Goal: Information Seeking & Learning: Find specific fact

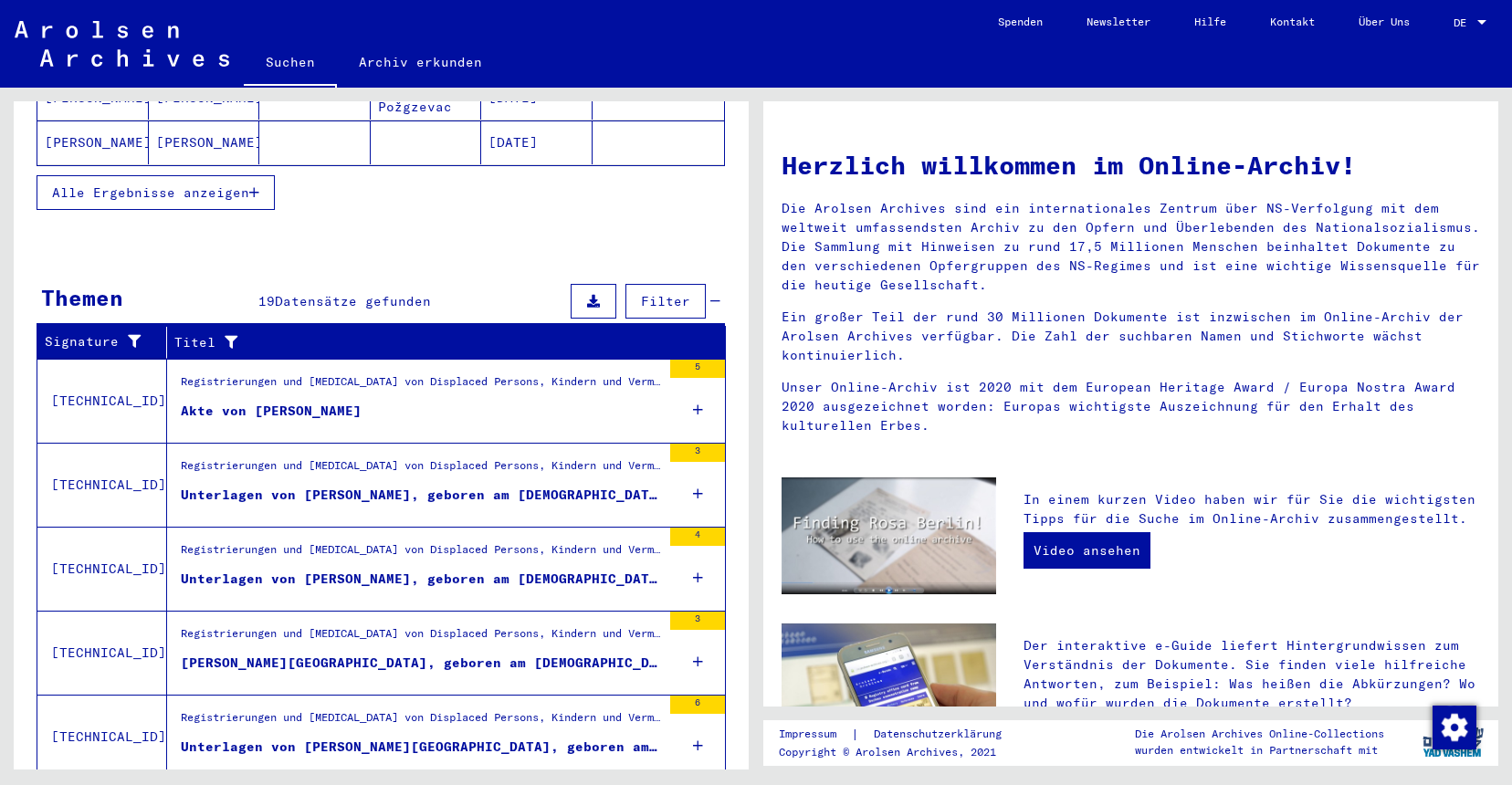
scroll to position [492, 0]
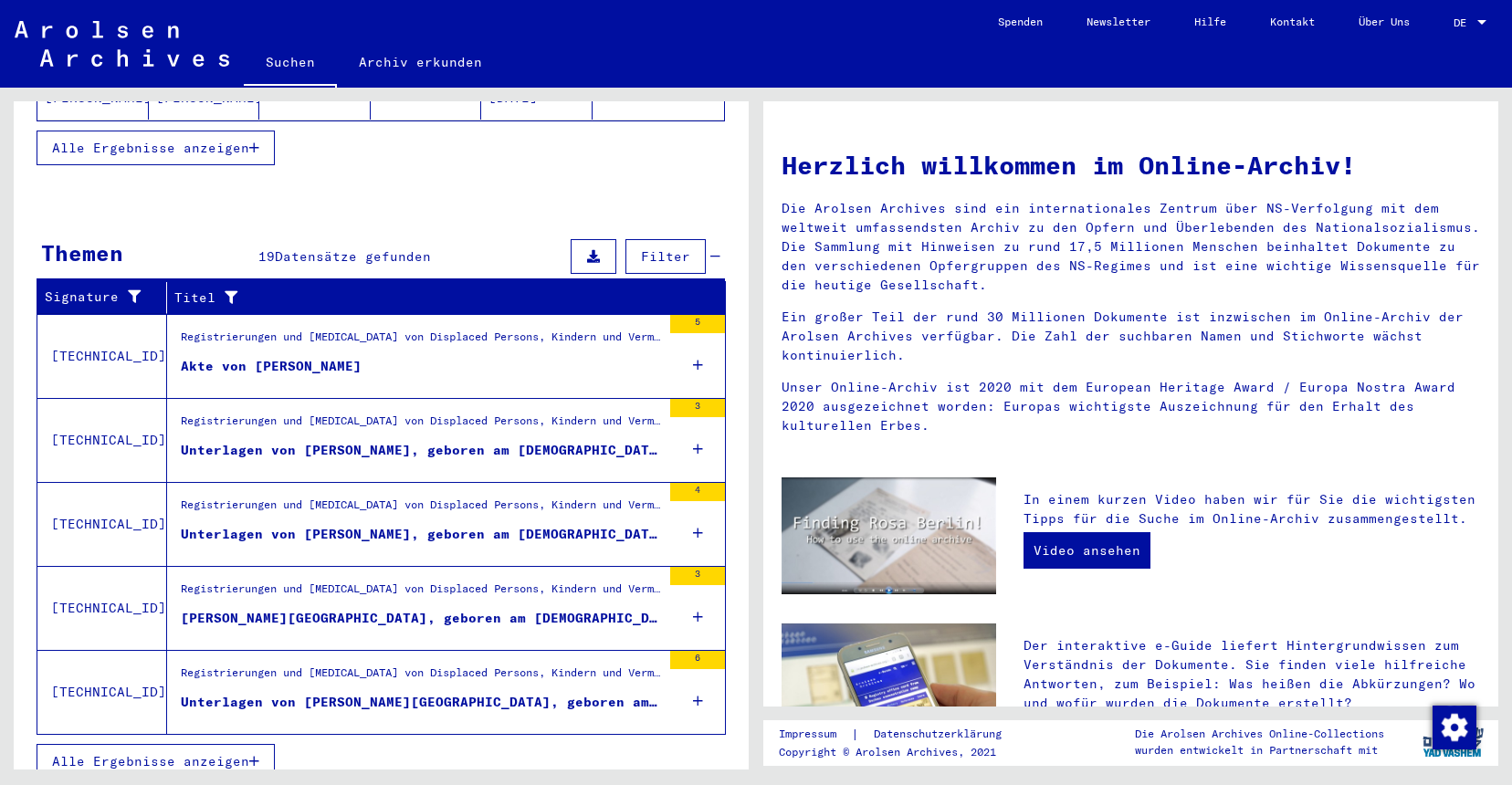
click at [142, 753] on span "Alle Ergebnisse anzeigen" at bounding box center [150, 760] width 197 height 16
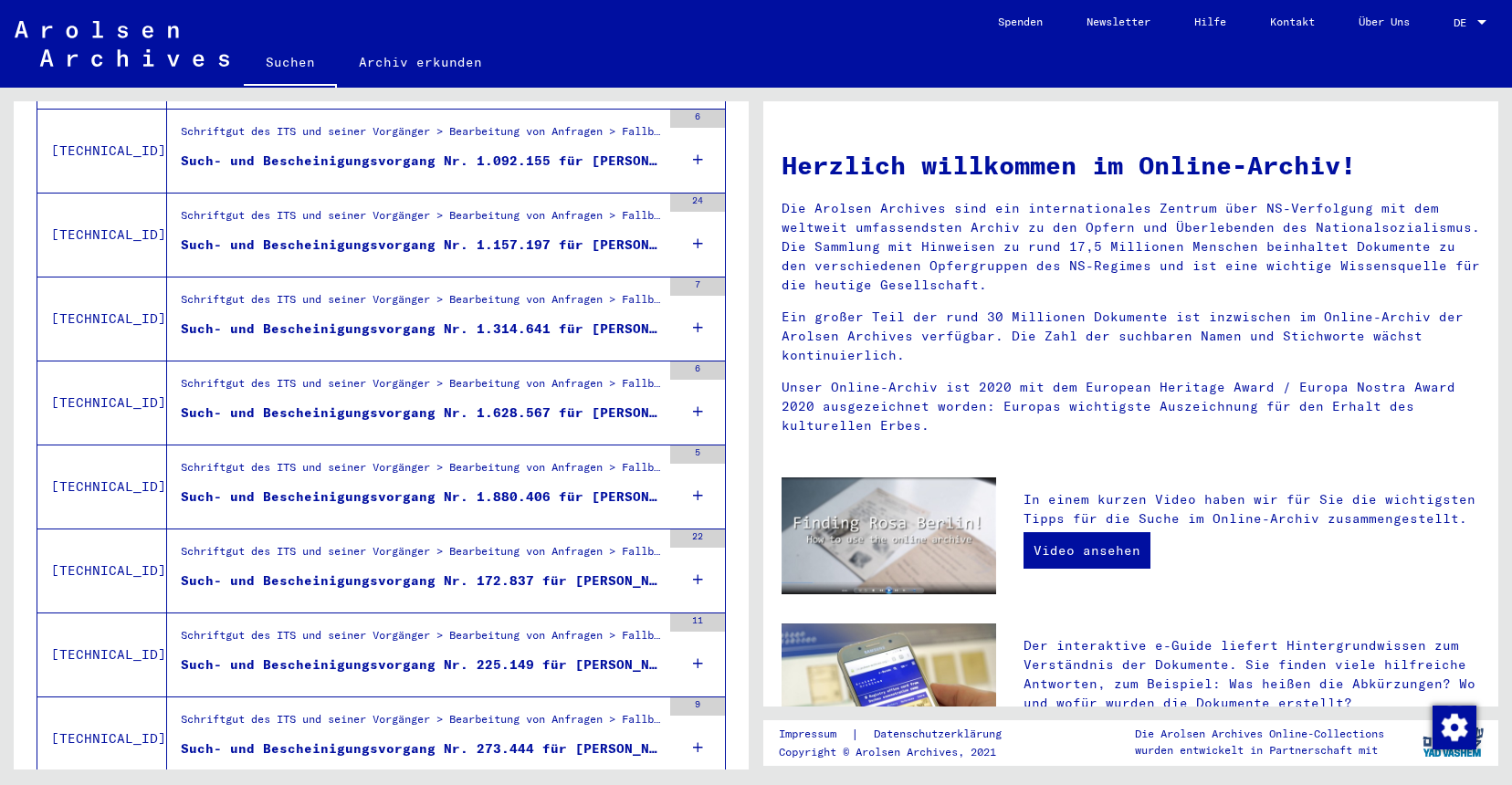
scroll to position [1094, 0]
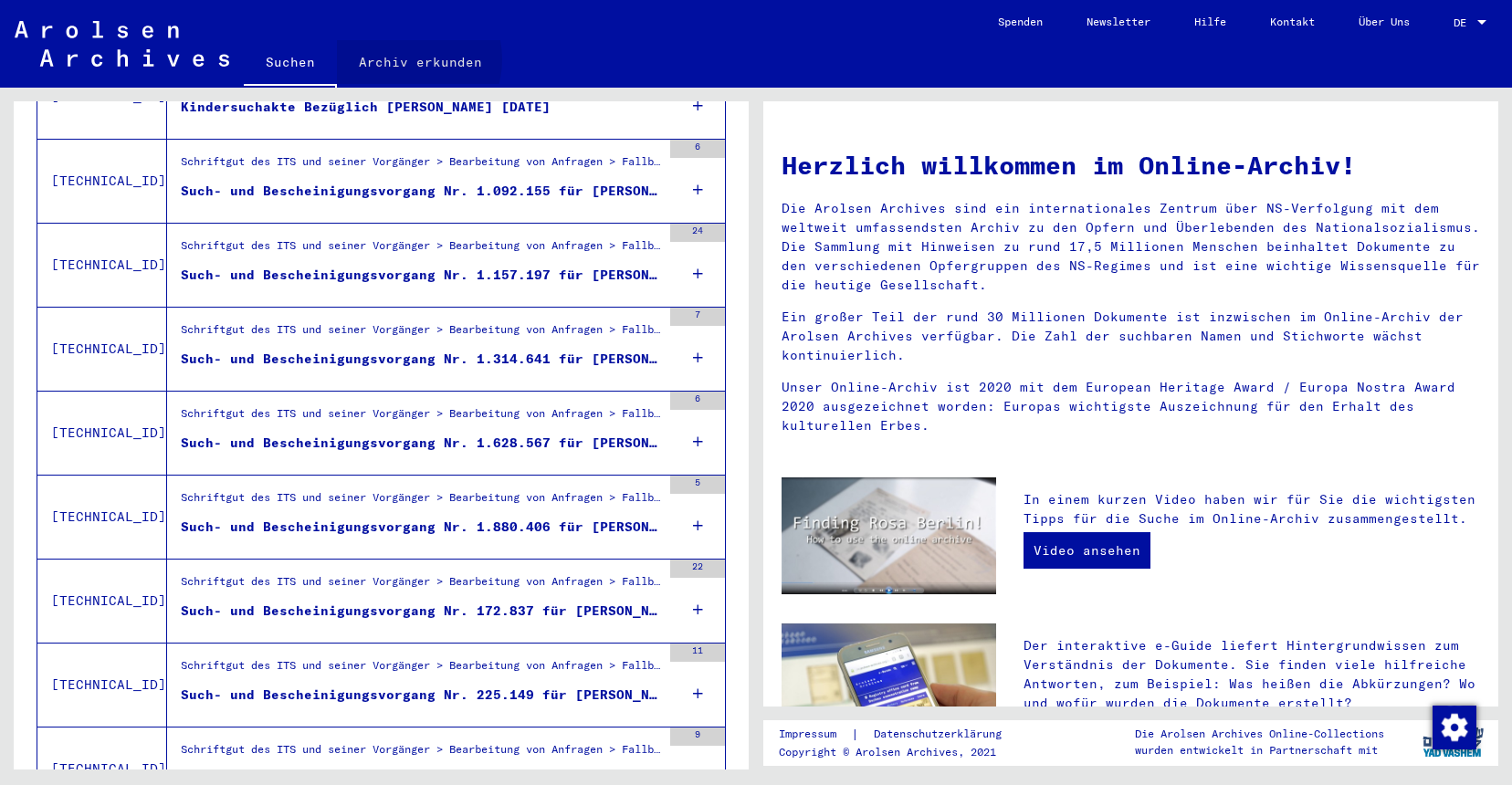
click at [399, 59] on link "Archiv erkunden" at bounding box center [419, 62] width 167 height 43
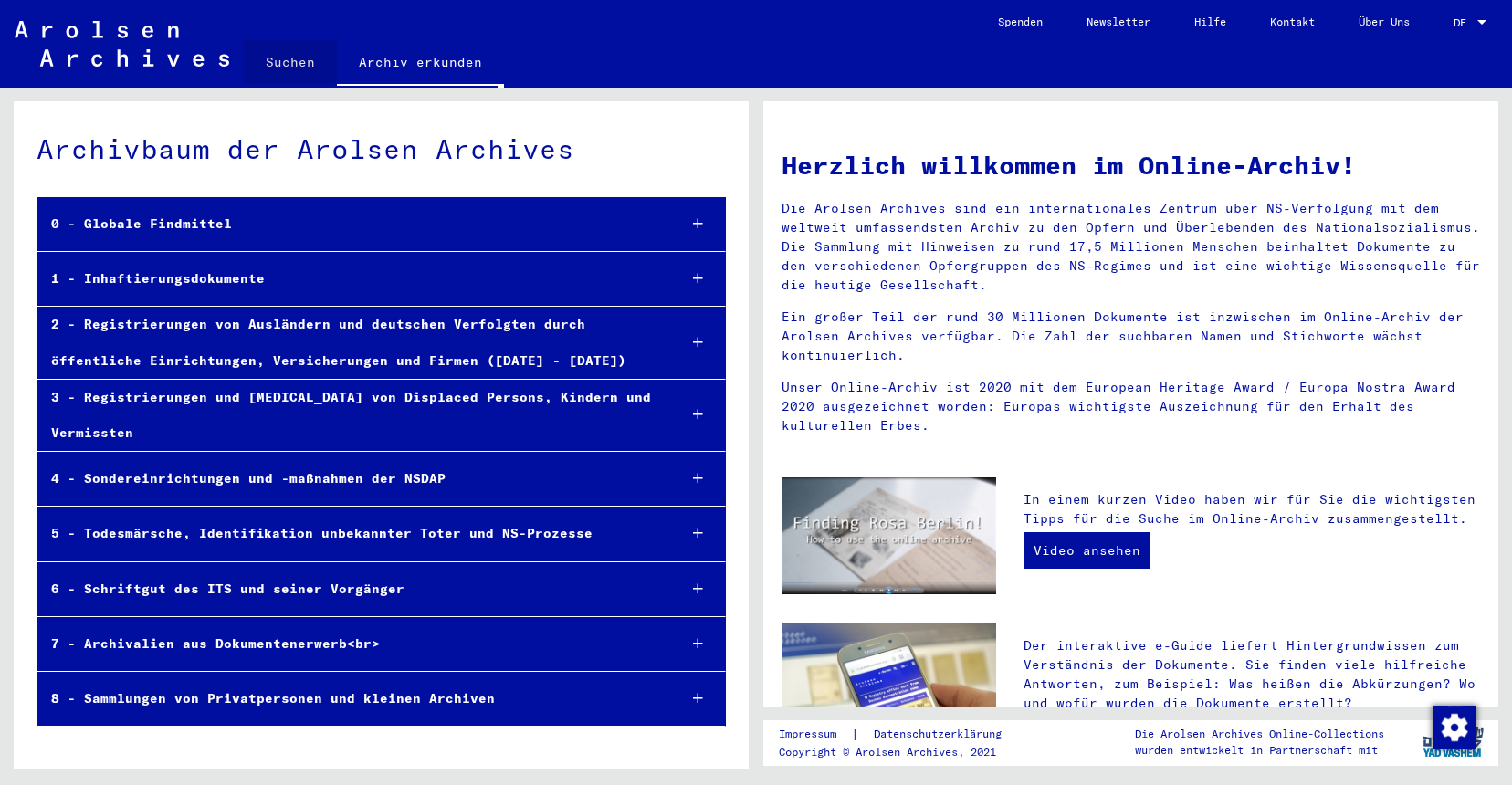
click at [277, 55] on link "Suchen" at bounding box center [290, 62] width 93 height 43
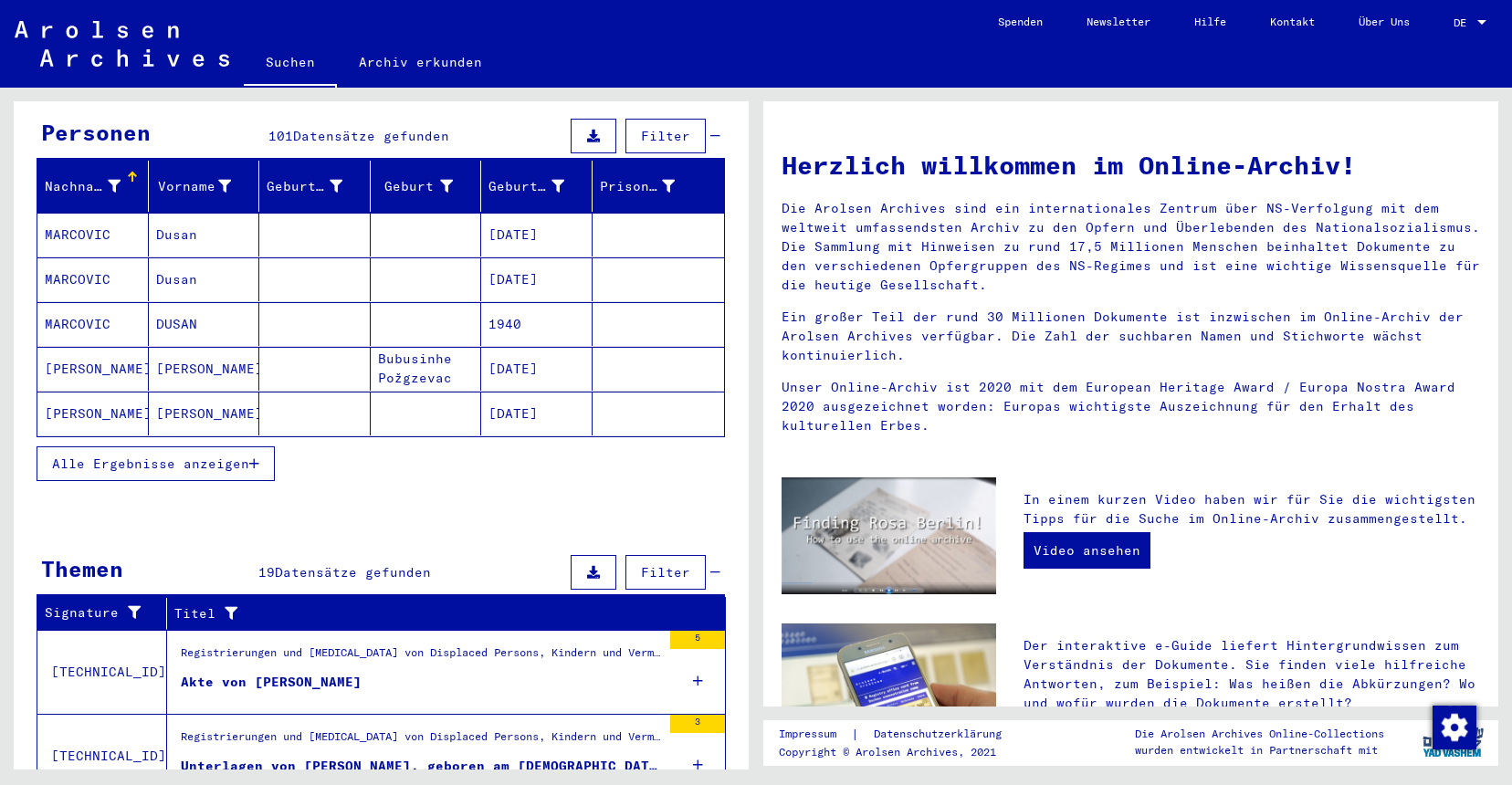
scroll to position [493, 0]
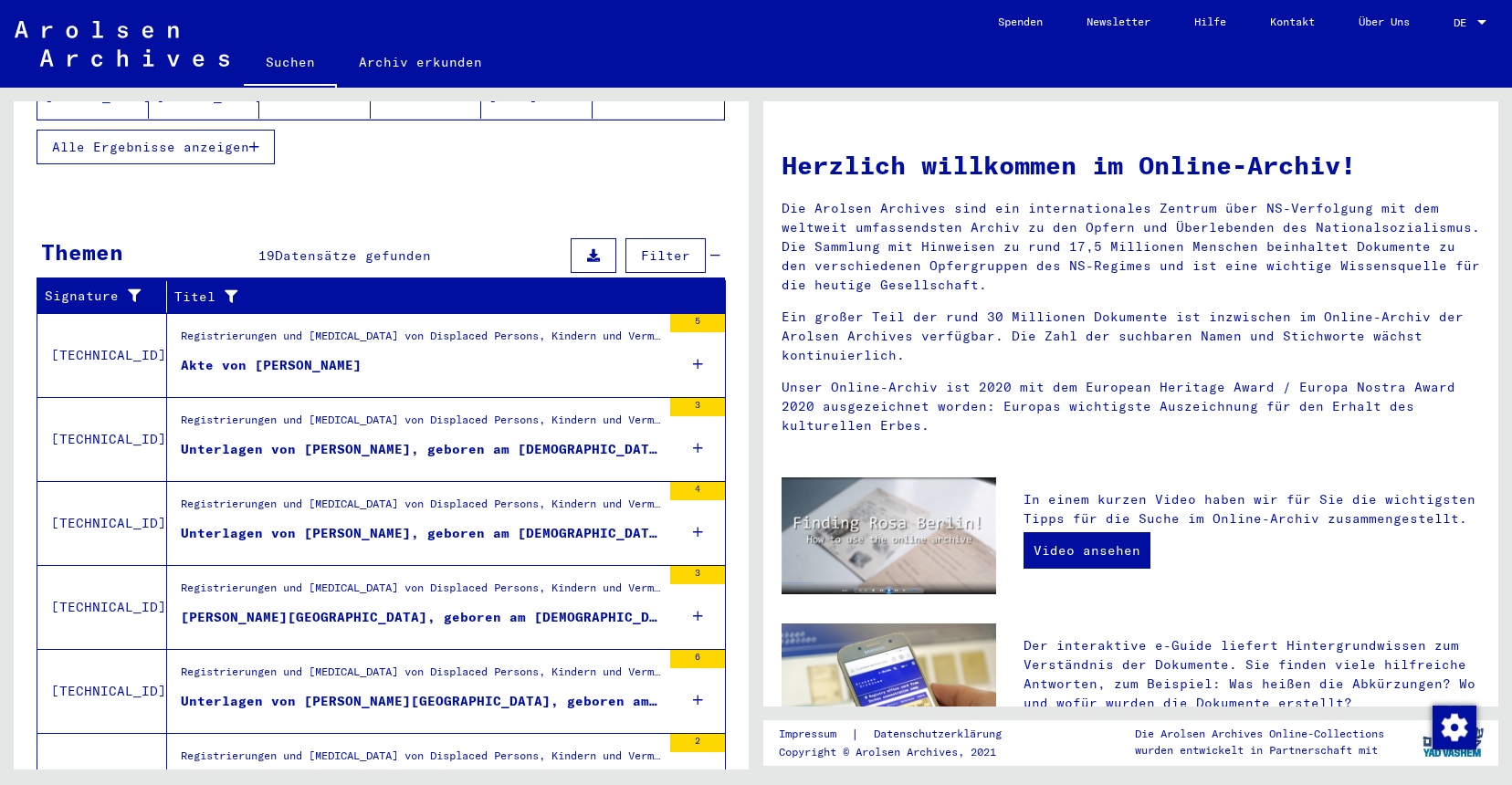
click at [682, 239] on button "Filter" at bounding box center [666, 255] width 80 height 35
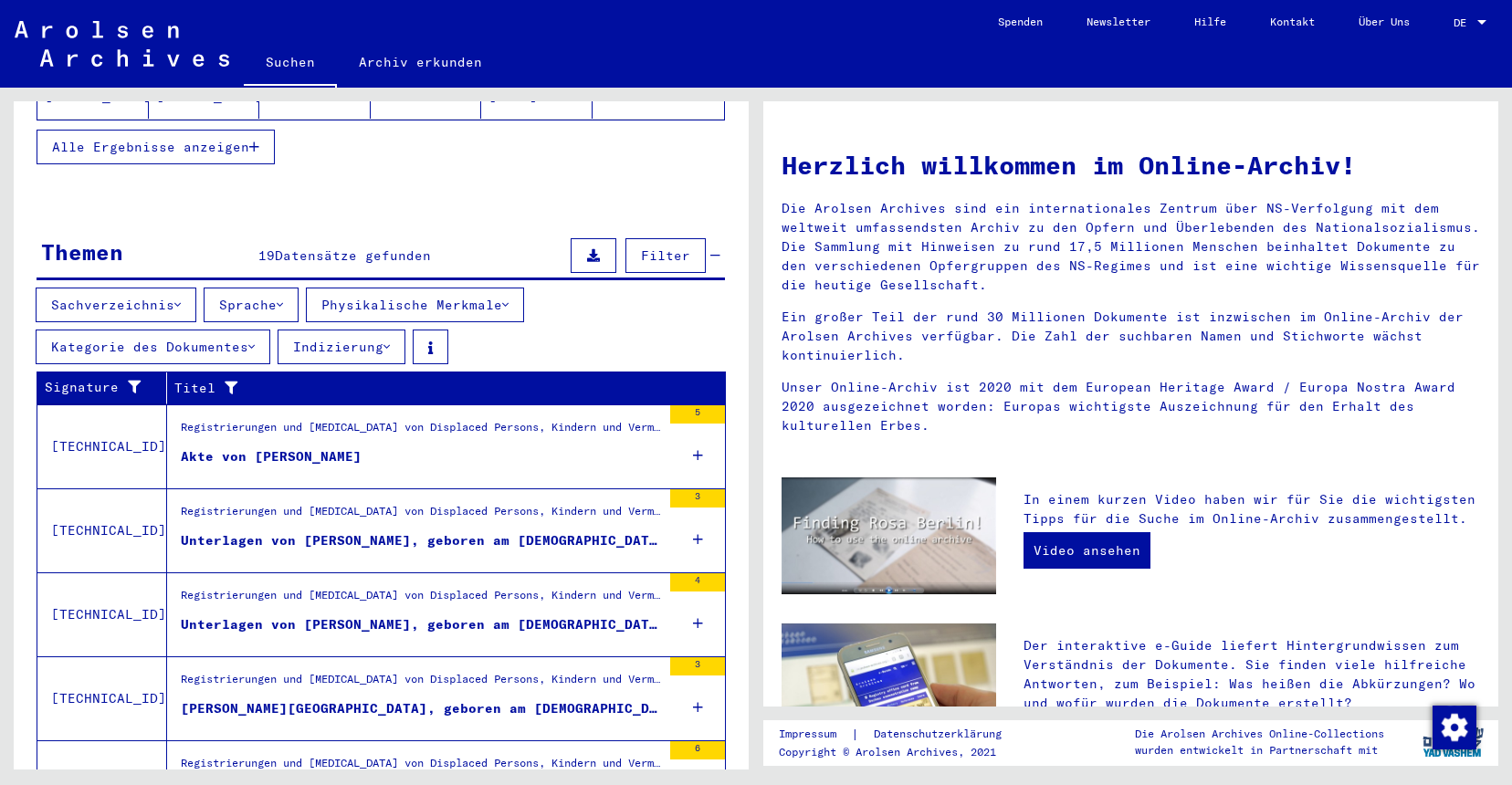
click at [285, 287] on button "Sprache" at bounding box center [251, 304] width 95 height 35
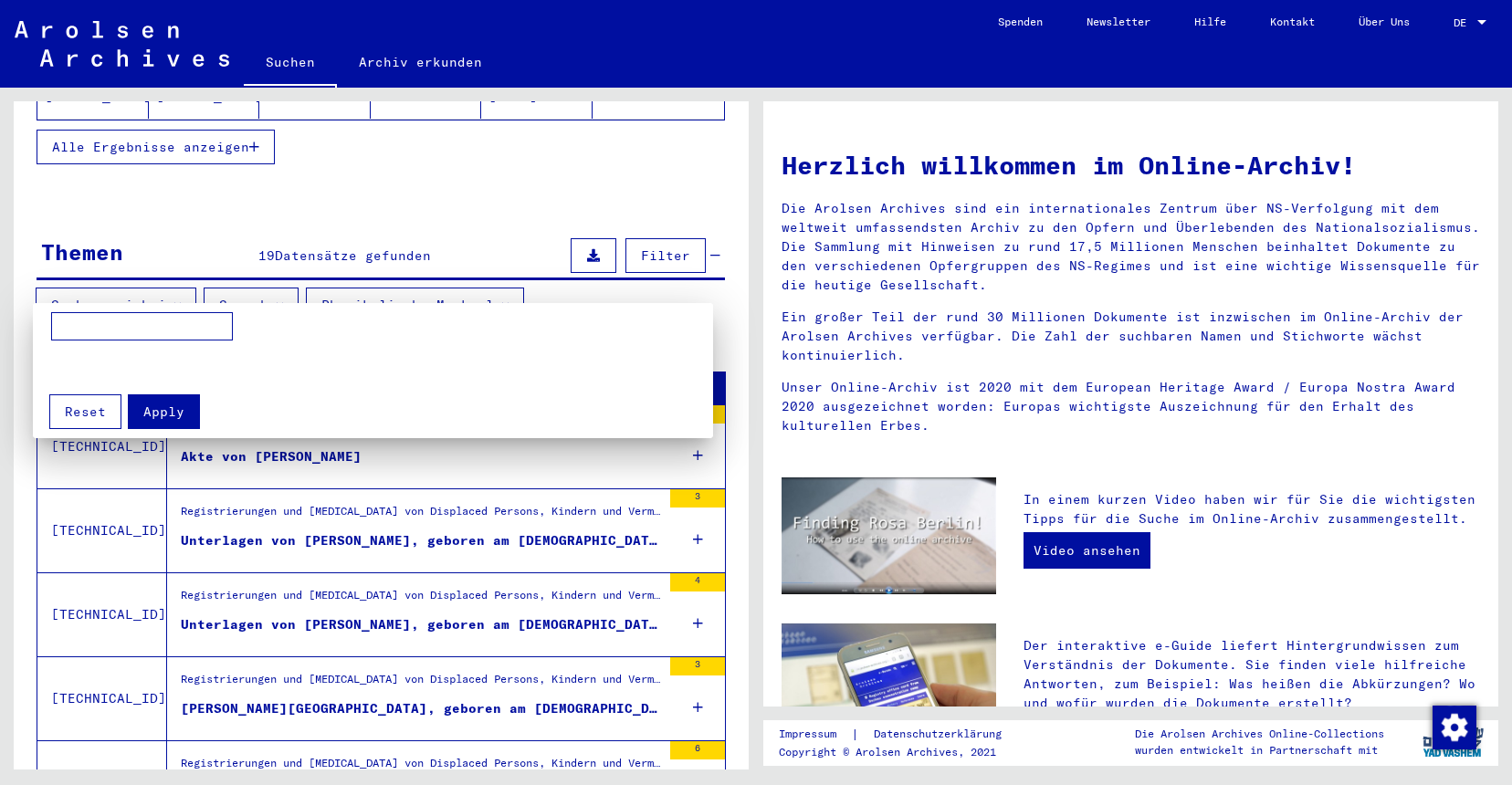
click at [286, 282] on div at bounding box center [756, 392] width 1512 height 785
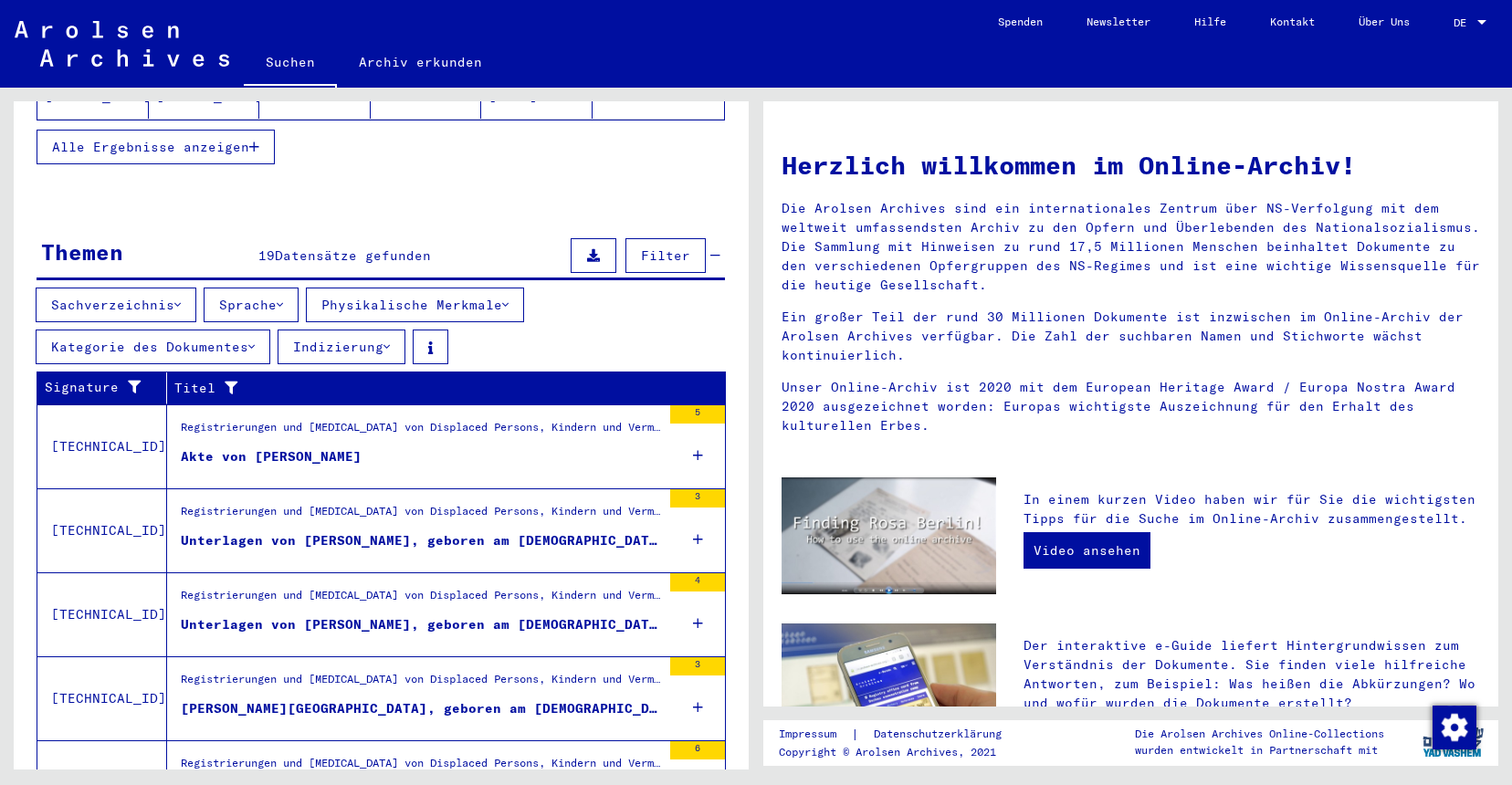
click at [609, 312] on div "Sachverzeichnis Sprache Physikalische Merkmale Kategorie des Dokumentes Indizie…" at bounding box center [382, 329] width 735 height 84
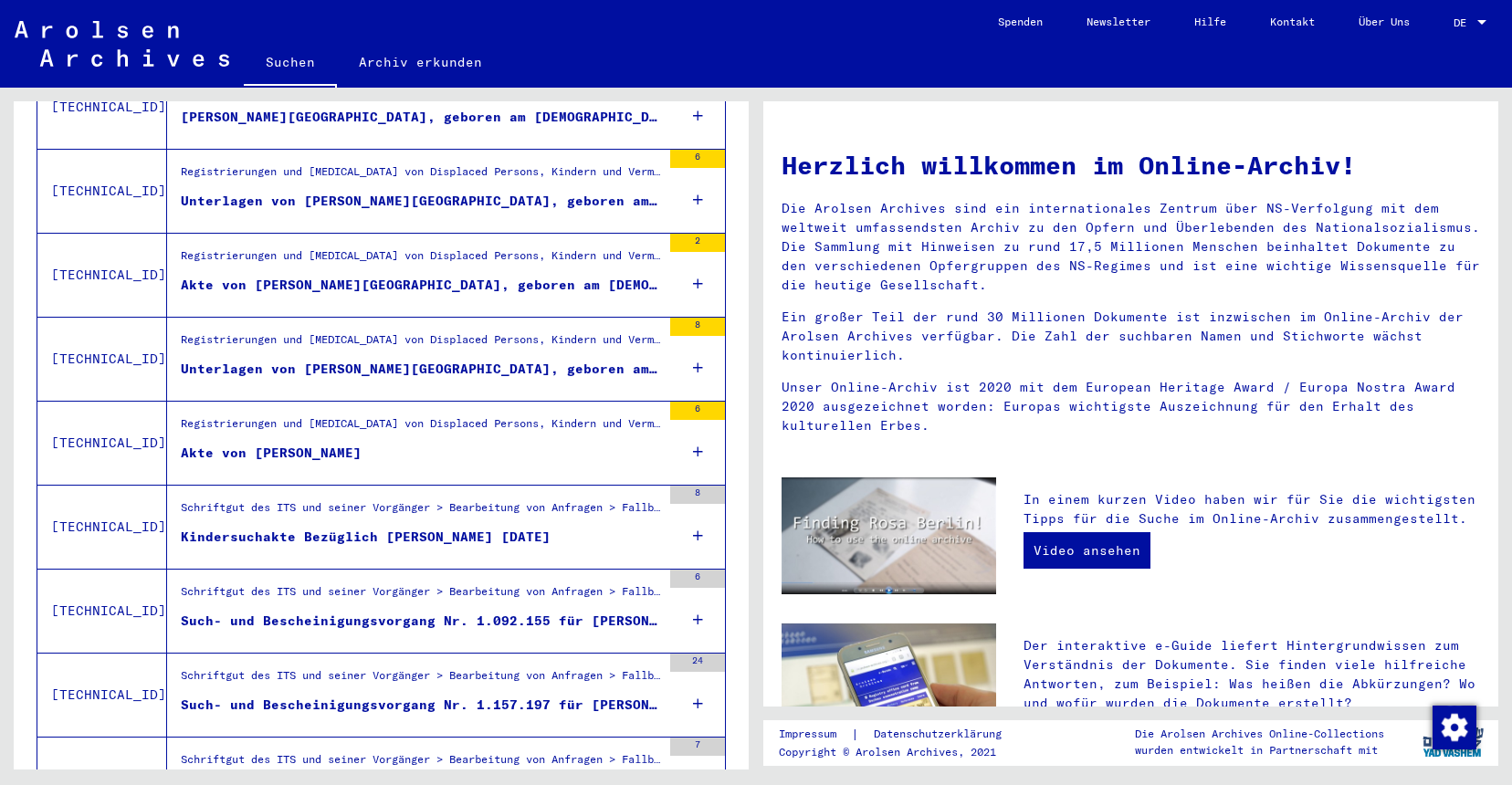
scroll to position [1183, 0]
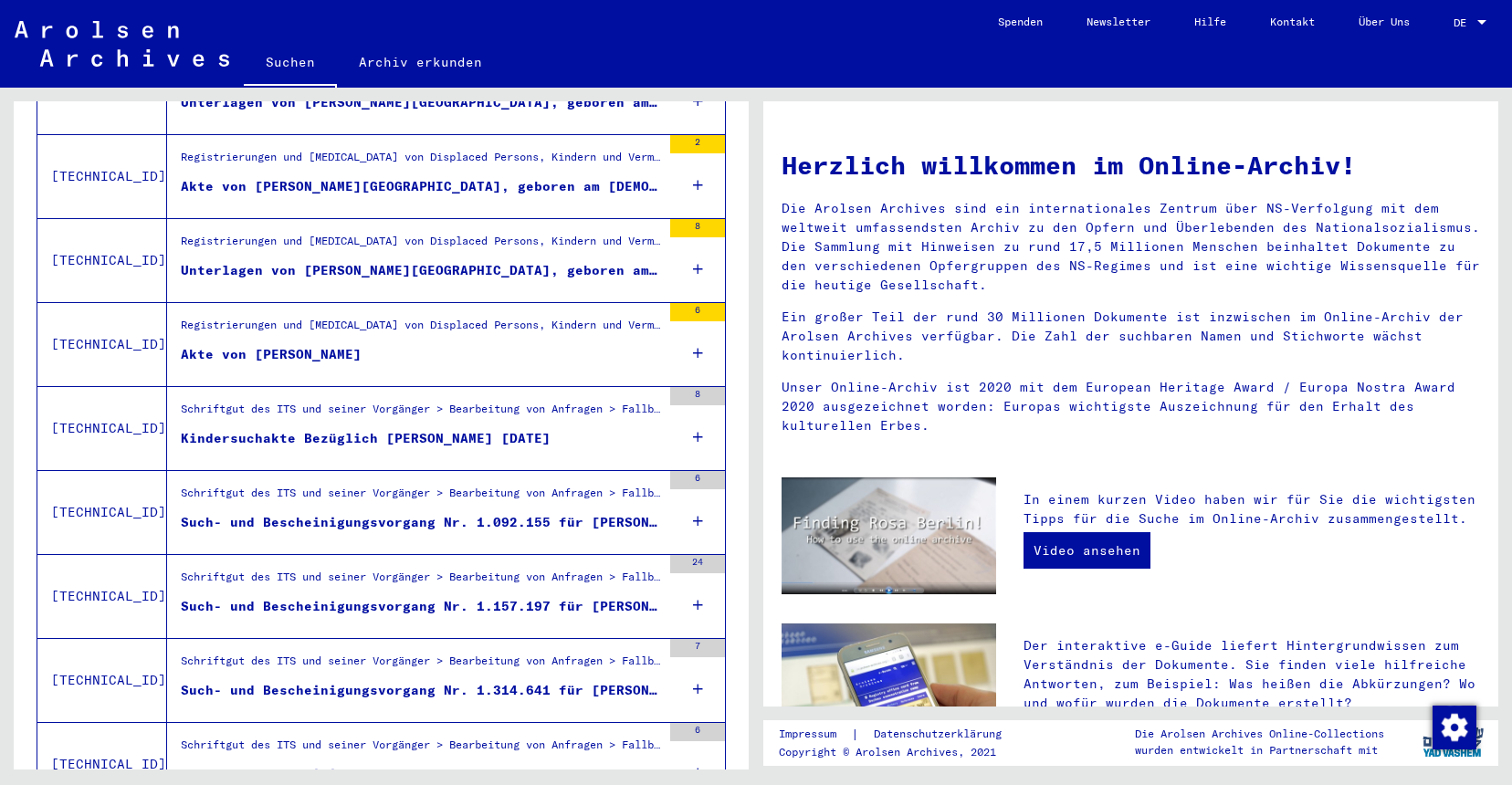
click at [263, 319] on div "Registrierungen und [MEDICAL_DATA] von Displaced Persons, Kindern und Vermisste…" at bounding box center [421, 329] width 481 height 25
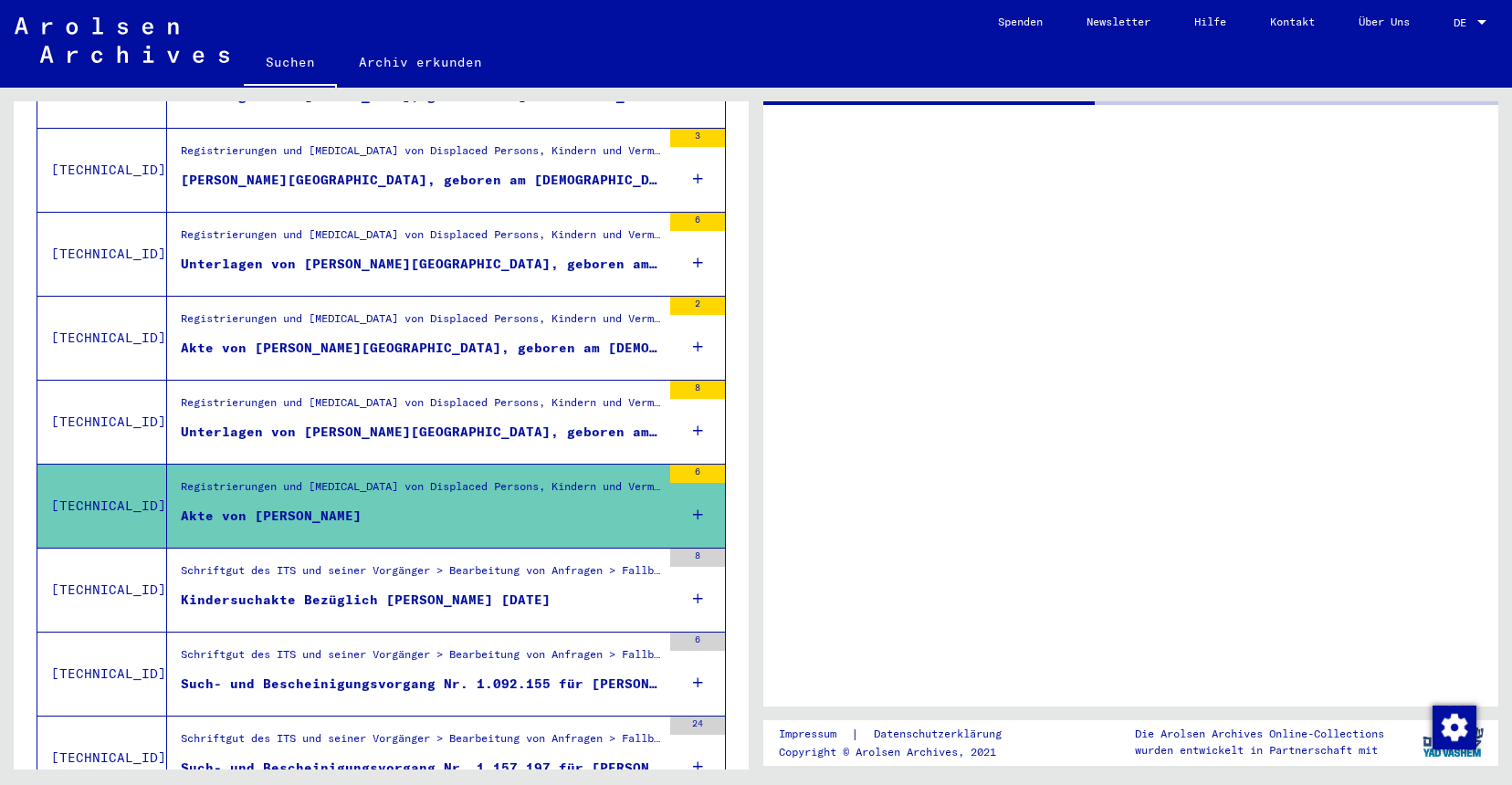
scroll to position [854, 0]
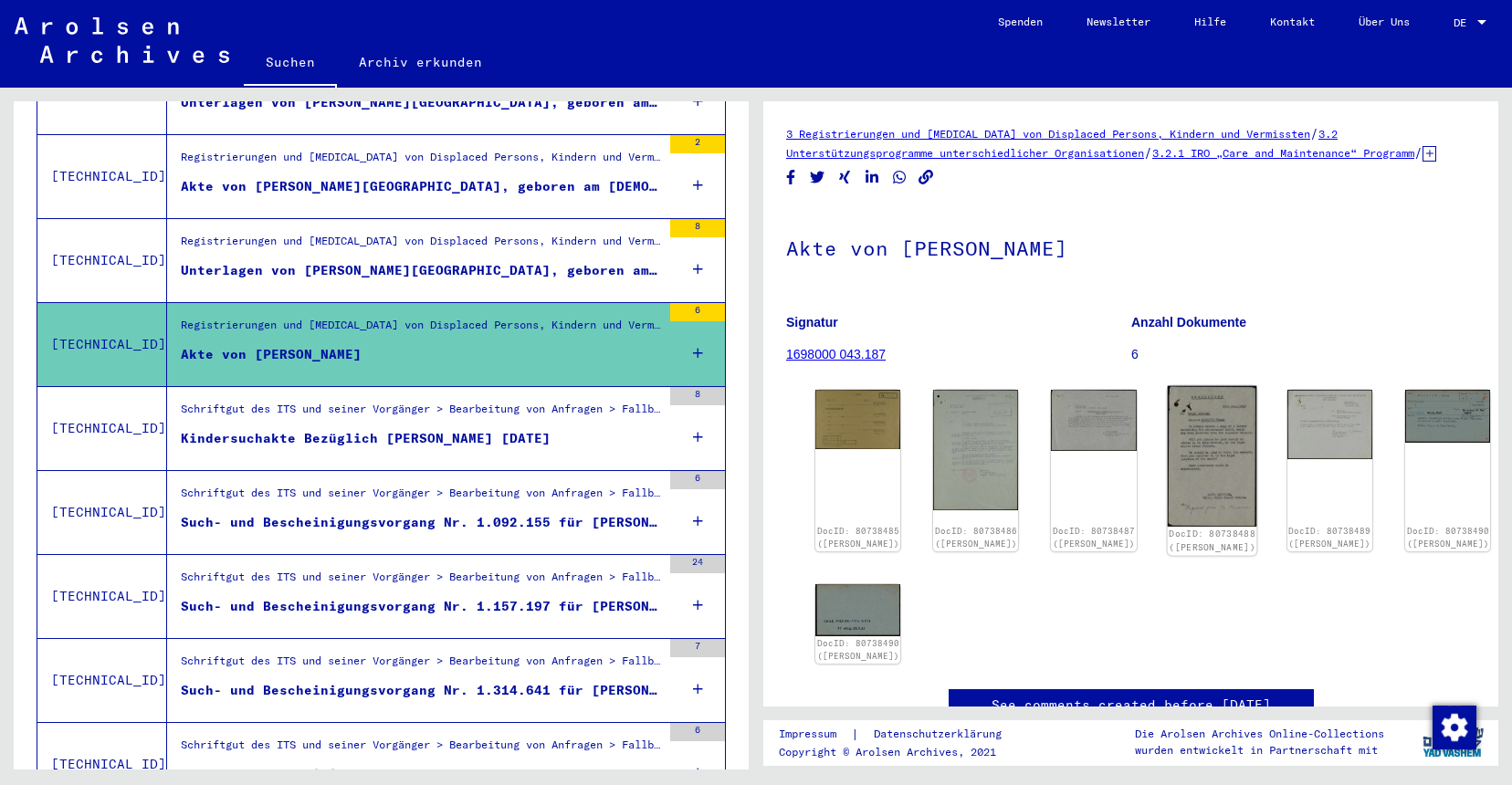
click at [1167, 473] on img at bounding box center [1211, 456] width 90 height 140
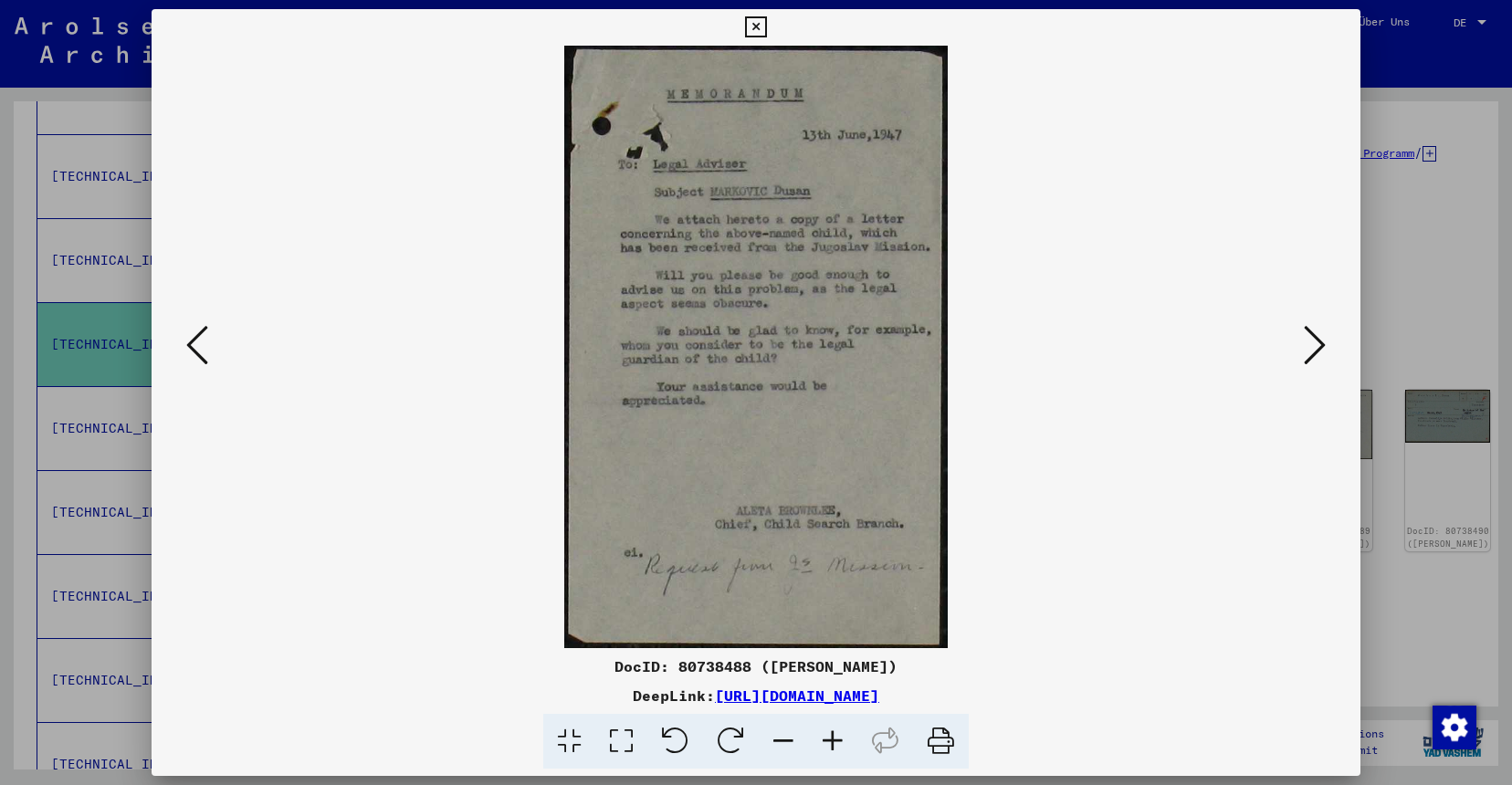
click at [1309, 348] on icon at bounding box center [1314, 345] width 22 height 43
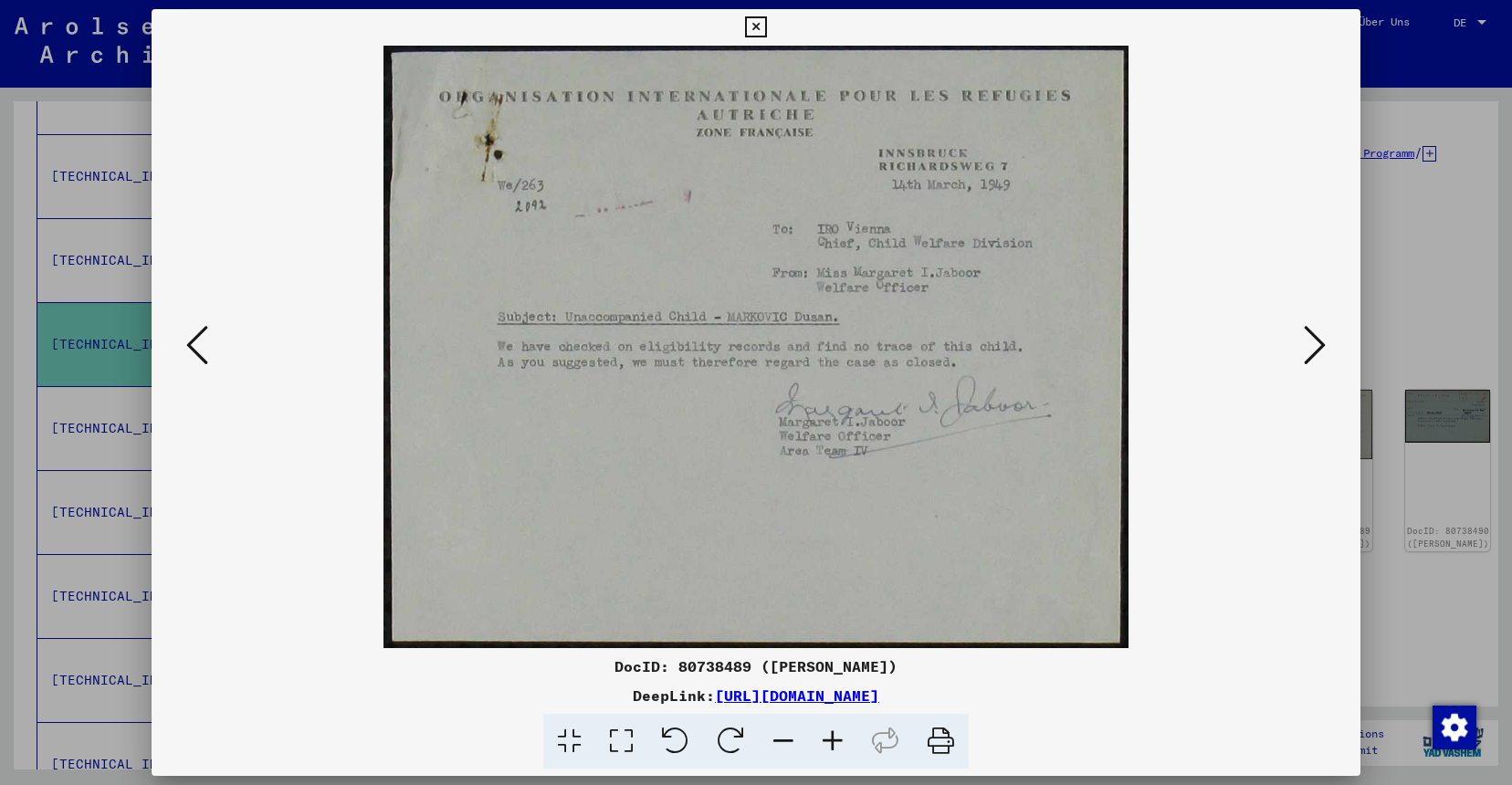
click at [772, 21] on button at bounding box center [756, 27] width 32 height 37
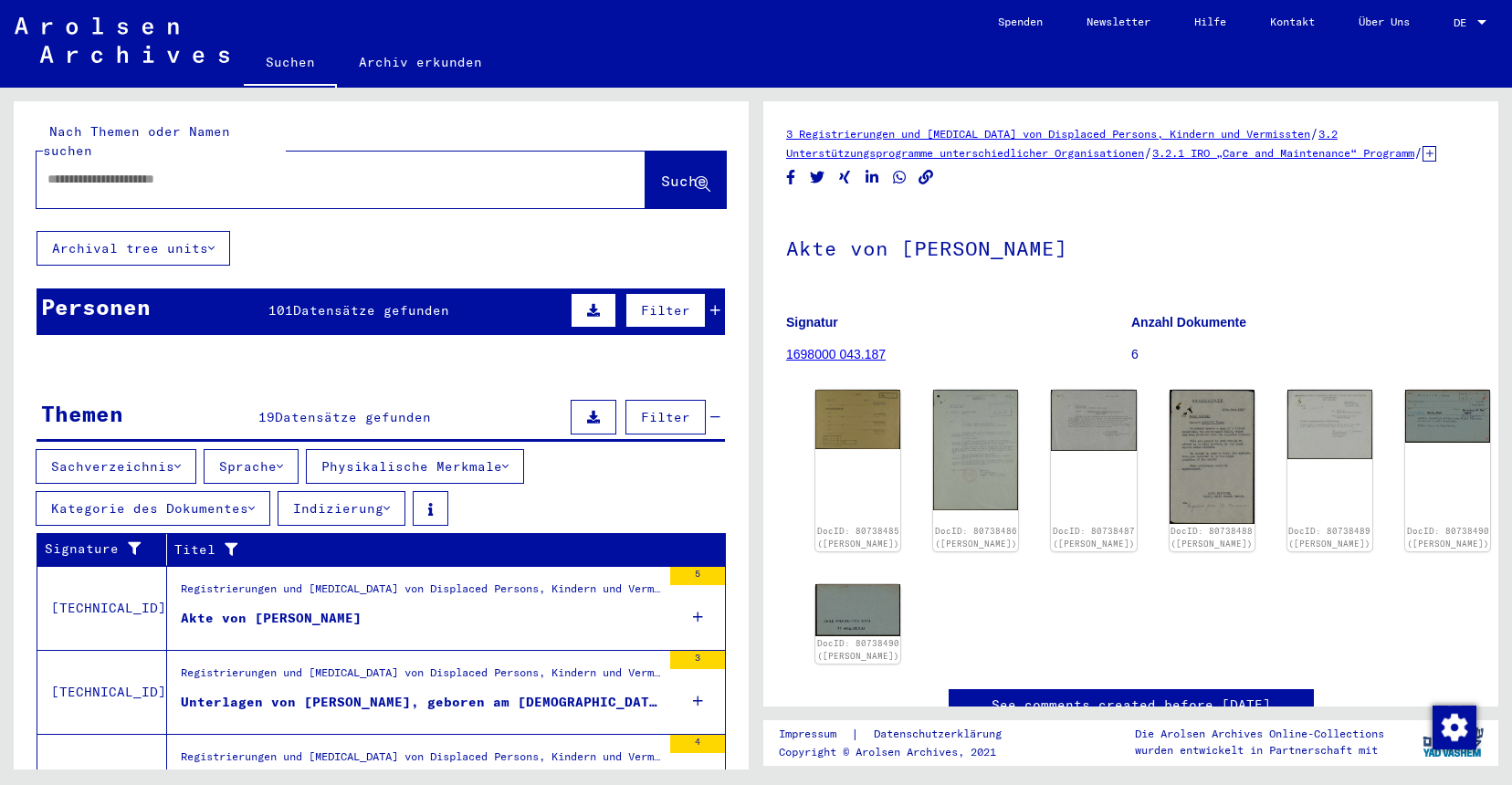
scroll to position [0, 0]
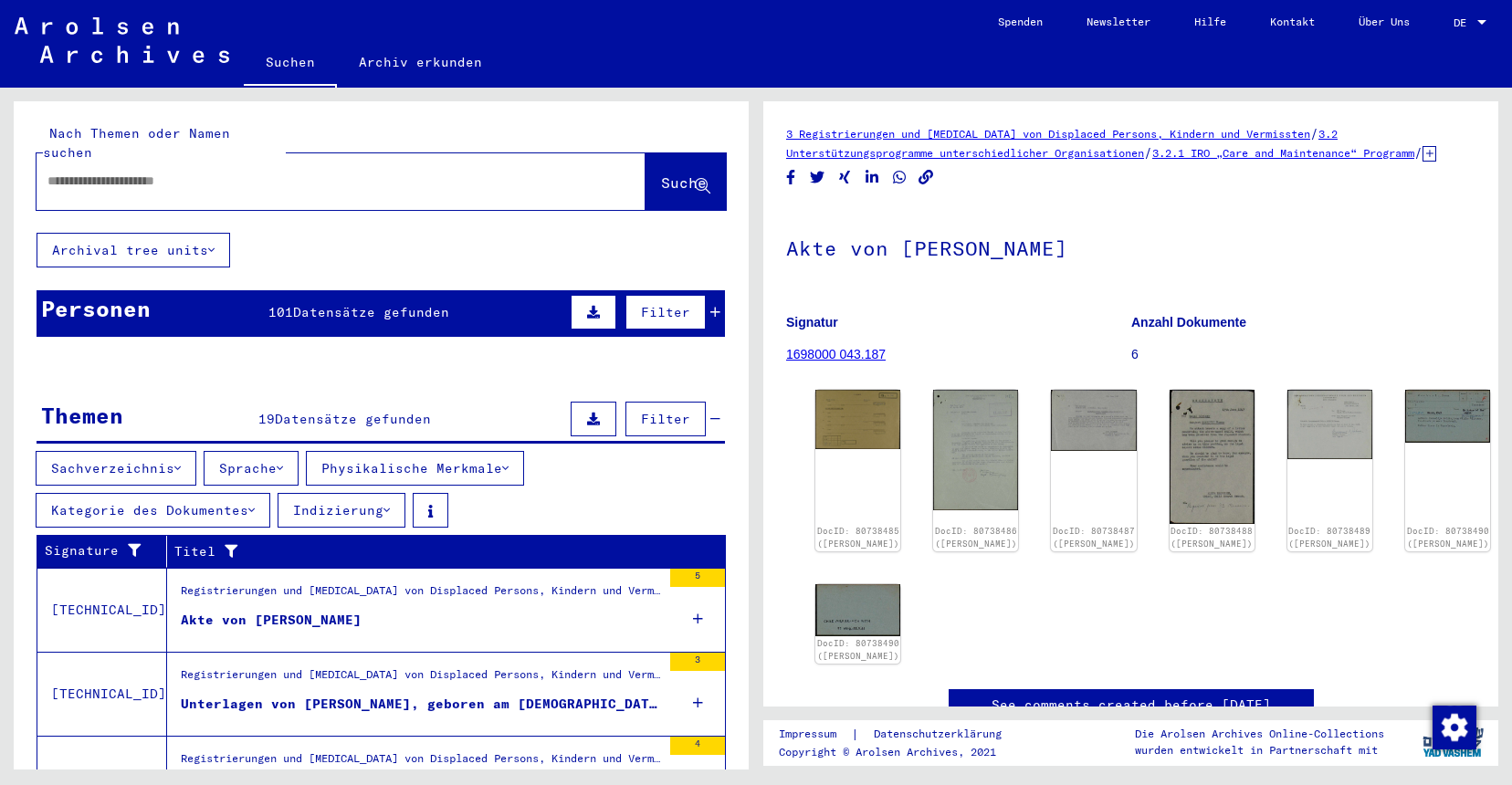
click at [285, 172] on input "text" at bounding box center [324, 181] width 554 height 19
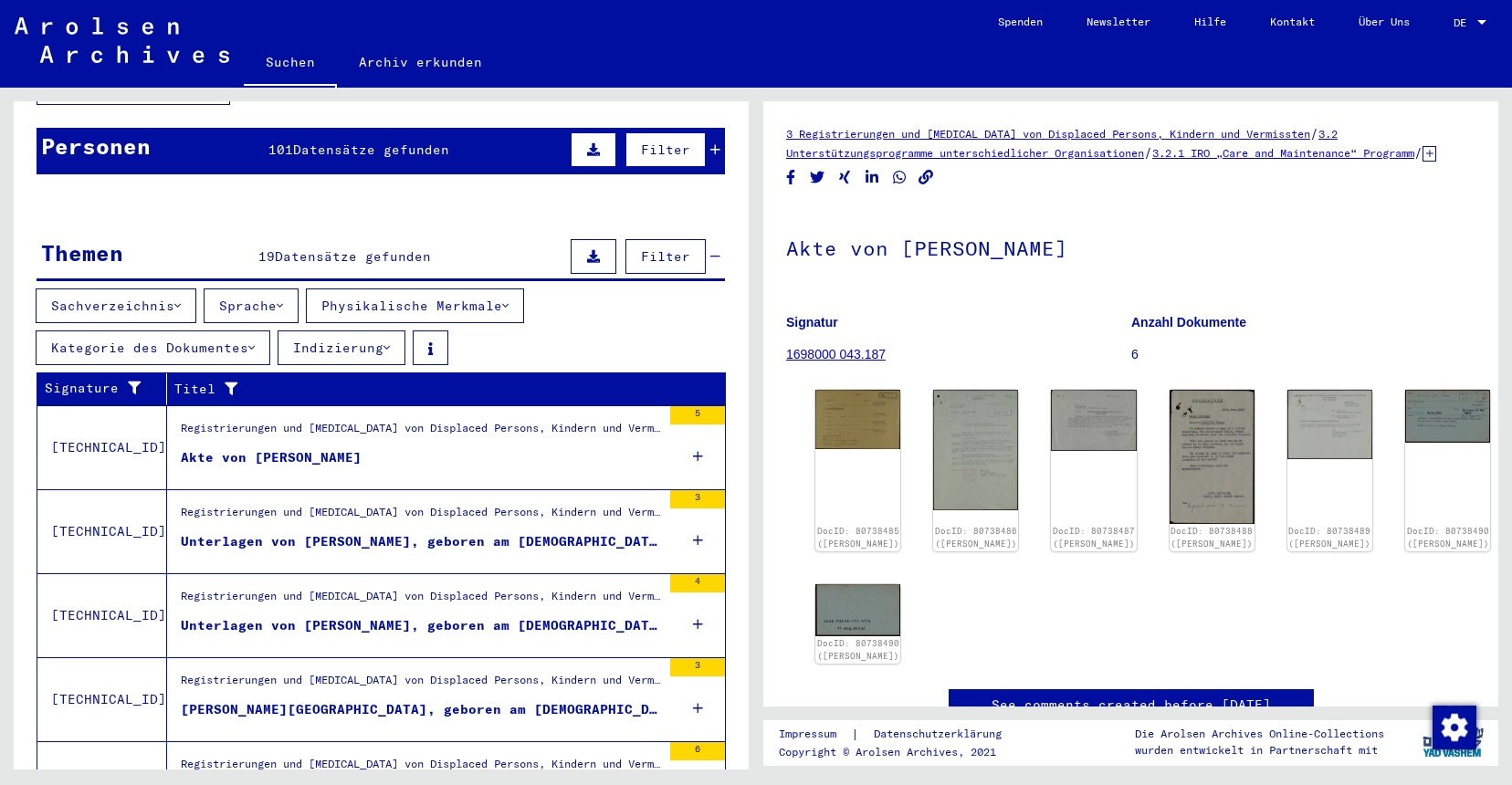
scroll to position [197, 0]
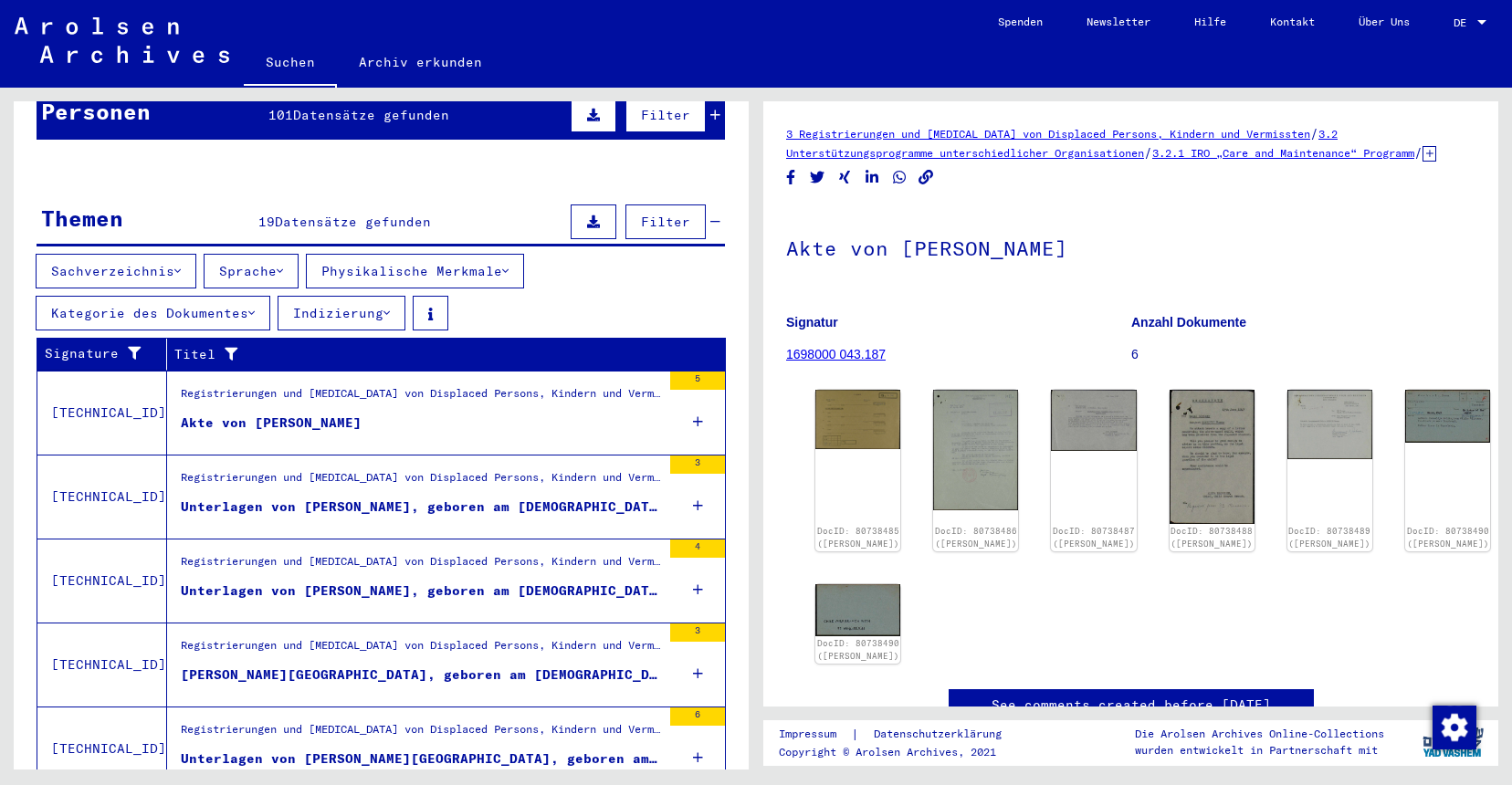
click at [414, 385] on div "Registrierungen und [MEDICAL_DATA] von Displaced Persons, Kindern und Vermisste…" at bounding box center [421, 398] width 481 height 25
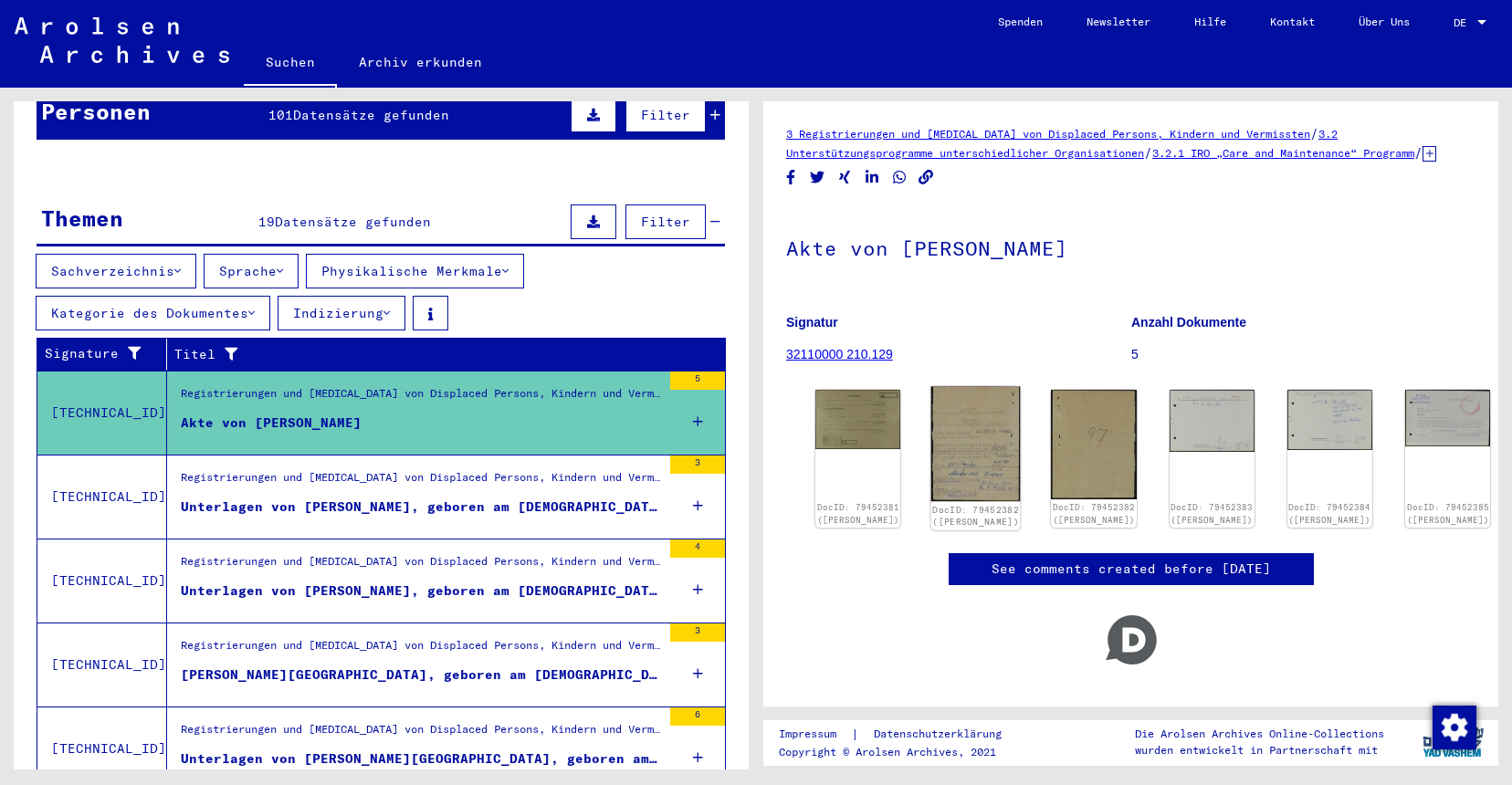
click at [963, 511] on div "DocID: 79452382 ([PERSON_NAME])" at bounding box center [977, 515] width 87 height 25
click at [962, 455] on img at bounding box center [976, 444] width 90 height 115
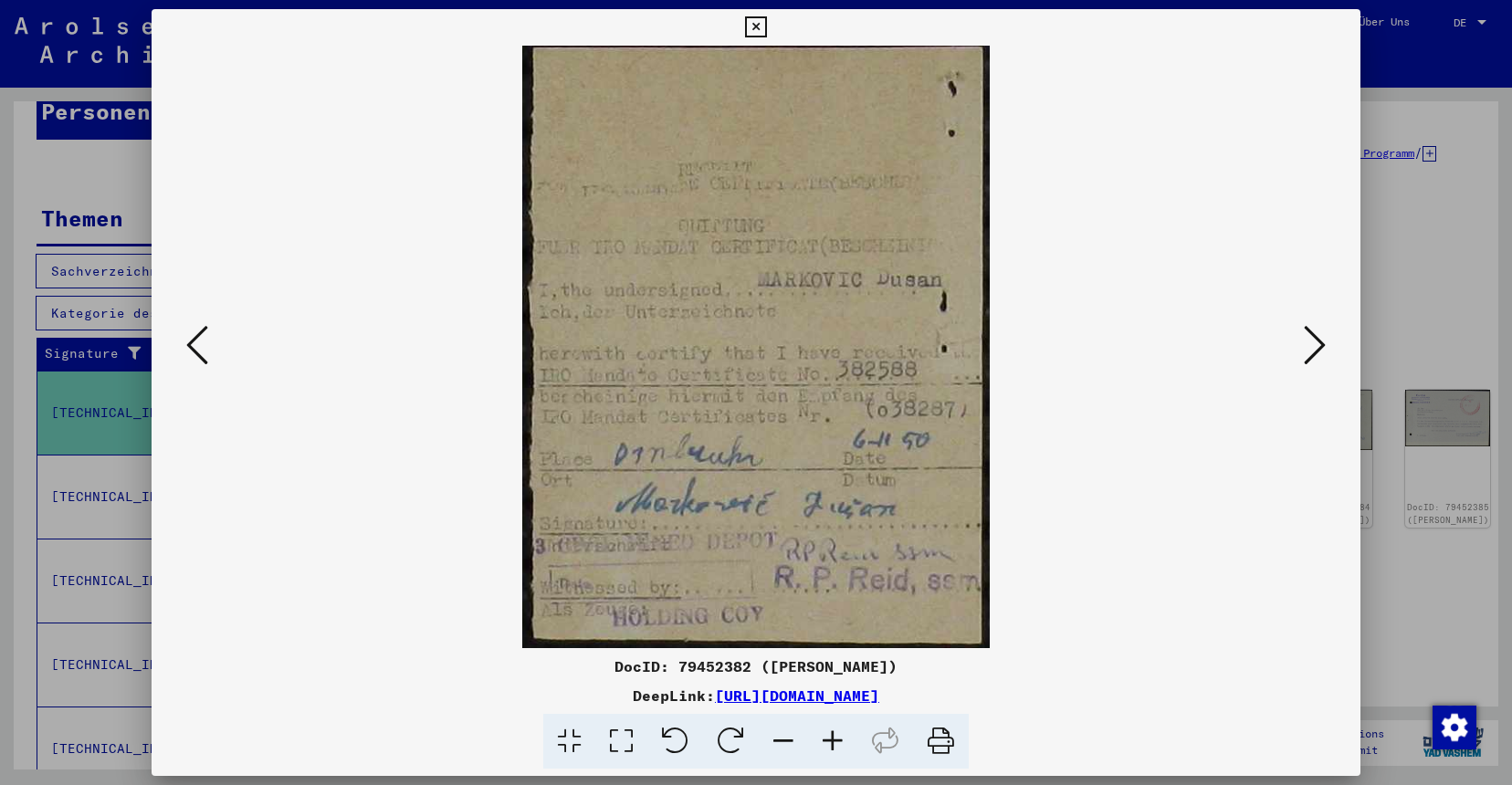
click at [1307, 336] on button at bounding box center [1315, 346] width 33 height 52
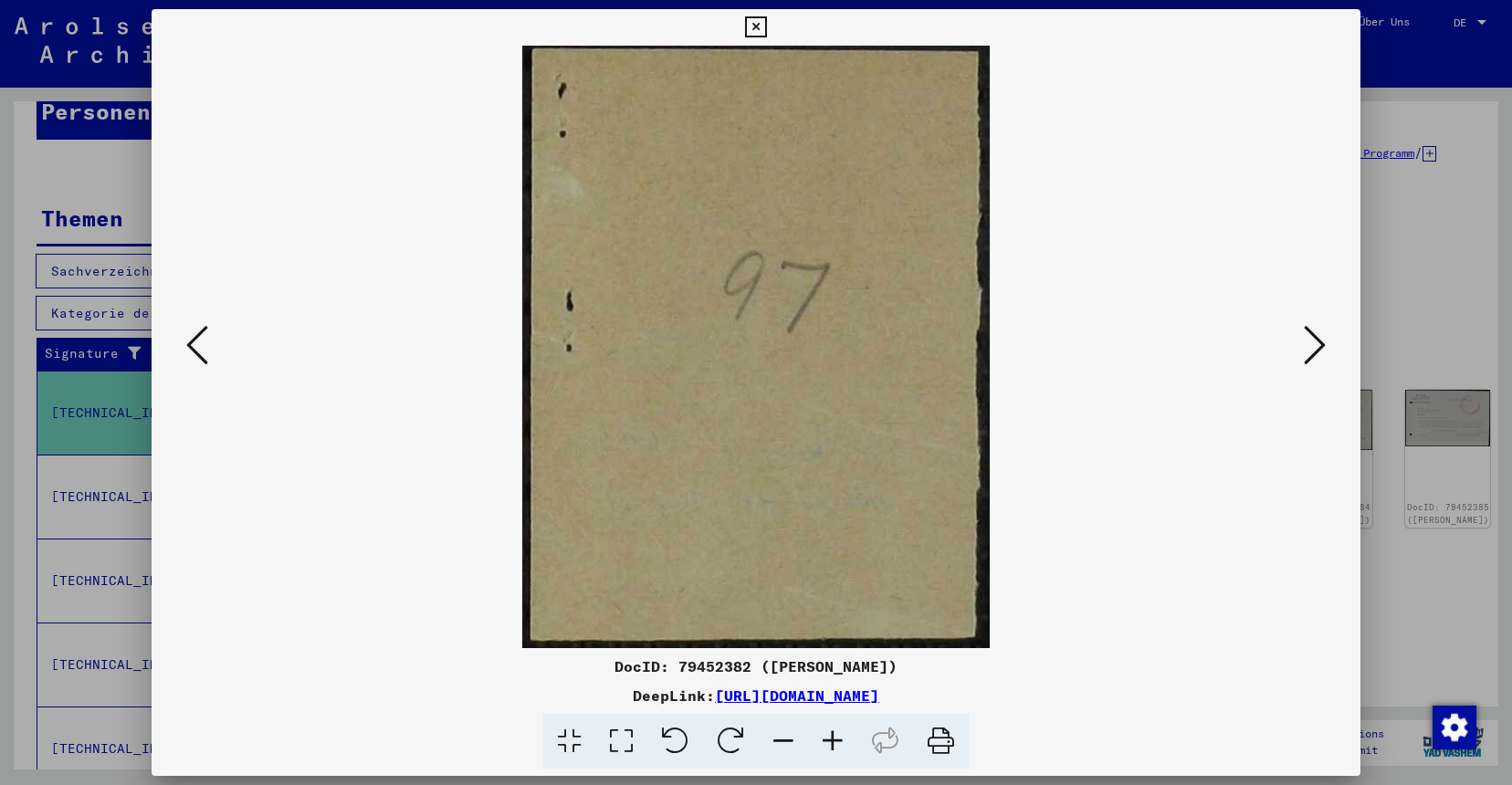
click at [1307, 336] on icon at bounding box center [1314, 345] width 22 height 43
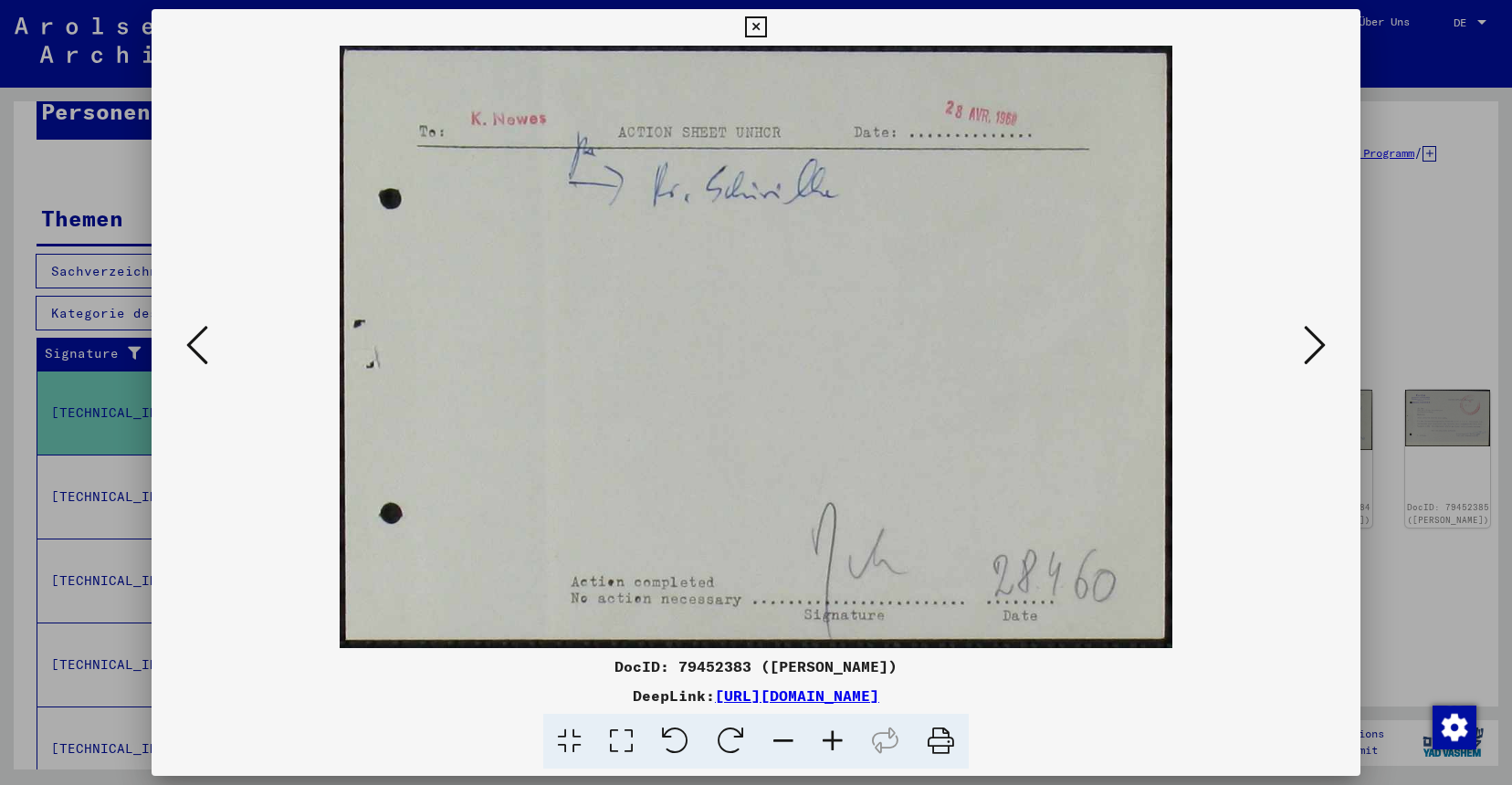
click at [1307, 336] on icon at bounding box center [1314, 345] width 22 height 43
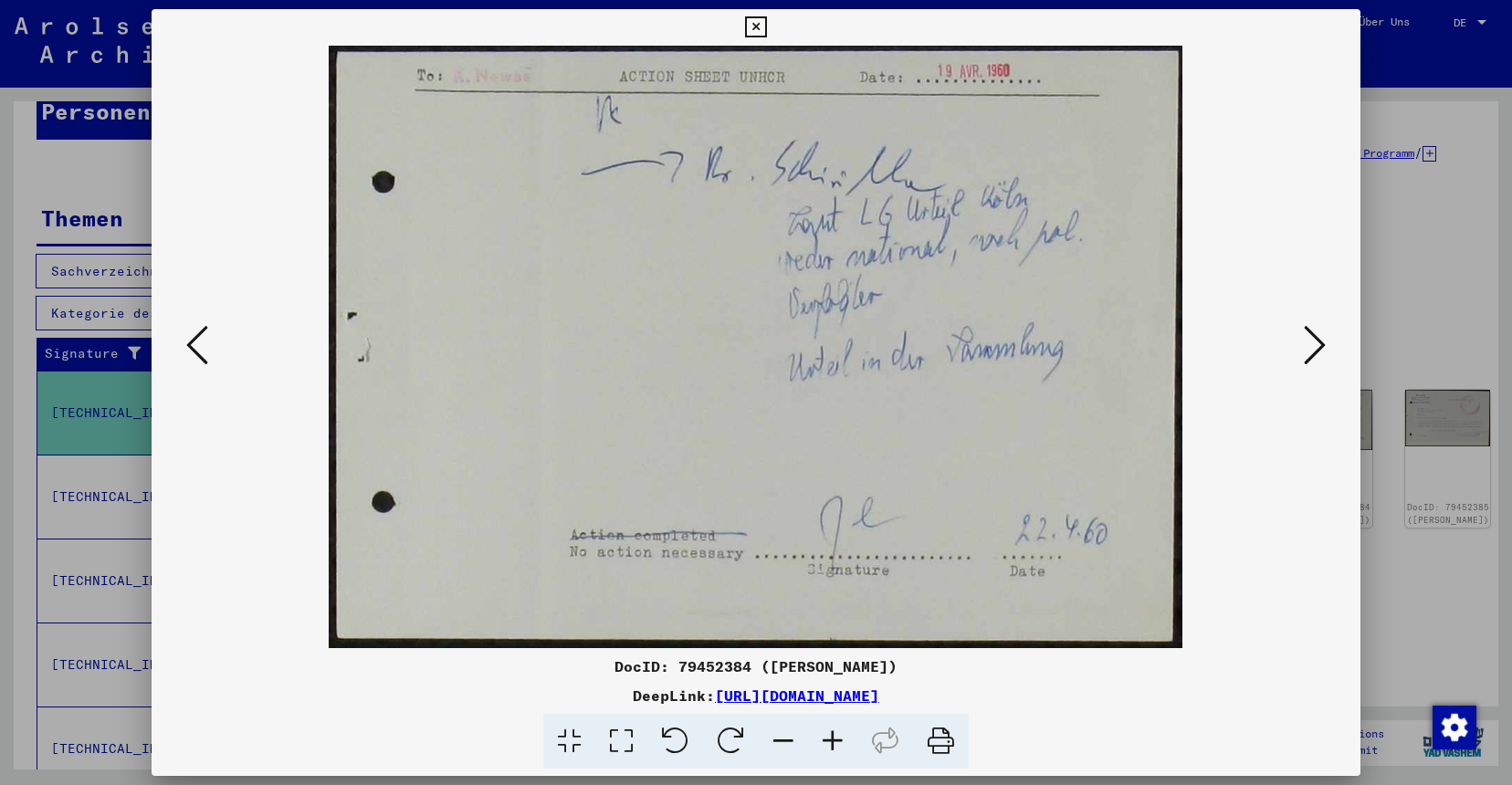
click at [1307, 336] on icon at bounding box center [1314, 345] width 22 height 43
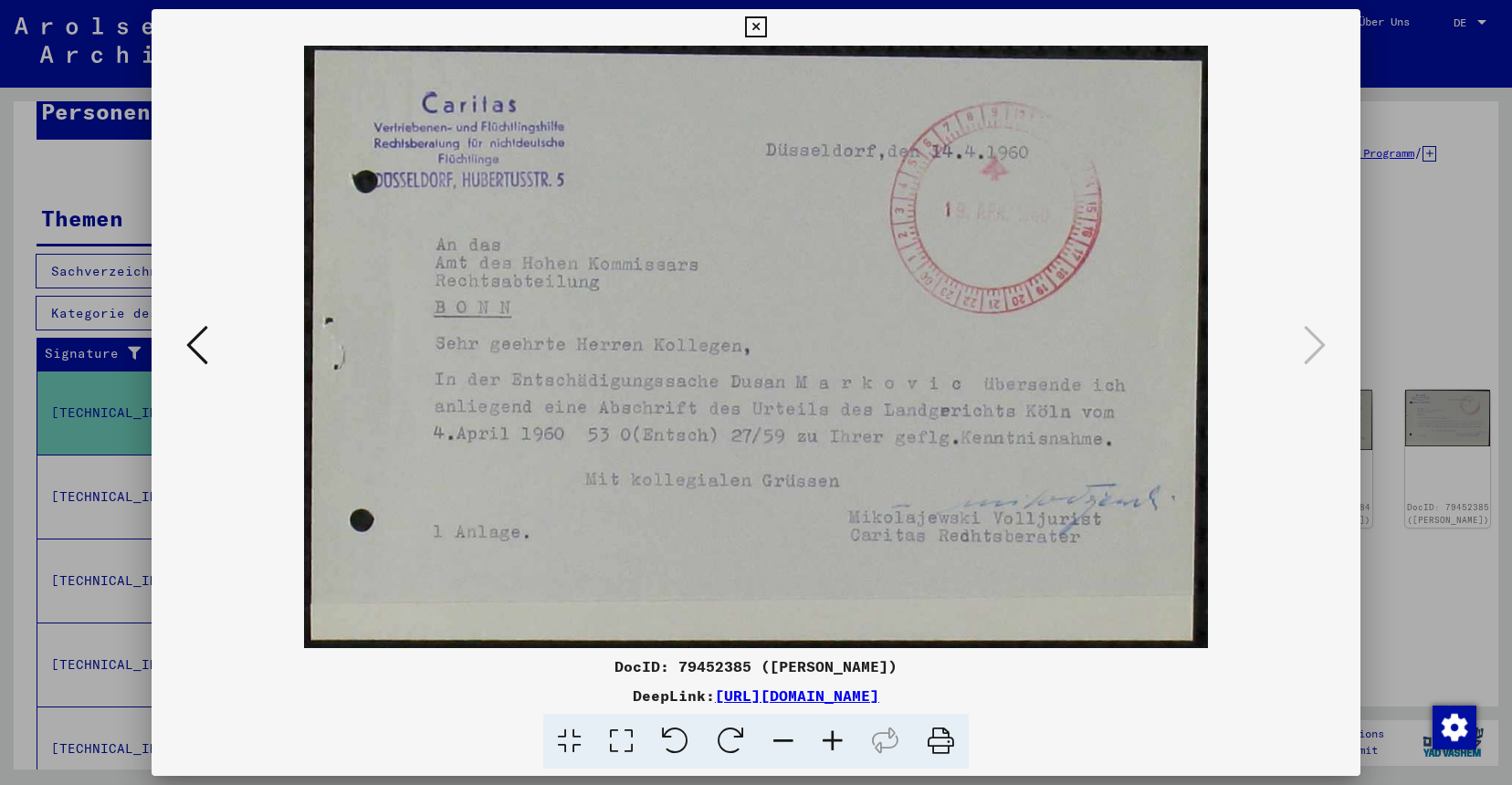
click at [189, 345] on icon at bounding box center [197, 345] width 22 height 43
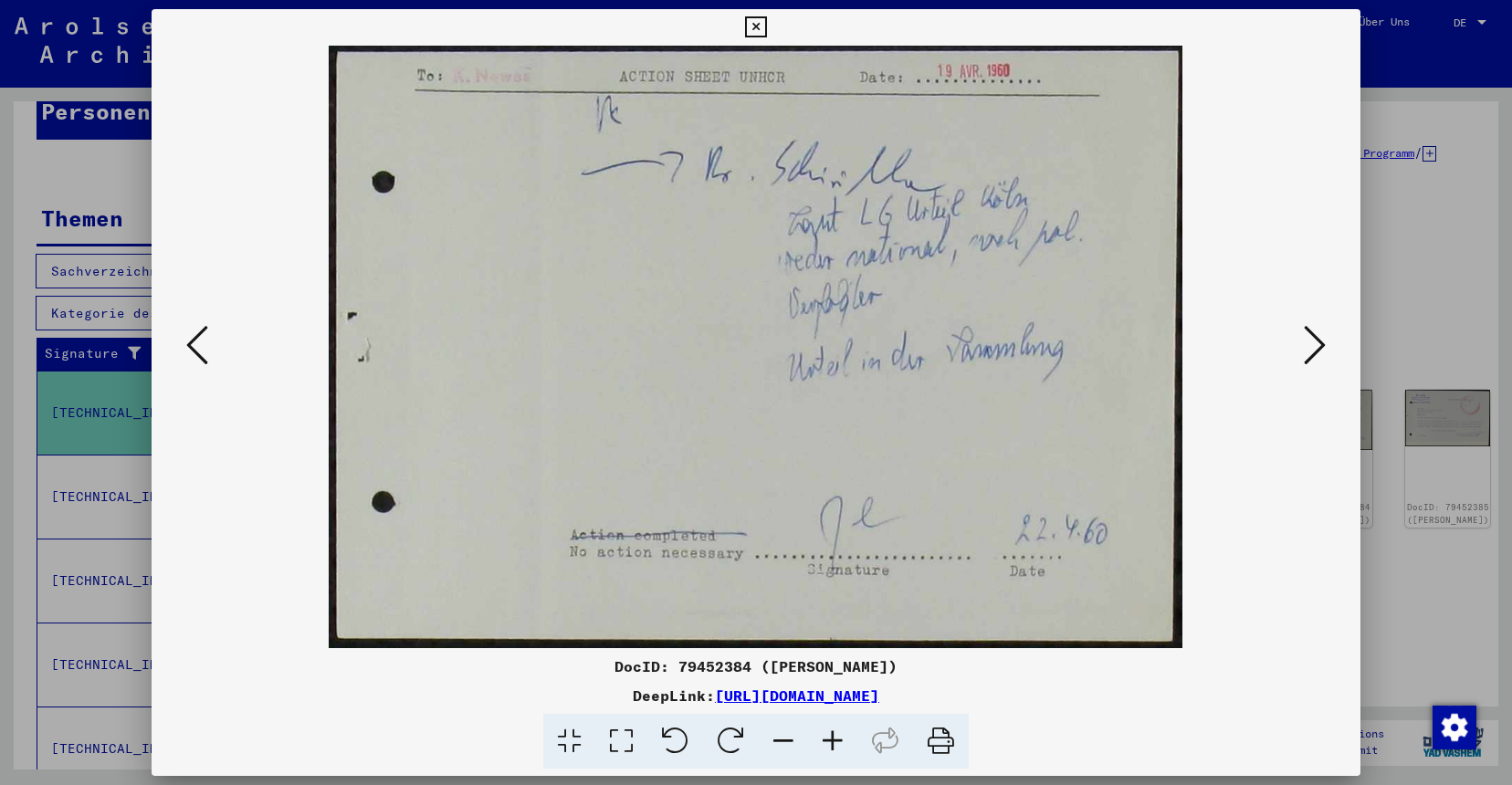
click at [189, 345] on icon at bounding box center [197, 345] width 22 height 43
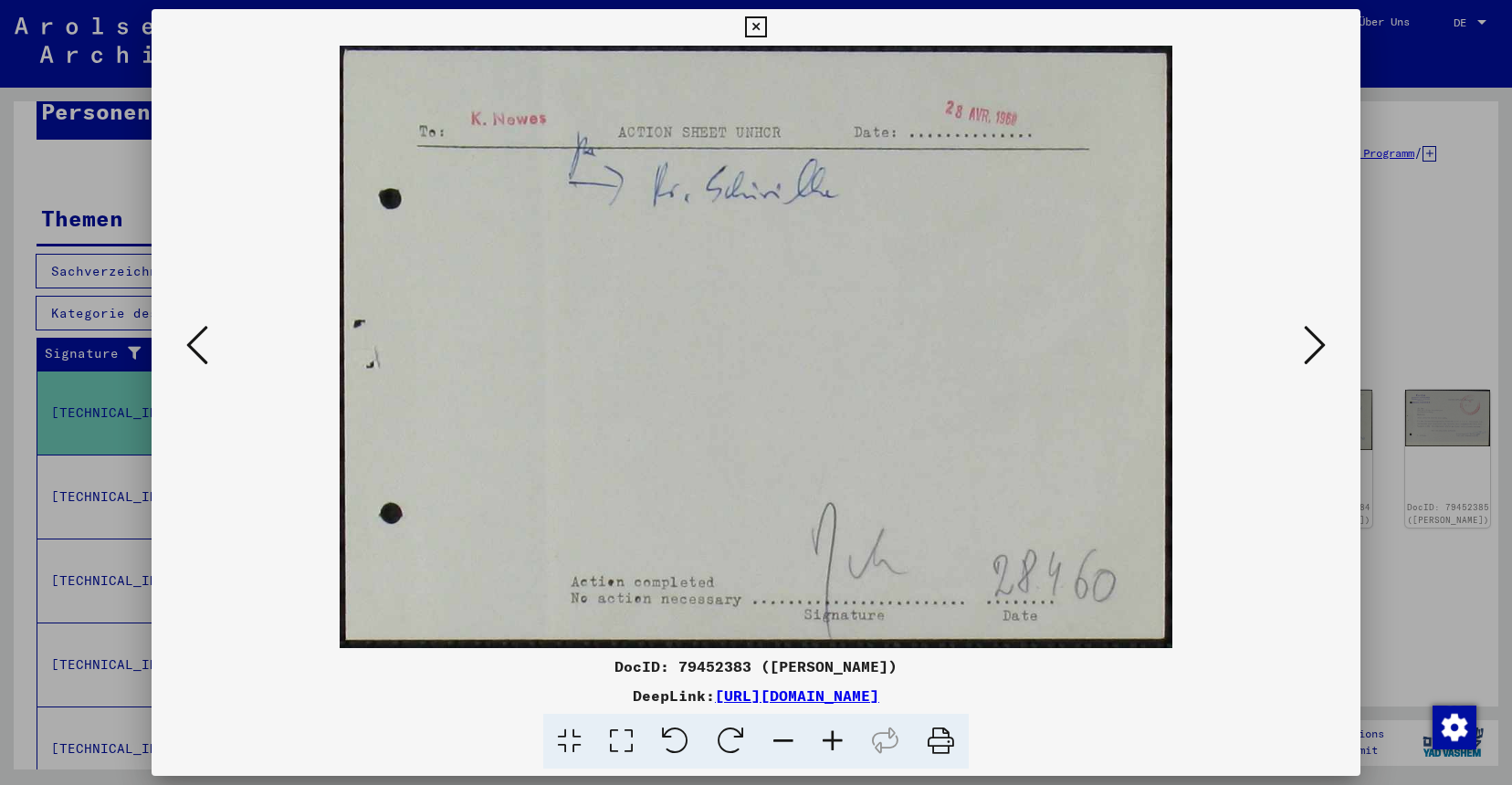
click at [189, 345] on icon at bounding box center [197, 345] width 22 height 43
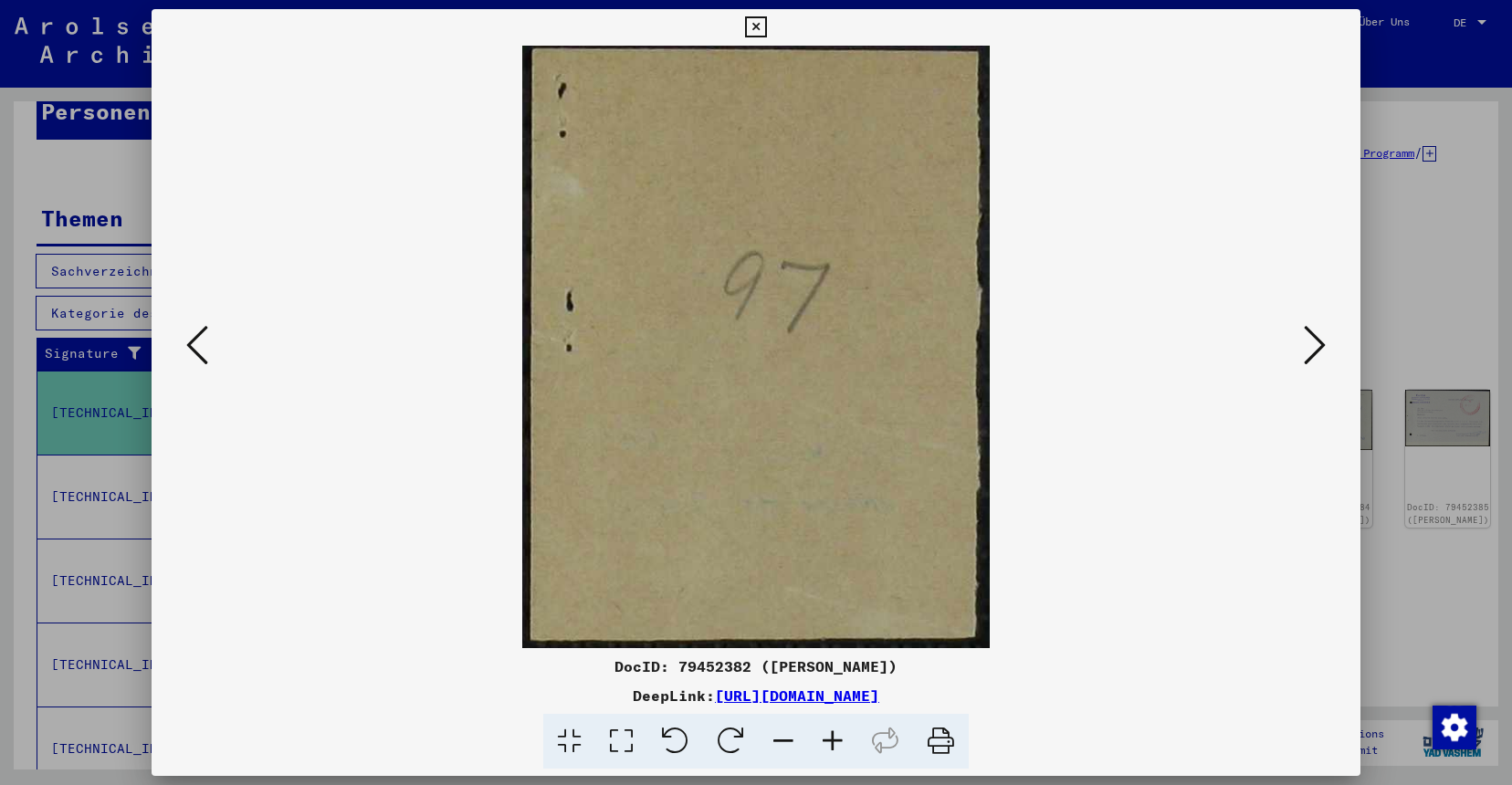
click at [189, 345] on icon at bounding box center [197, 345] width 22 height 43
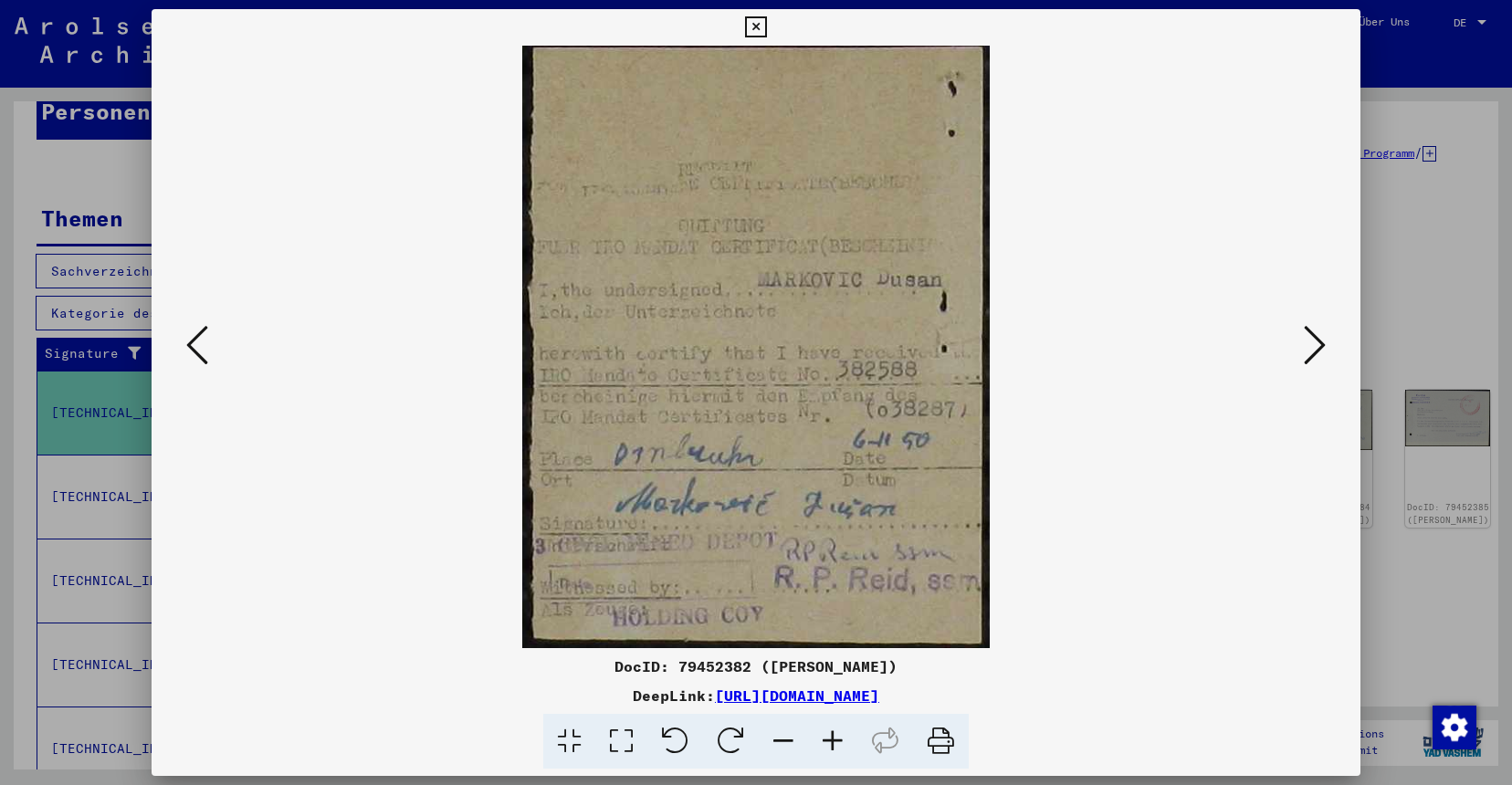
click at [189, 345] on icon at bounding box center [197, 345] width 22 height 43
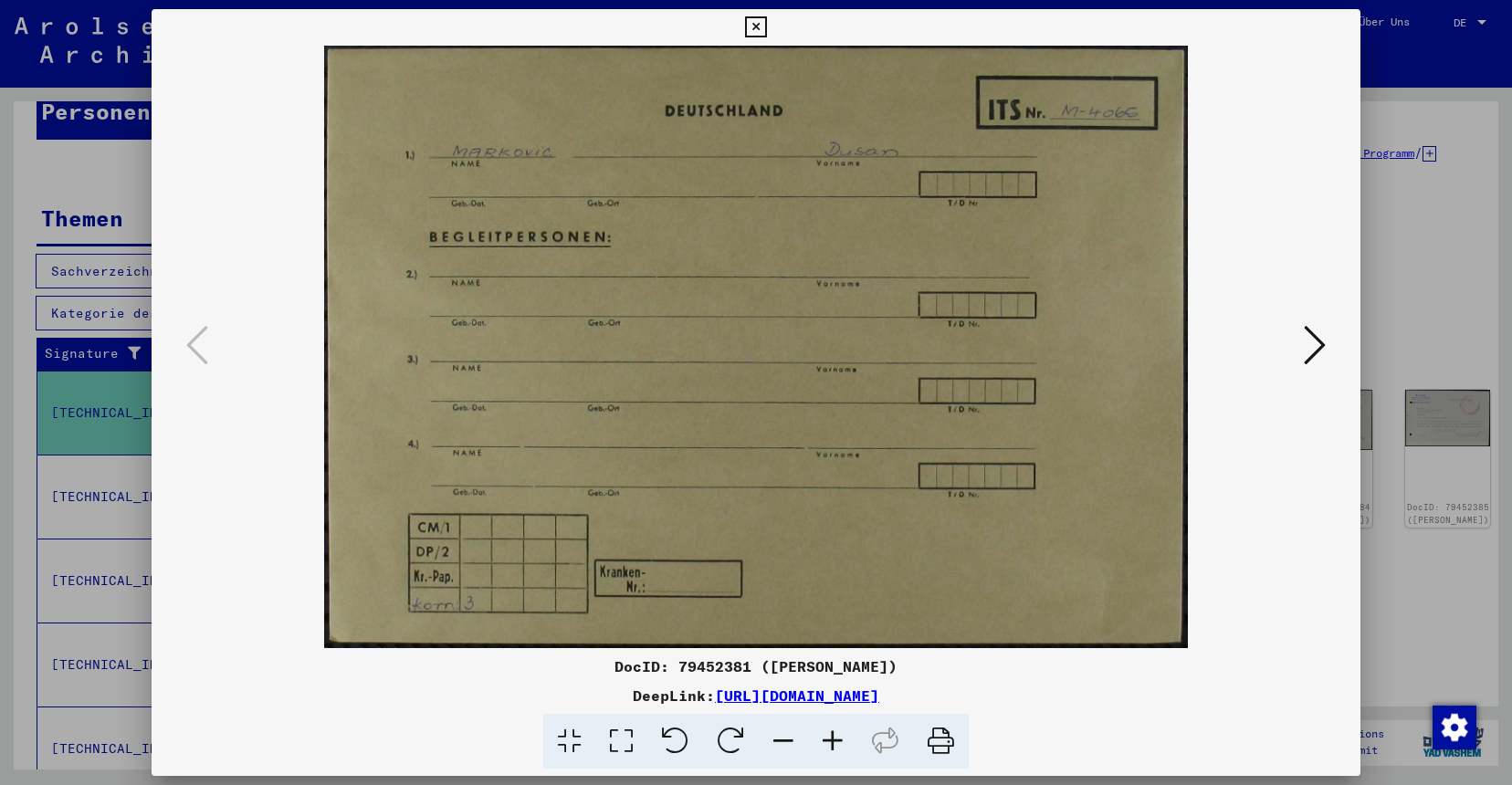
click at [1404, 222] on div at bounding box center [756, 392] width 1512 height 785
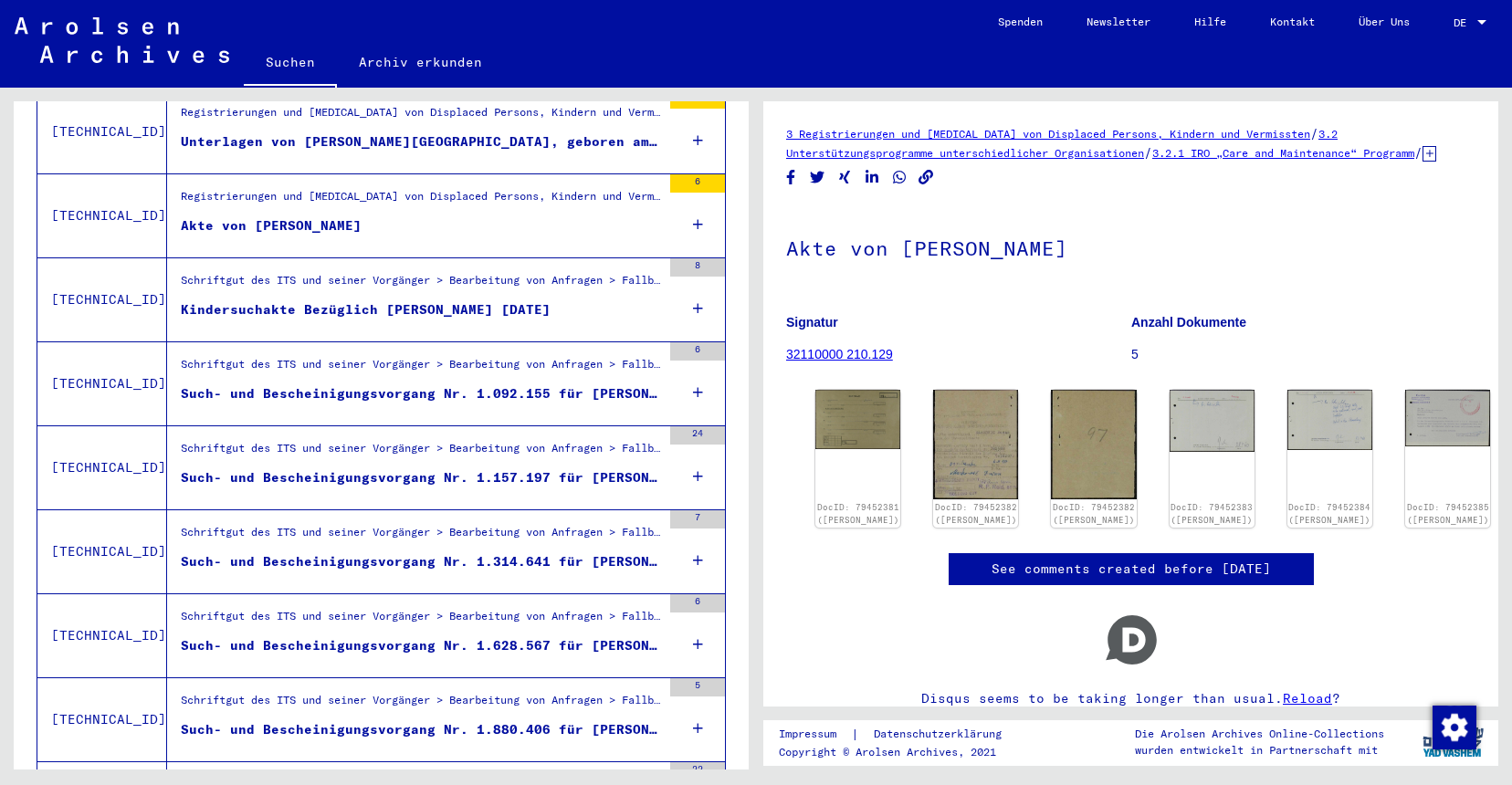
scroll to position [986, 0]
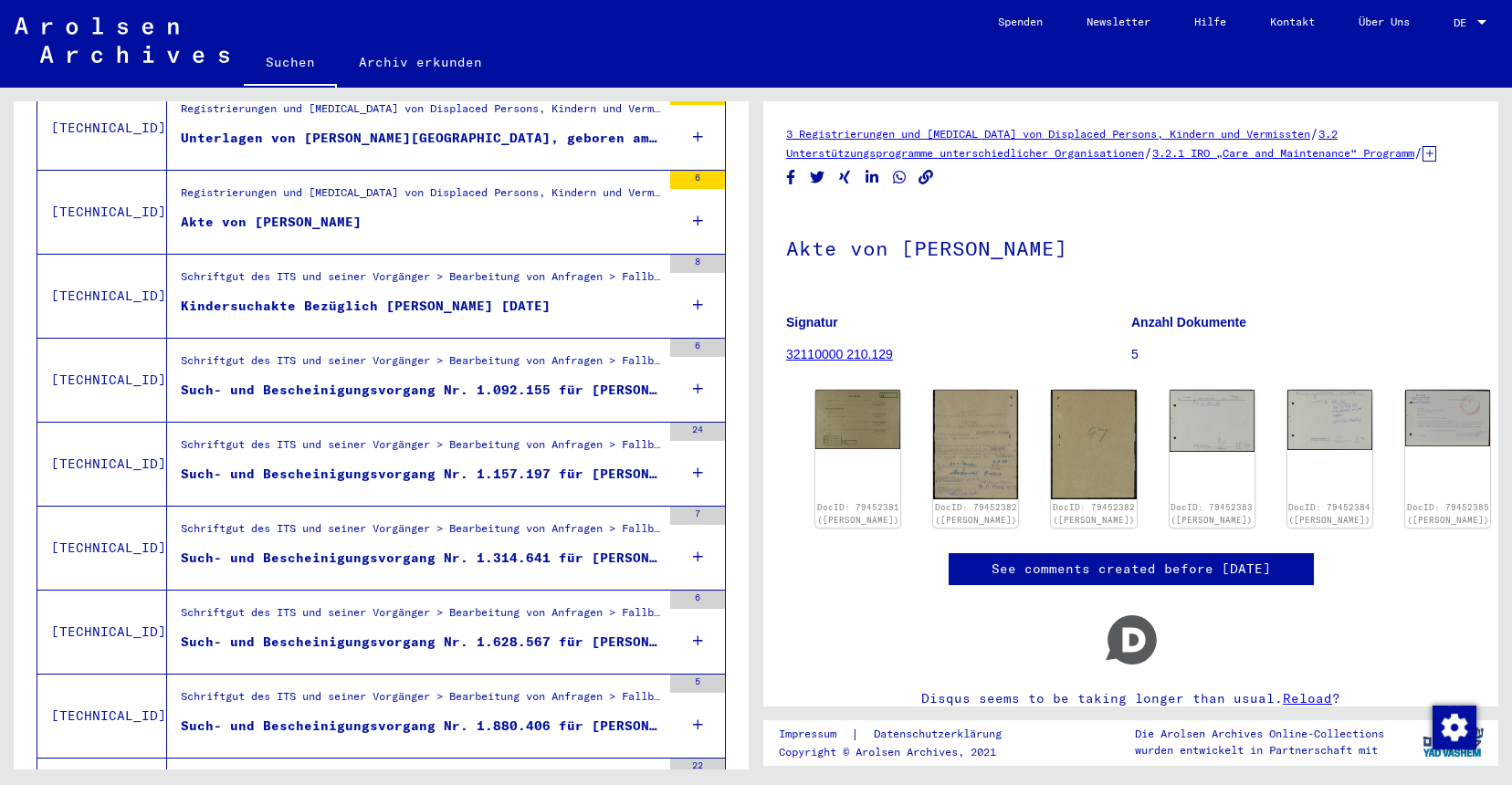
click at [328, 297] on div "Kindersuchakte Bezüglich [PERSON_NAME] [DATE]" at bounding box center [366, 306] width 370 height 19
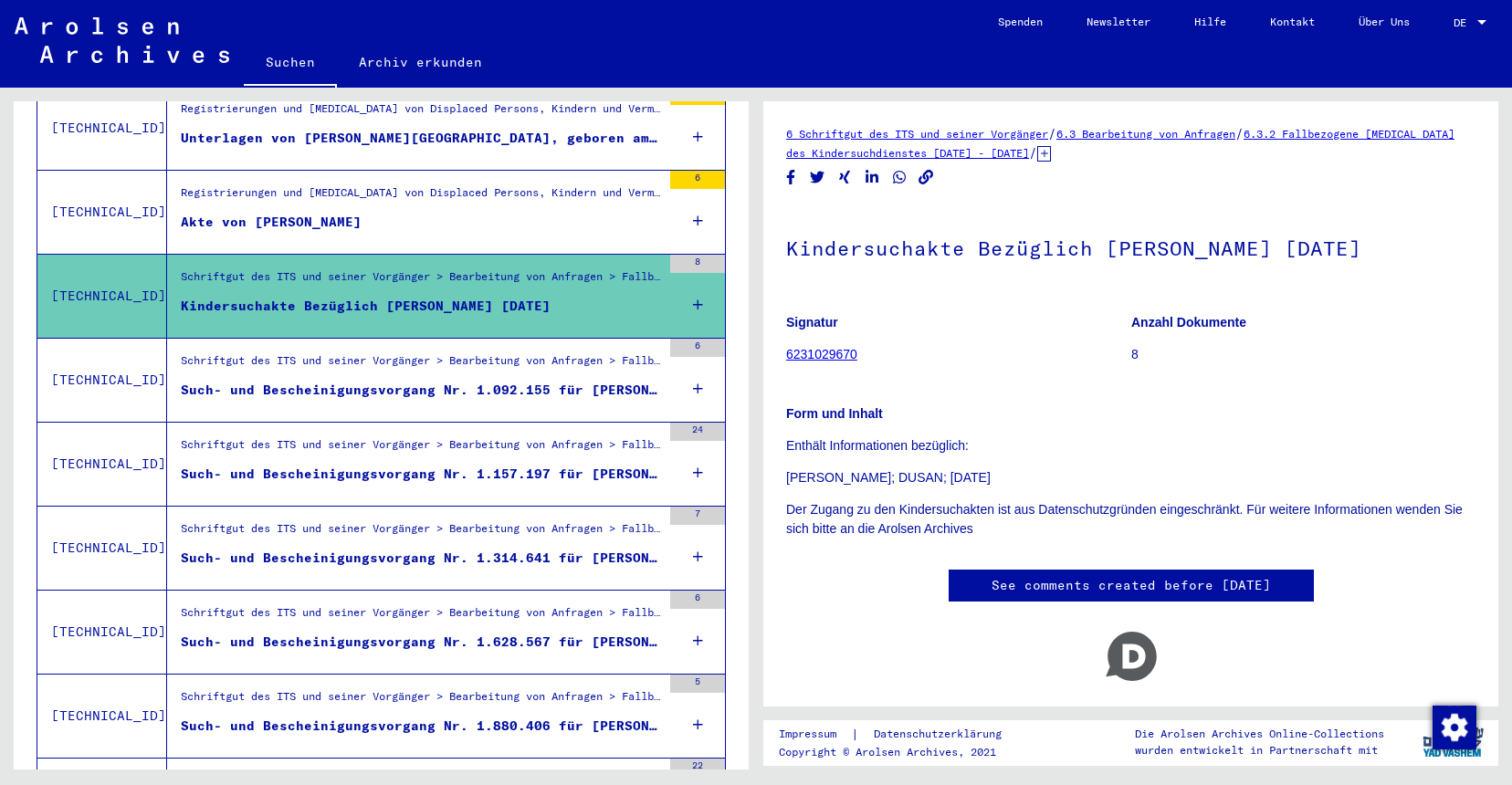
click at [289, 381] on div "Such- und Bescheinigungsvorgang Nr. 1.092.155 für [PERSON_NAME][GEOGRAPHIC_DATA…" at bounding box center [421, 390] width 481 height 19
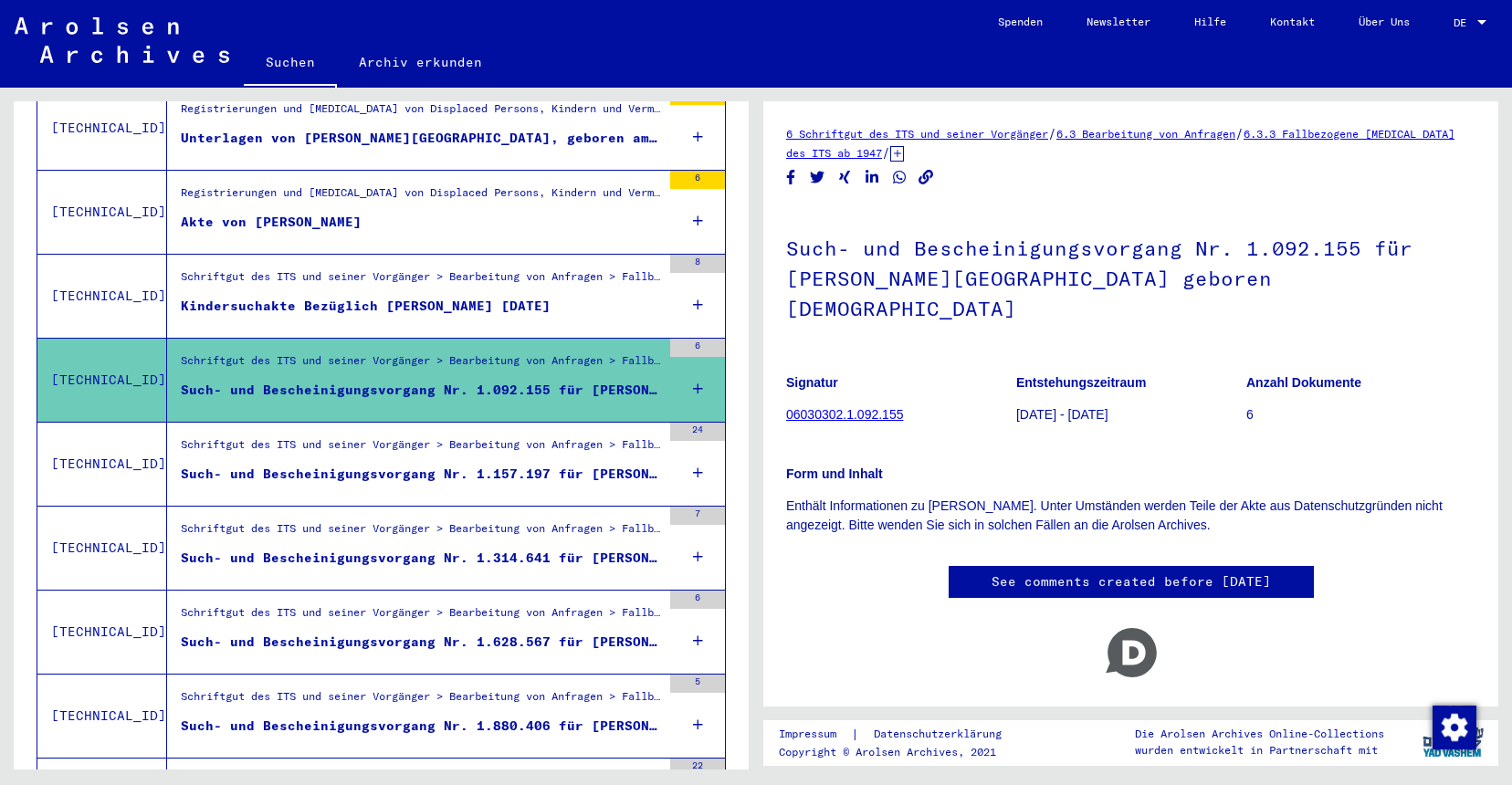
scroll to position [1085, 0]
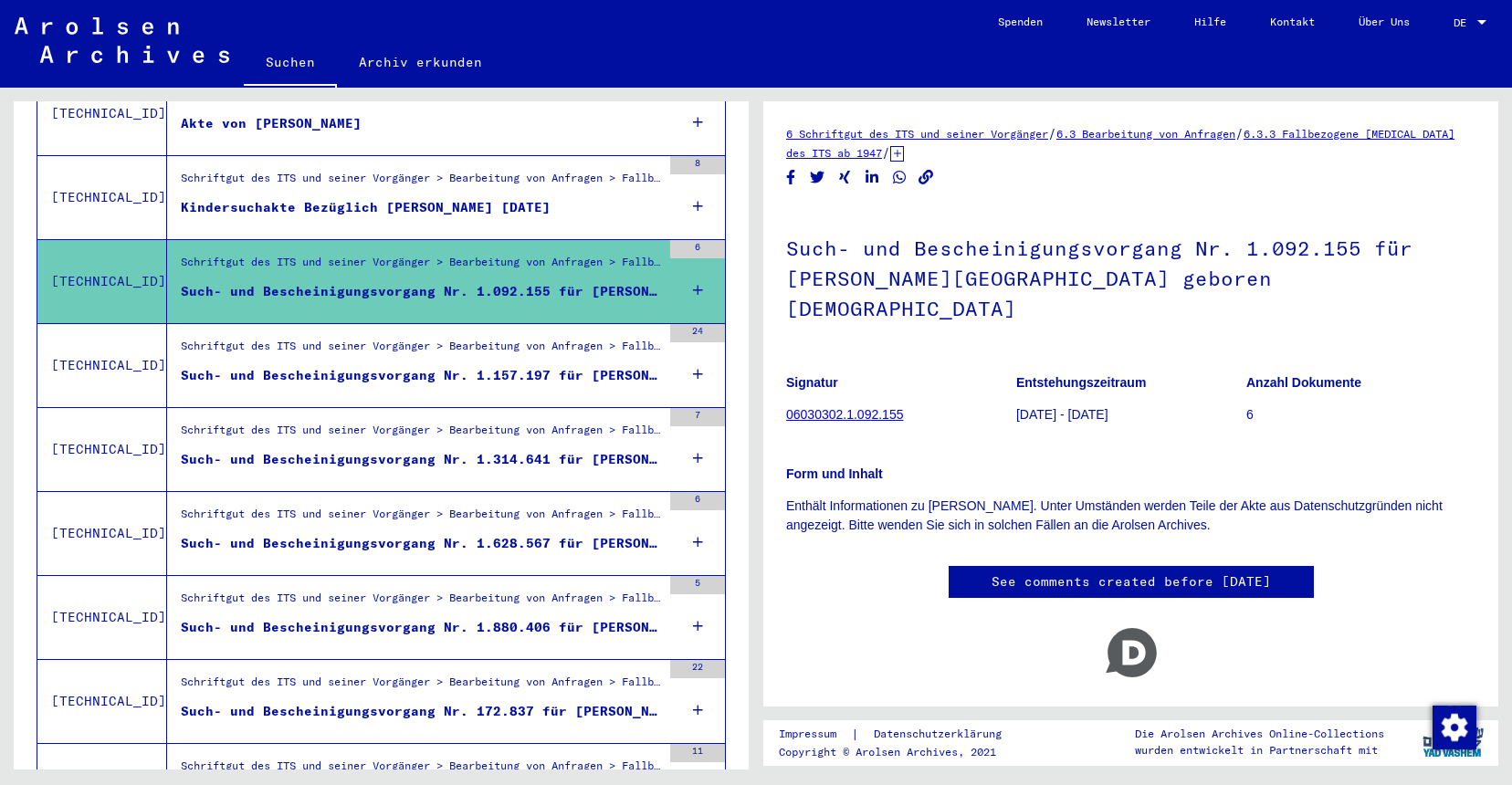
click at [337, 337] on div "Schriftgut des ITS und seiner Vorgänger > Bearbeitung von Anfragen > Fallbezoge…" at bounding box center [421, 350] width 481 height 25
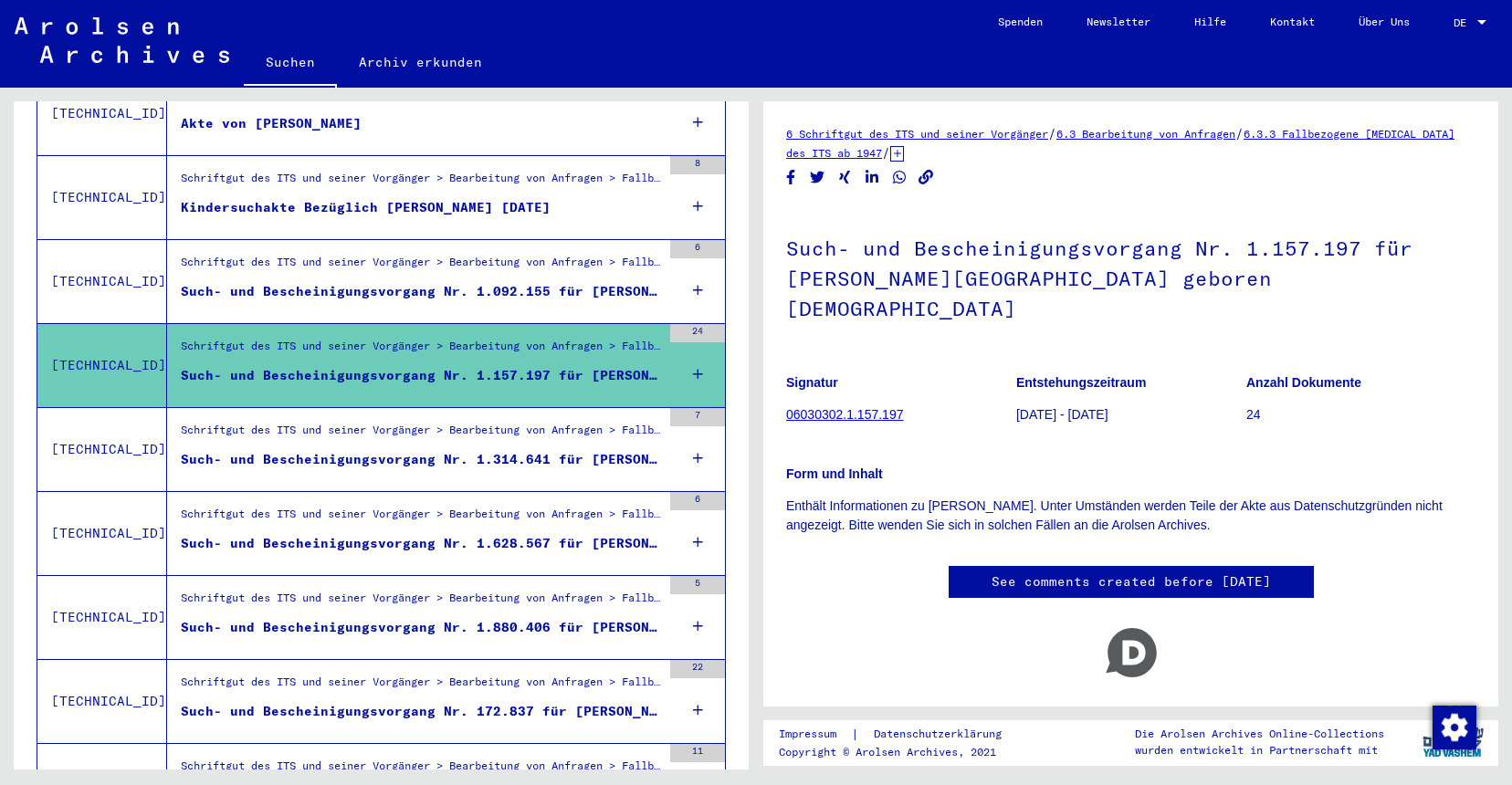
click at [332, 450] on div "Such- und Bescheinigungsvorgang Nr. 1.314.641 für [PERSON_NAME][GEOGRAPHIC_DATA…" at bounding box center [421, 460] width 481 height 19
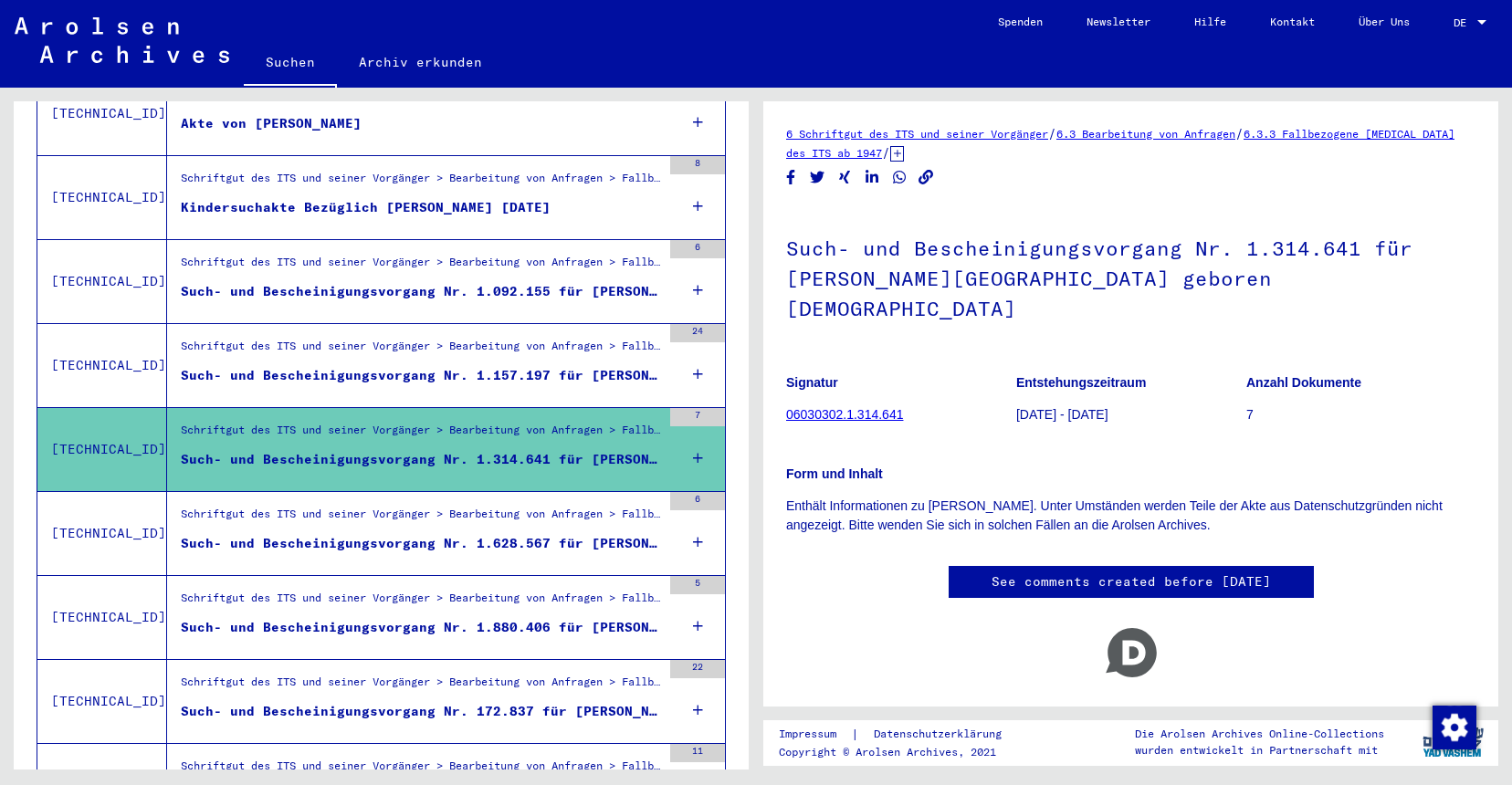
click at [351, 506] on div "Schriftgut des ITS und seiner Vorgänger > Bearbeitung von Anfragen > Fallbezoge…" at bounding box center [421, 518] width 481 height 25
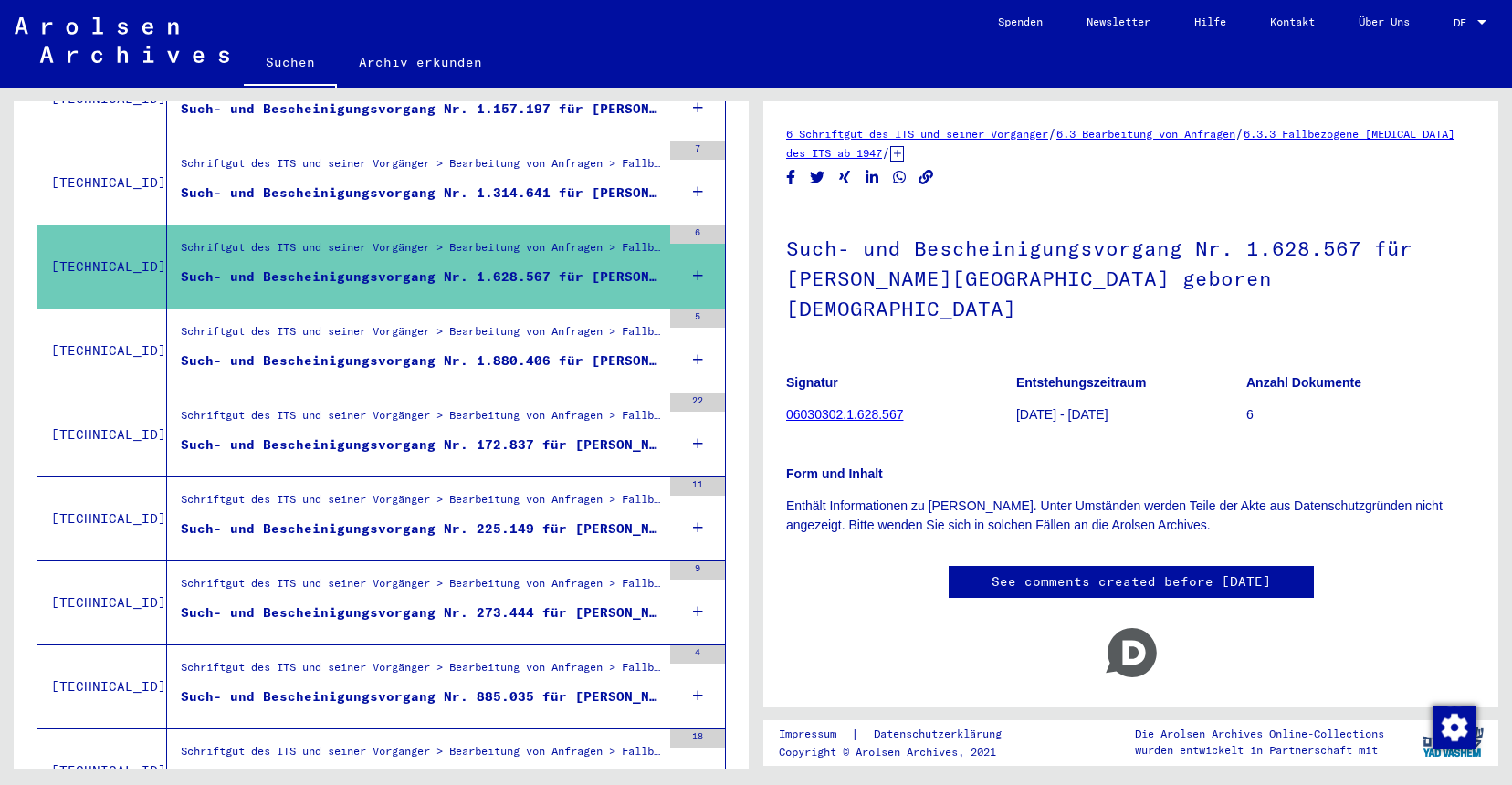
scroll to position [1381, 0]
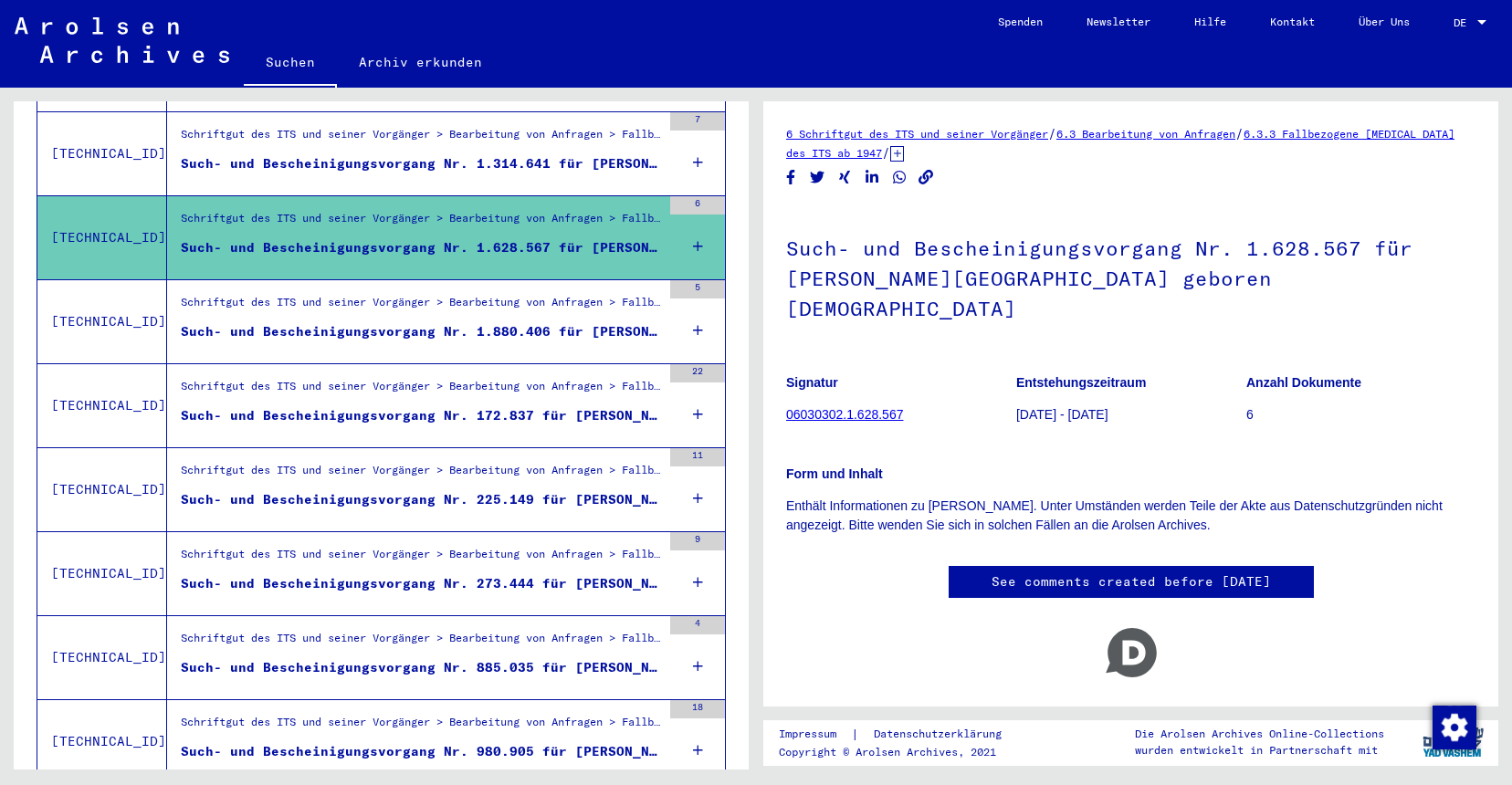
click at [380, 322] on div "Such- und Bescheinigungsvorgang Nr. 1.880.406 für [PERSON_NAME][GEOGRAPHIC_DATA…" at bounding box center [421, 332] width 481 height 19
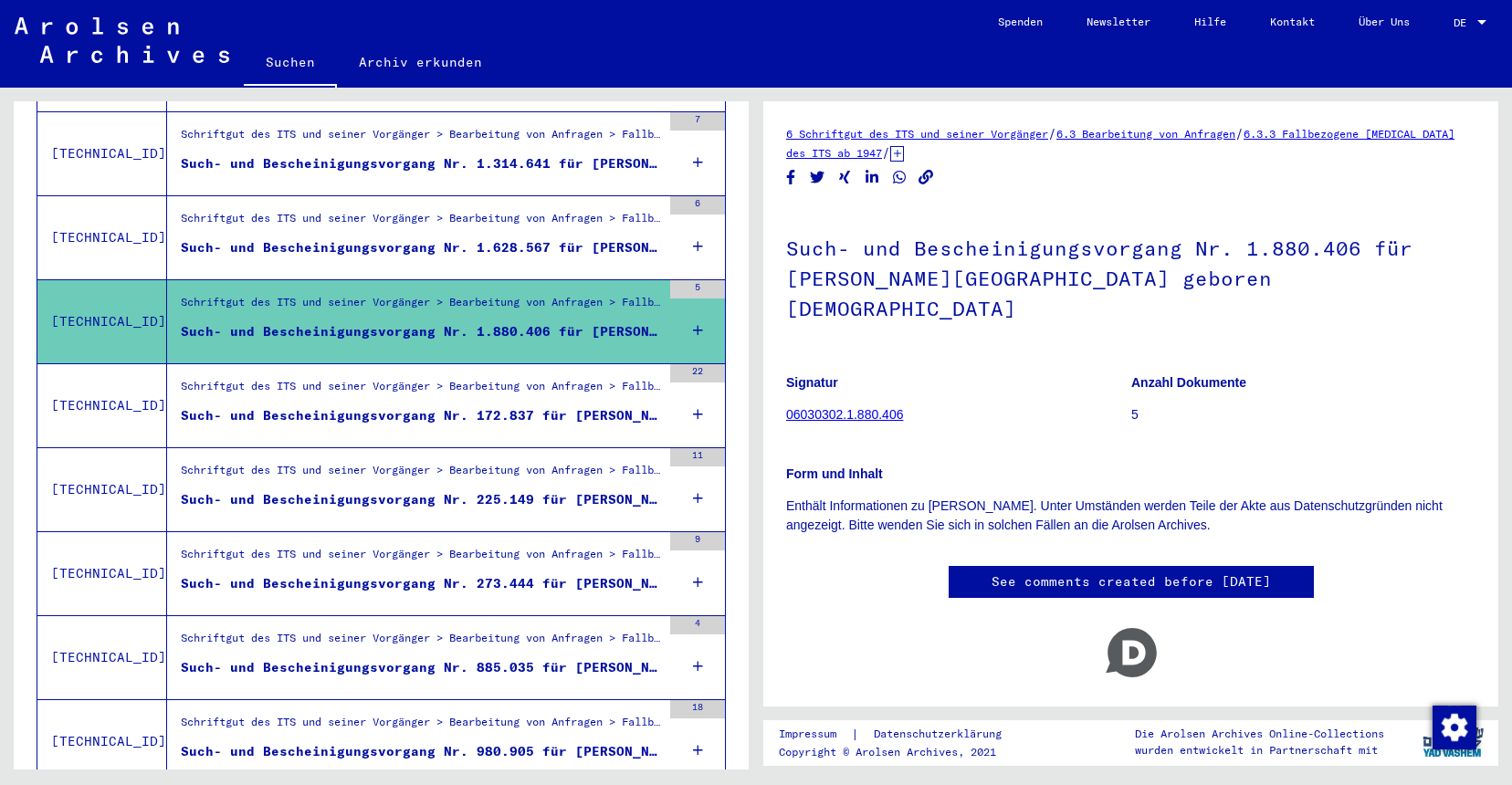
click at [358, 378] on div "Schriftgut des ITS und seiner Vorgänger > Bearbeitung von Anfragen > Fallbezoge…" at bounding box center [421, 390] width 481 height 25
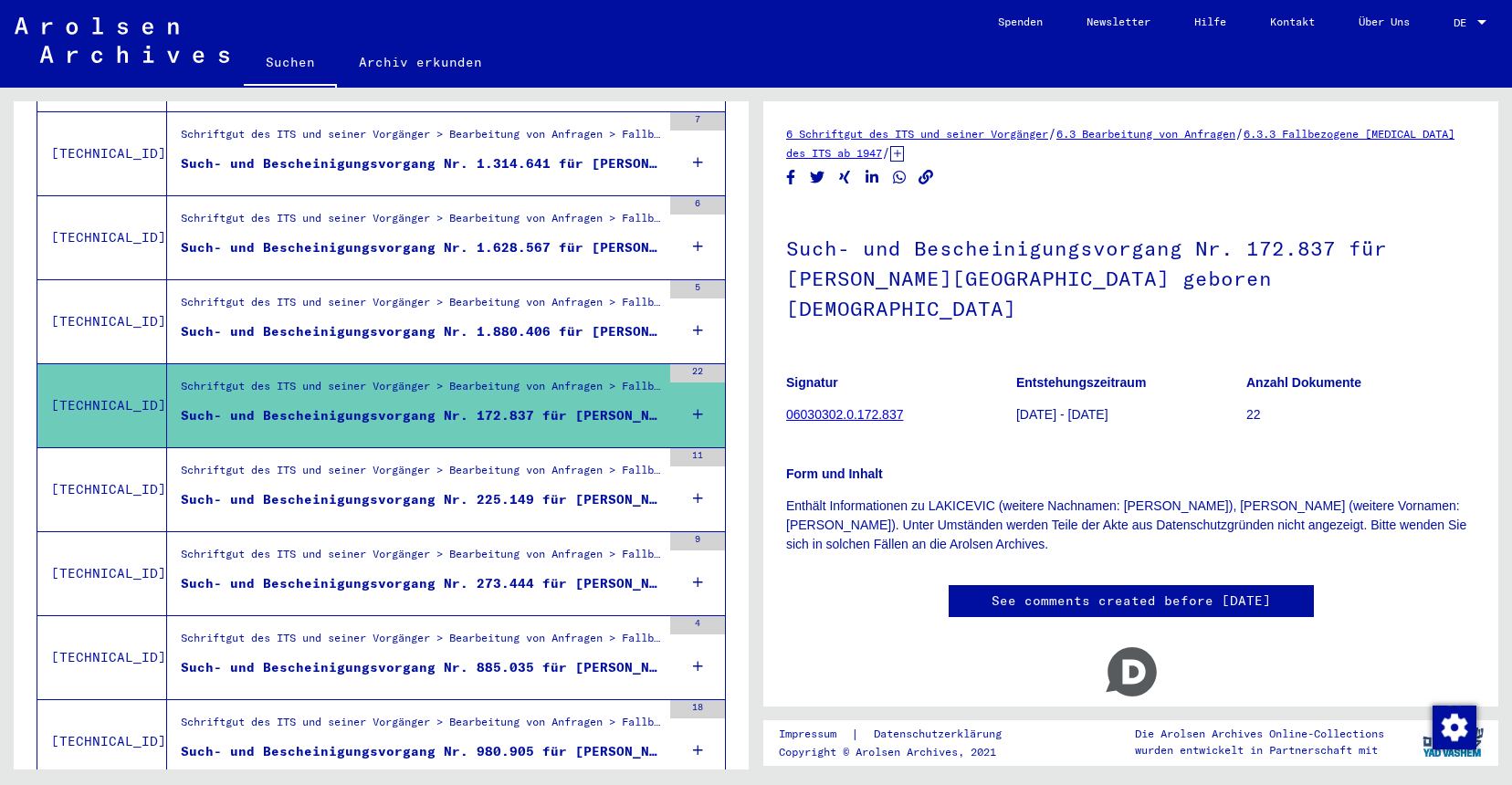
click at [353, 423] on div "Schriftgut des ITS und seiner Vorgänger > Bearbeitung von Anfragen > Fallbezoge…" at bounding box center [414, 406] width 494 height 83
click at [359, 468] on figure "Schriftgut des ITS und seiner Vorgänger > Bearbeitung von Anfragen > Fallbezoge…" at bounding box center [421, 475] width 481 height 27
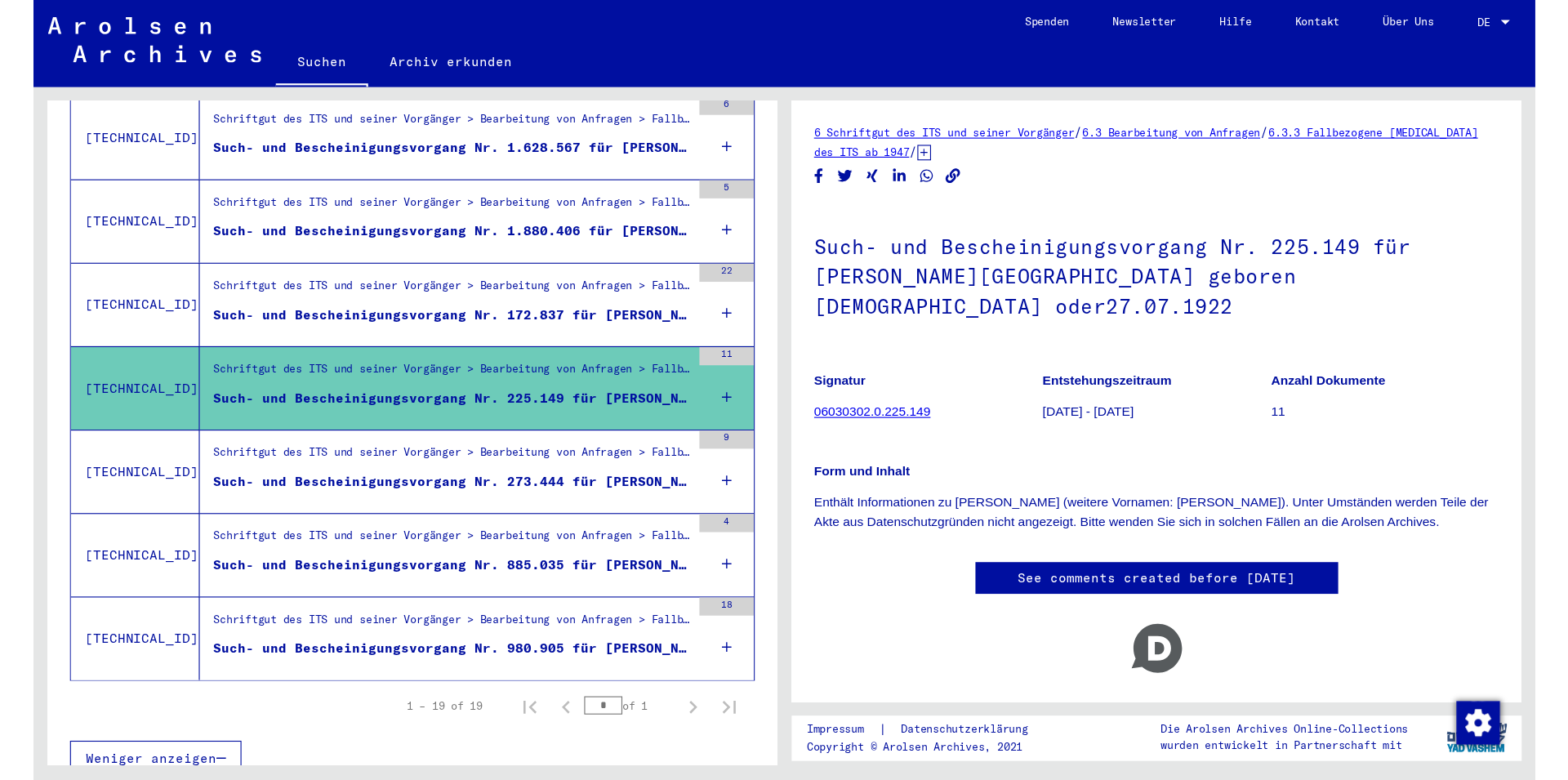
scroll to position [1325, 0]
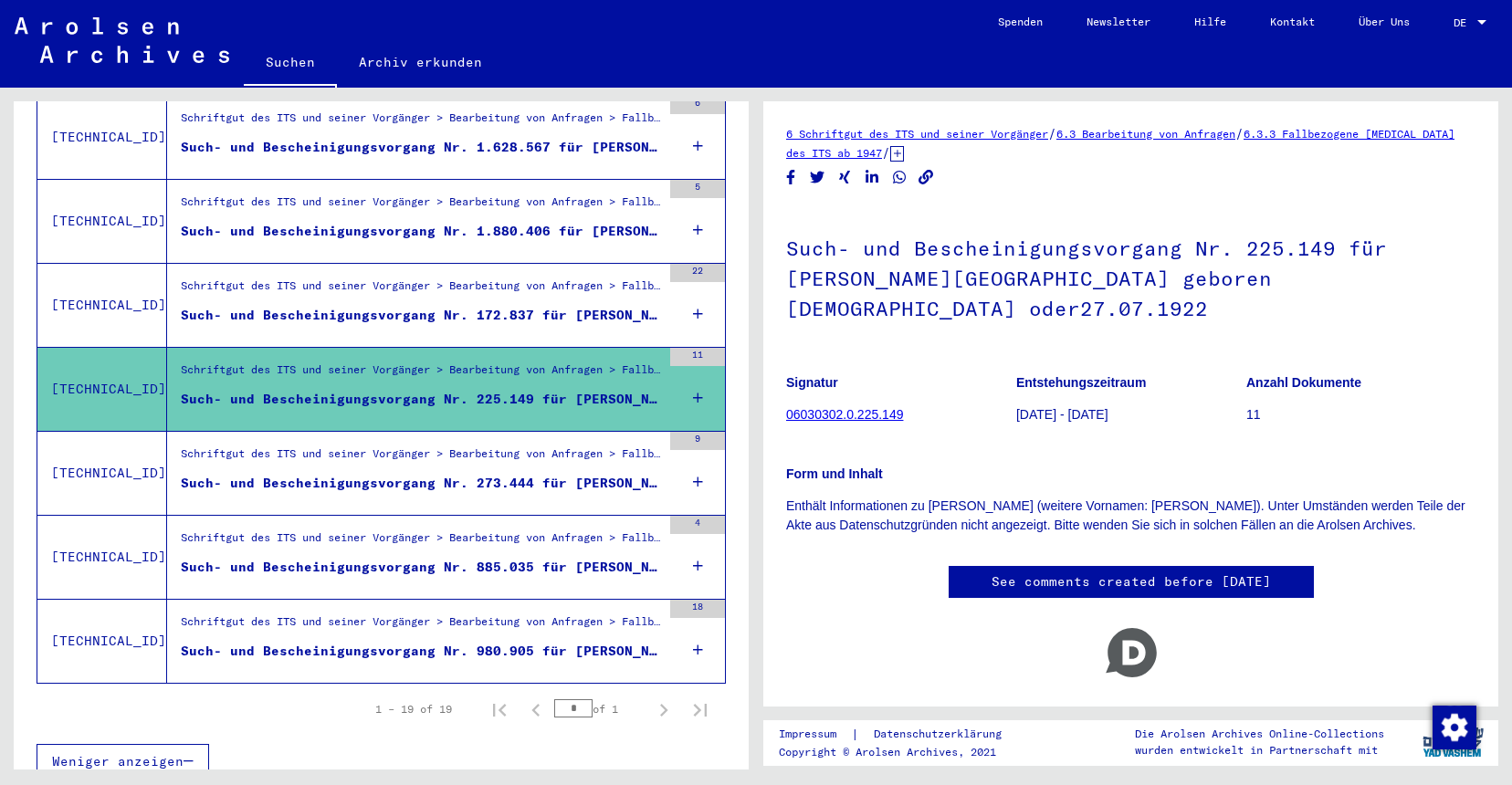
click at [458, 449] on div "Schriftgut des ITS und seiner Vorgänger > Bearbeitung von Anfragen > Fallbezoge…" at bounding box center [421, 458] width 481 height 25
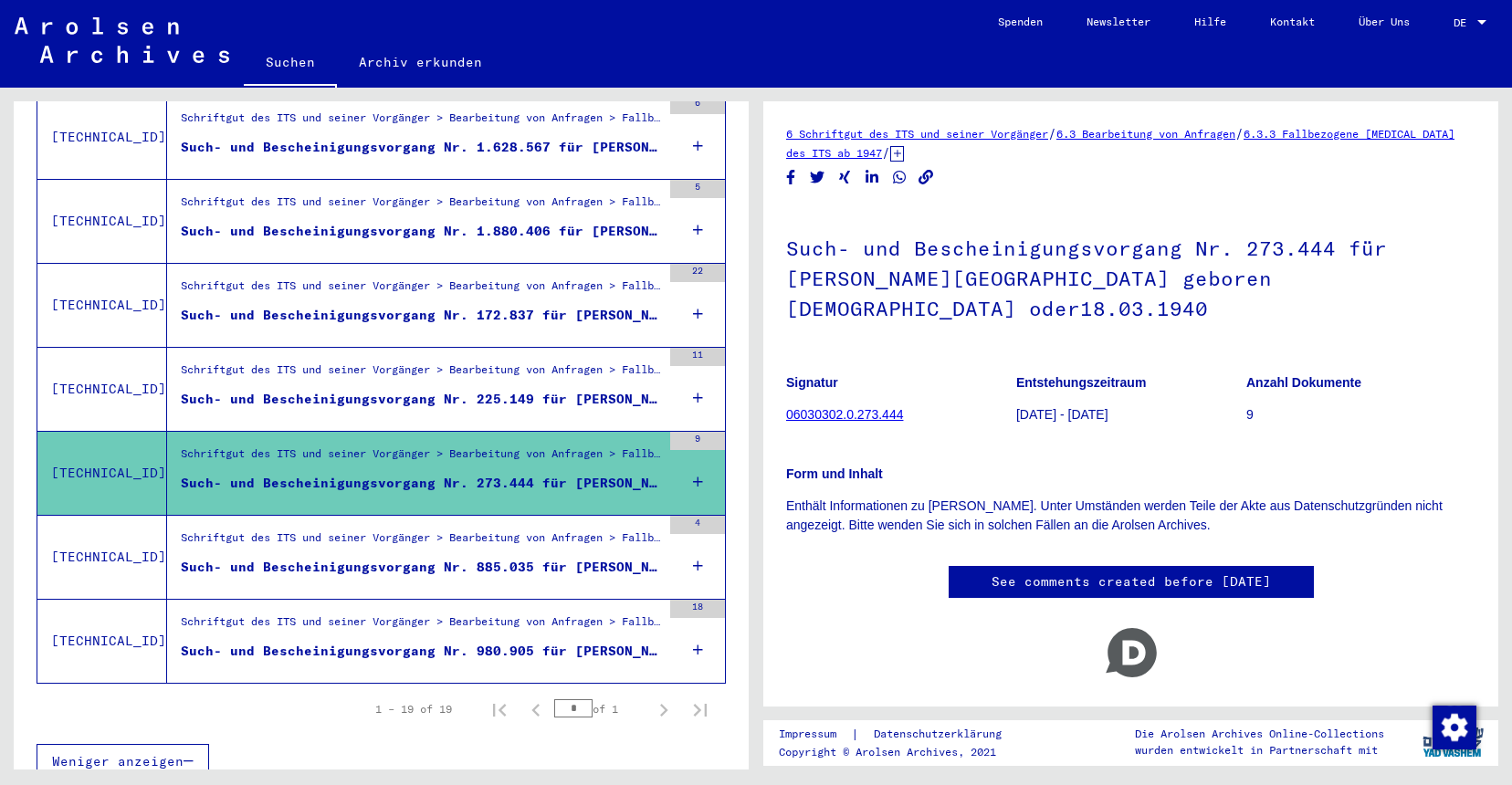
click at [387, 530] on div "Schriftgut des ITS und seiner Vorgänger > Bearbeitung von Anfragen > Fallbezoge…" at bounding box center [421, 542] width 481 height 25
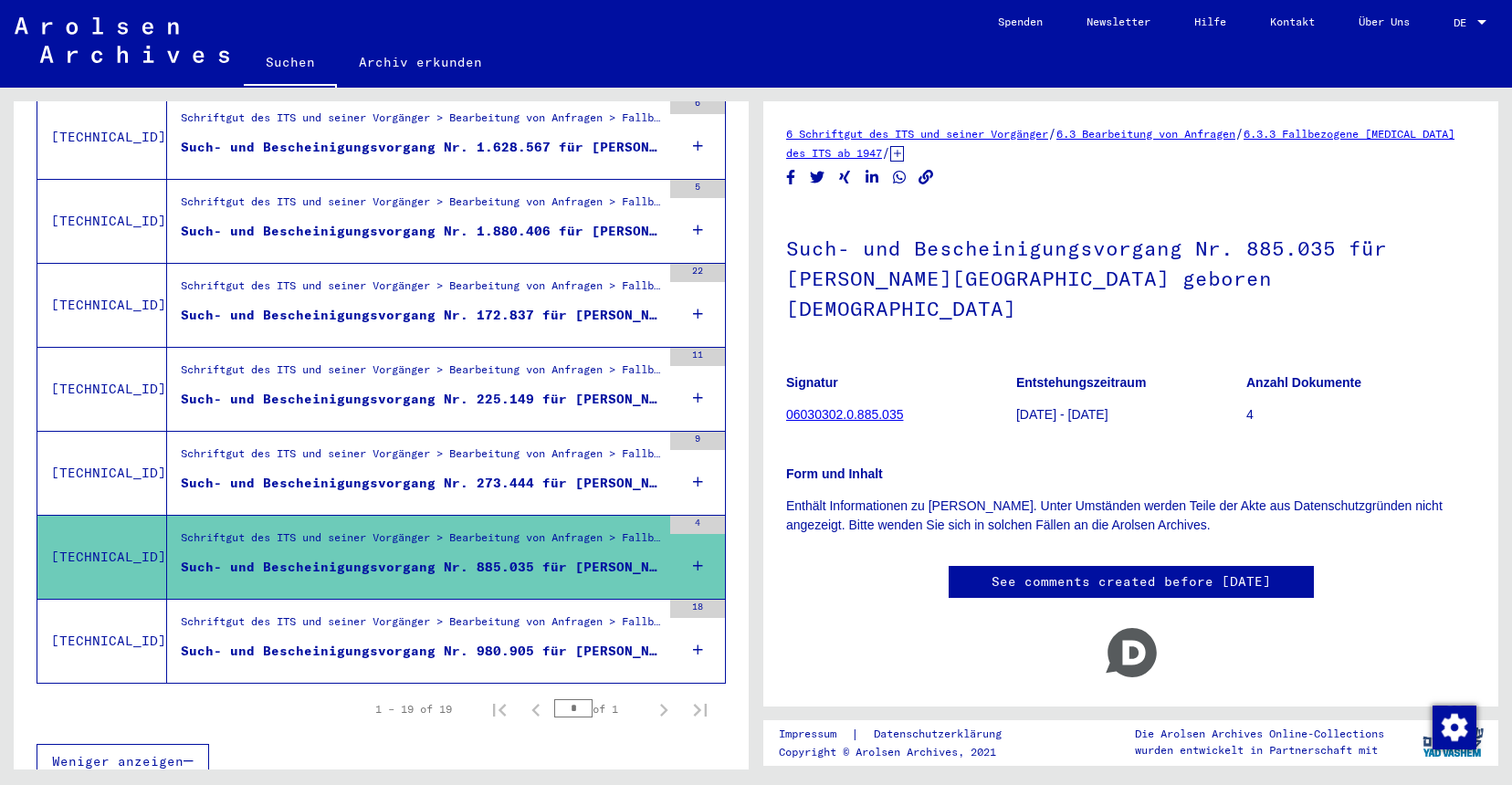
click at [337, 621] on figure "Schriftgut des ITS und seiner Vorgänger > Bearbeitung von Anfragen > Fallbezoge…" at bounding box center [421, 627] width 481 height 27
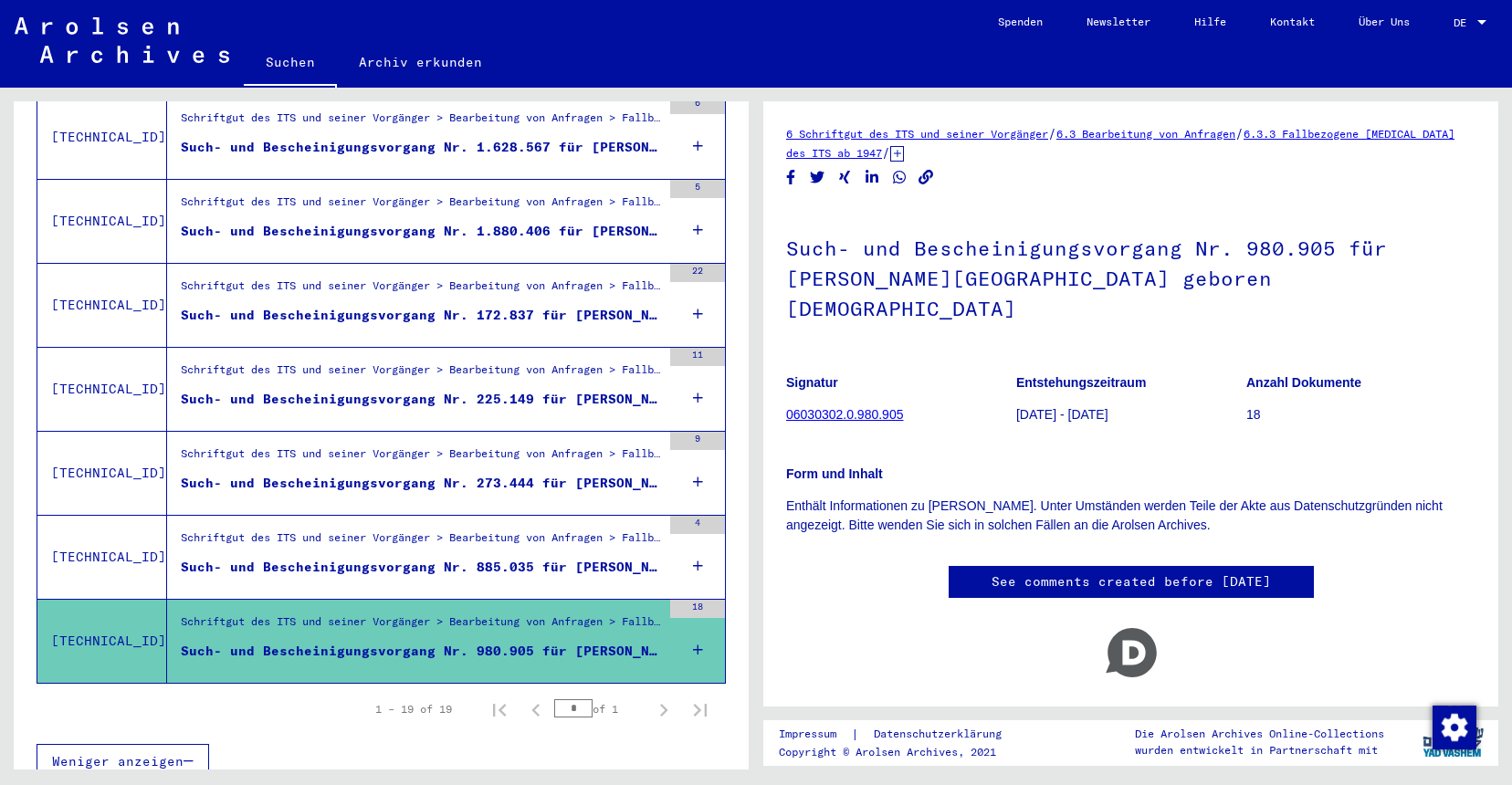
click at [403, 558] on div "Such- und Bescheinigungsvorgang Nr. 885.035 für [PERSON_NAME][GEOGRAPHIC_DATA] …" at bounding box center [421, 567] width 481 height 19
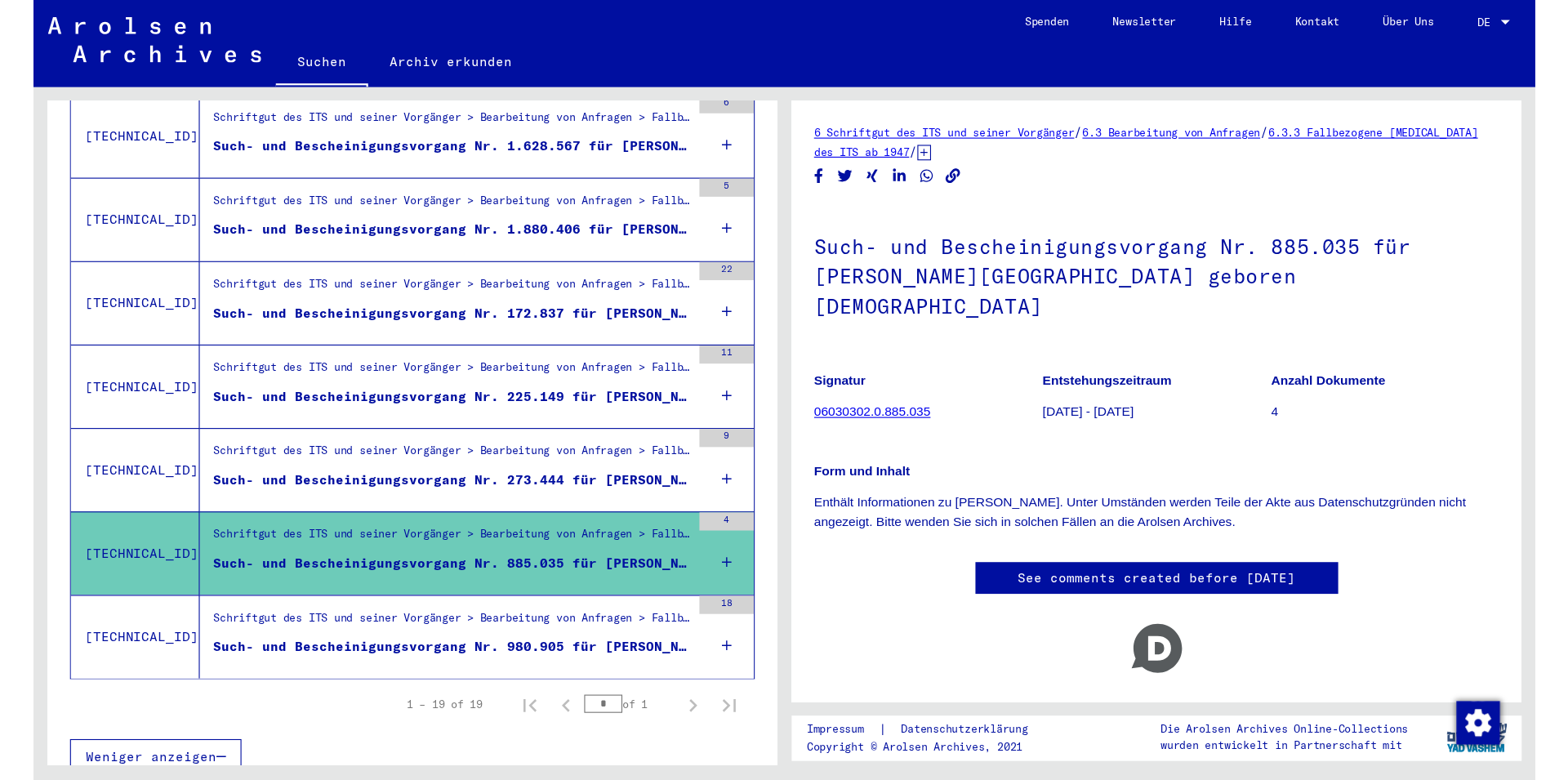
scroll to position [1247, 0]
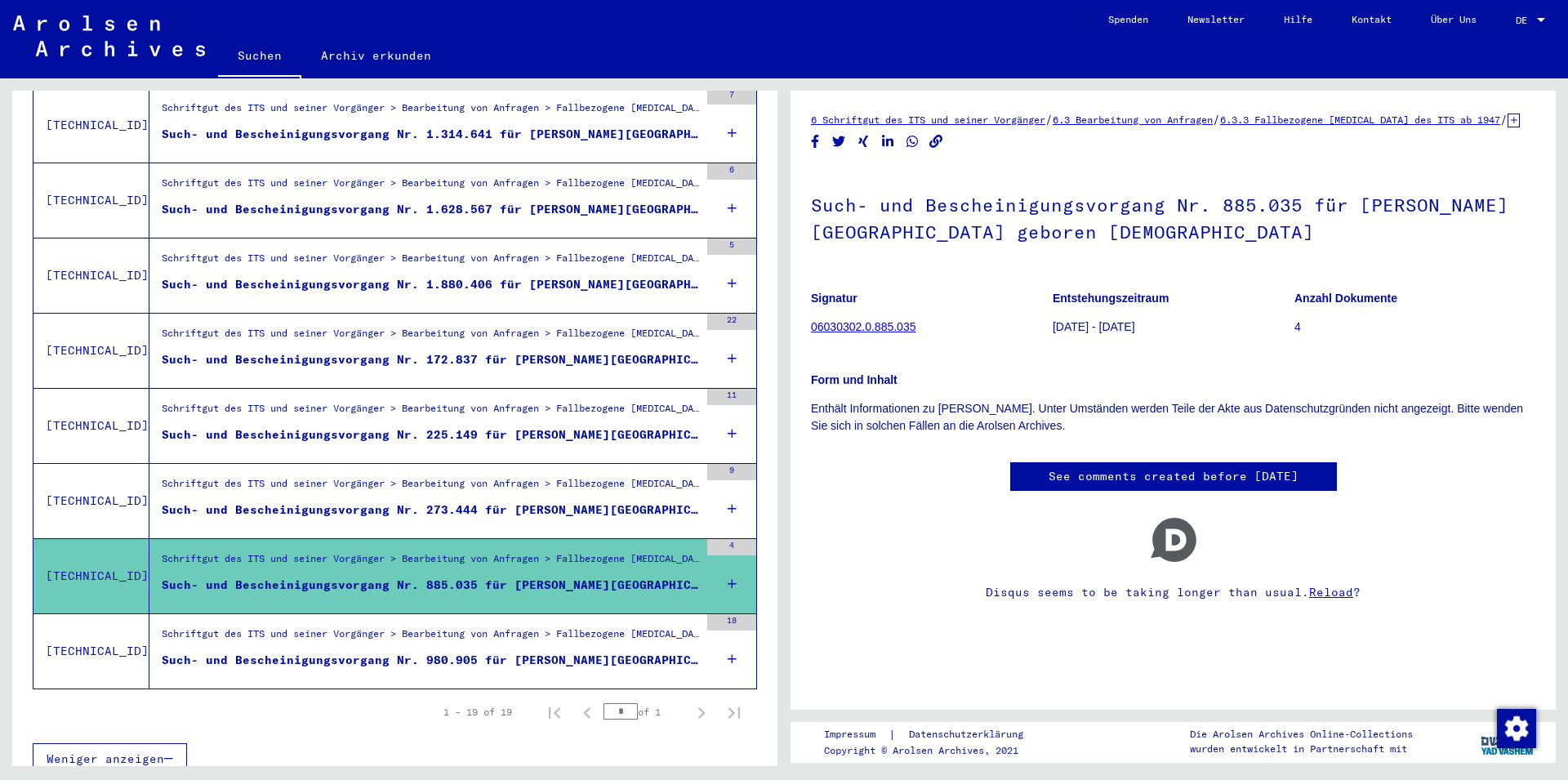
click at [1073, 175] on div "6 Schriftgut des ITS und seiner Vorgänger / 6.3 Bearbeitung von Anfragen / 6.3.…" at bounding box center [1173, 375] width 724 height 529
click at [856, 541] on div "Disqus seems to be taking longer than usual. Reload ?" at bounding box center [1173, 560] width 724 height 105
click at [1066, 485] on link "See comments created before [DATE]" at bounding box center [1173, 476] width 250 height 17
click at [847, 333] on link "06030302.0.885.035" at bounding box center [863, 326] width 105 height 13
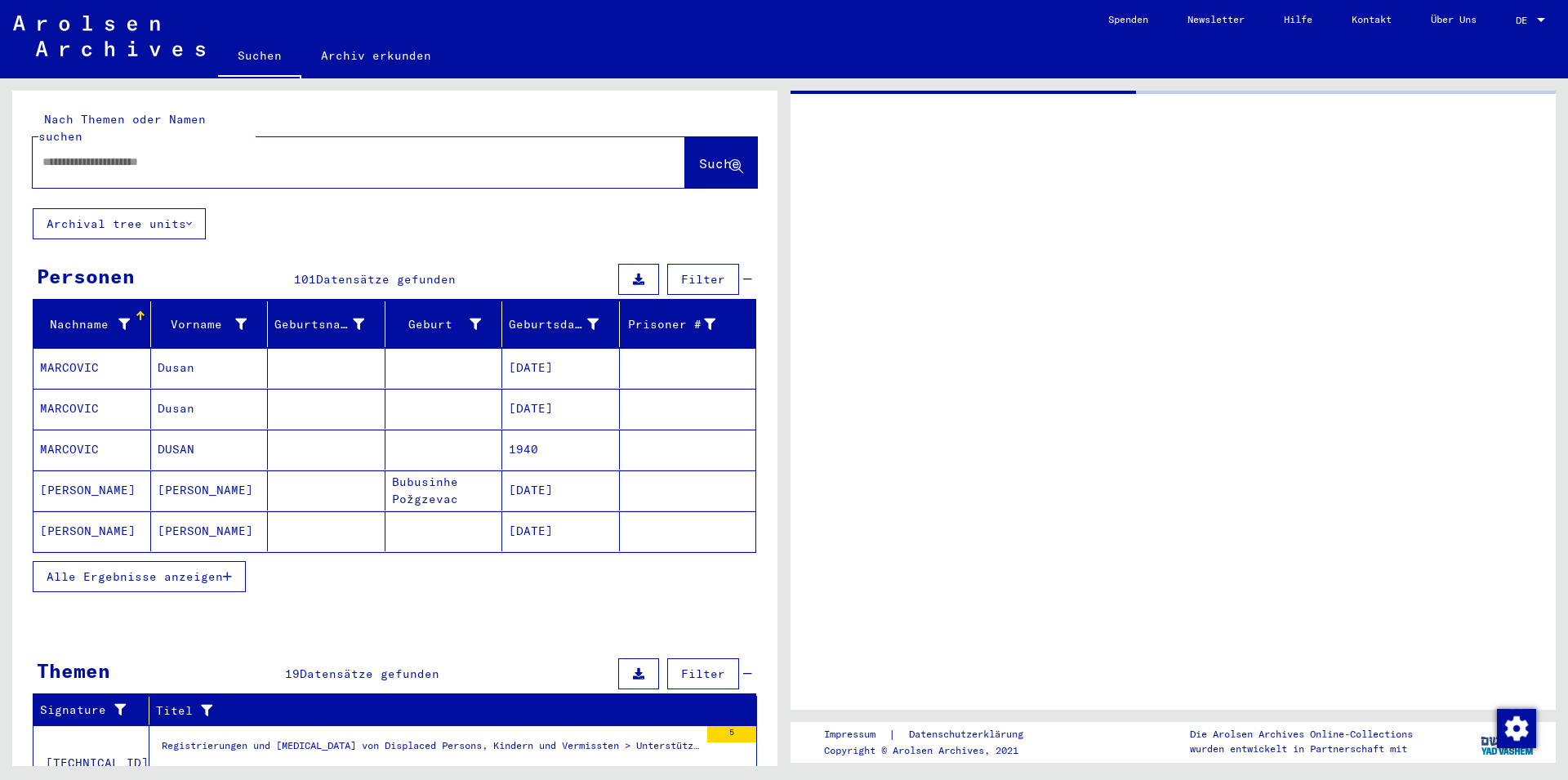
type input "*******"
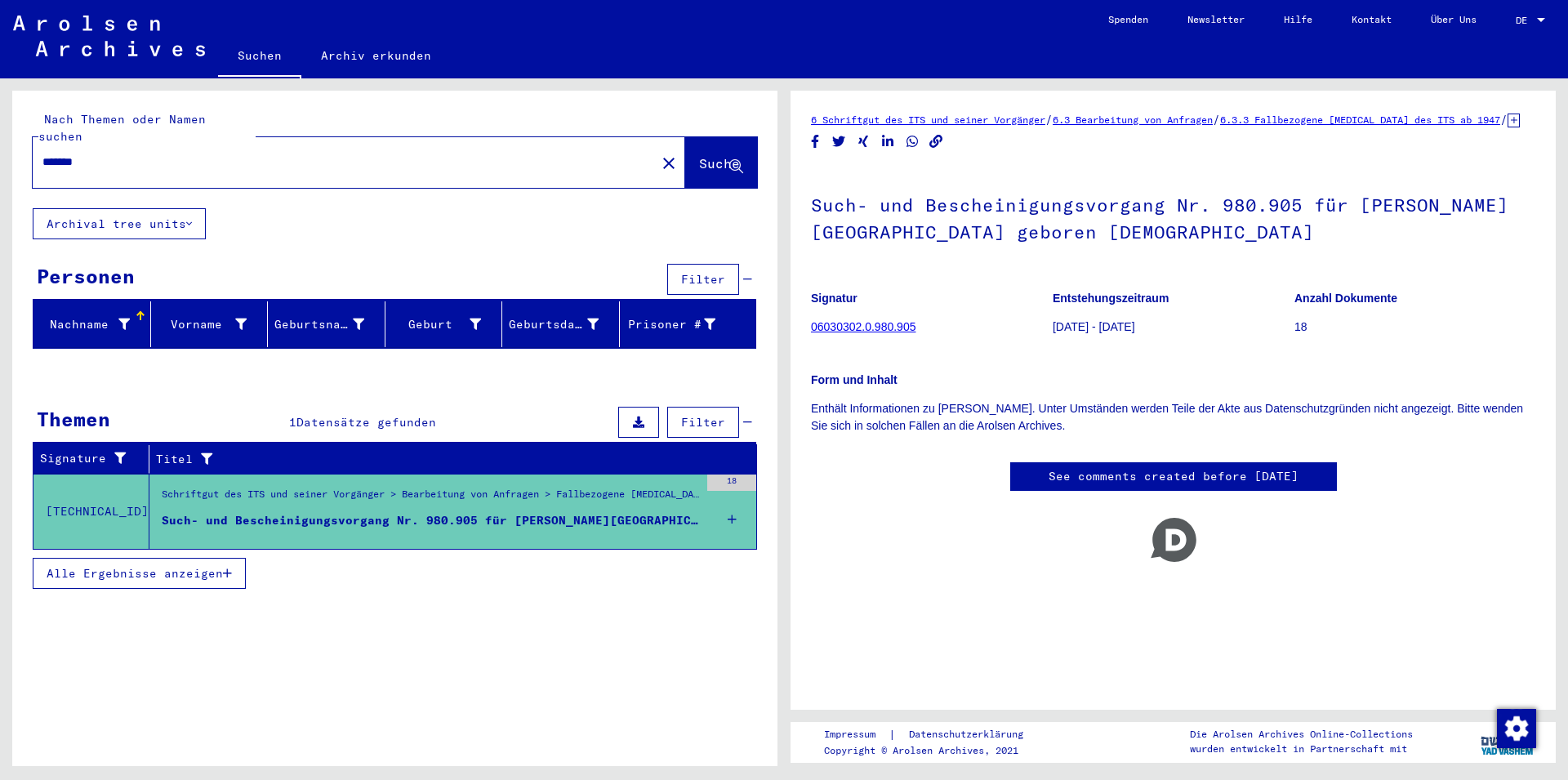
click at [731, 499] on icon at bounding box center [732, 519] width 9 height 57
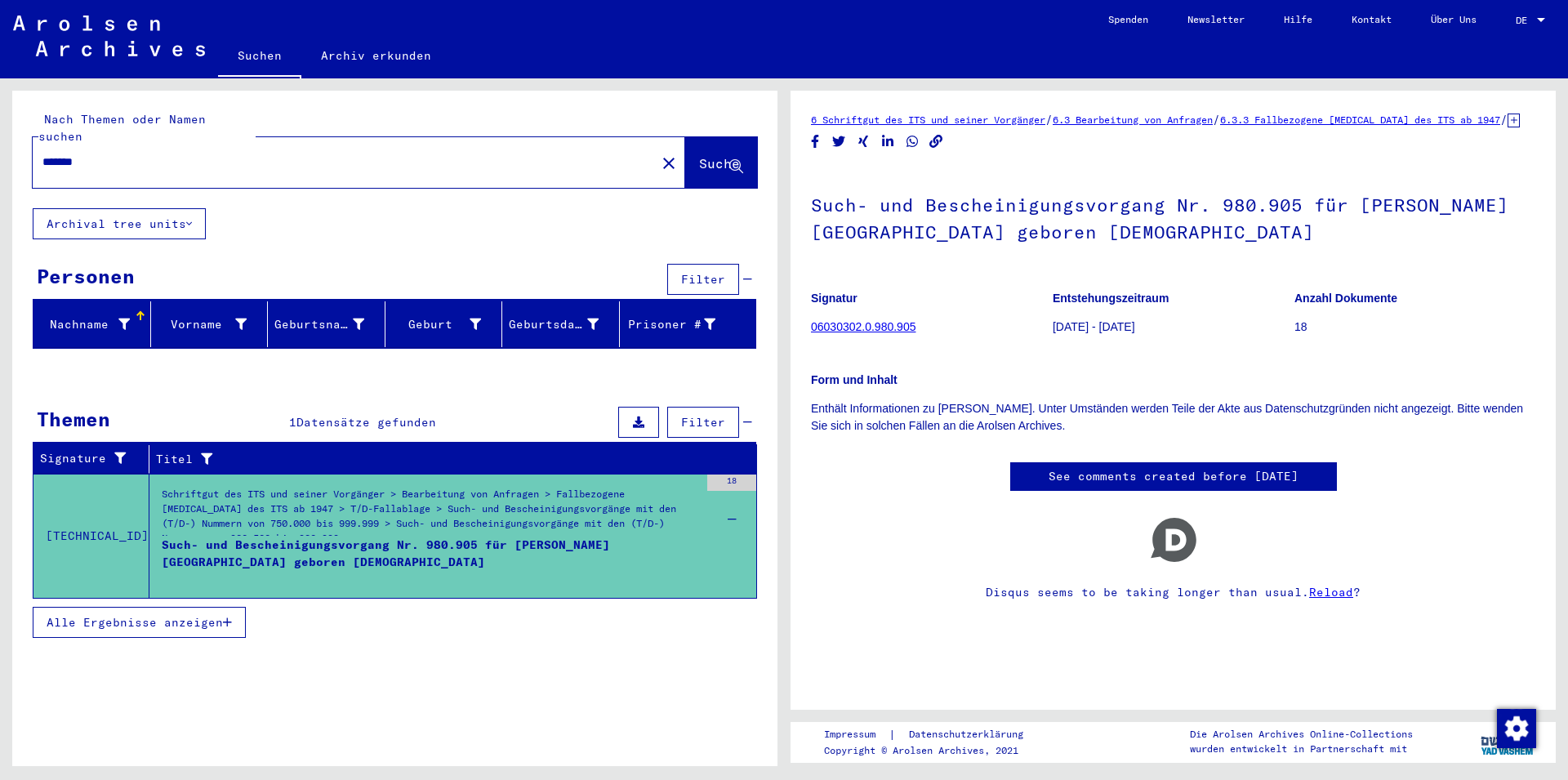
drag, startPoint x: 241, startPoint y: 545, endPoint x: 150, endPoint y: 476, distance: 114.2
click at [162, 536] on mat-grid-tile "Such- und Bescheinigungsvorgang Nr. 980.905 für [PERSON_NAME][GEOGRAPHIC_DATA] …" at bounding box center [430, 561] width 537 height 49
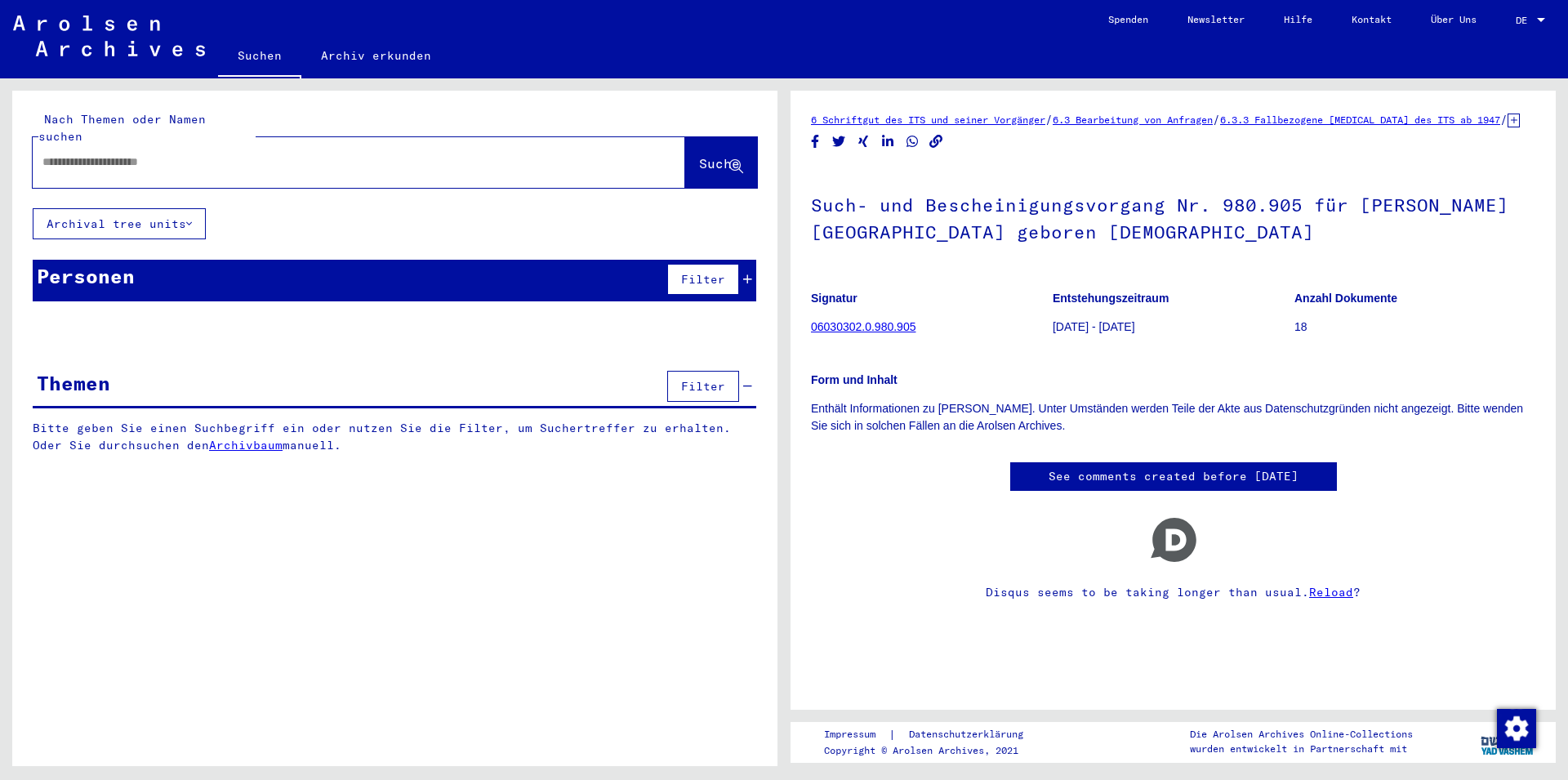
type input "*******"
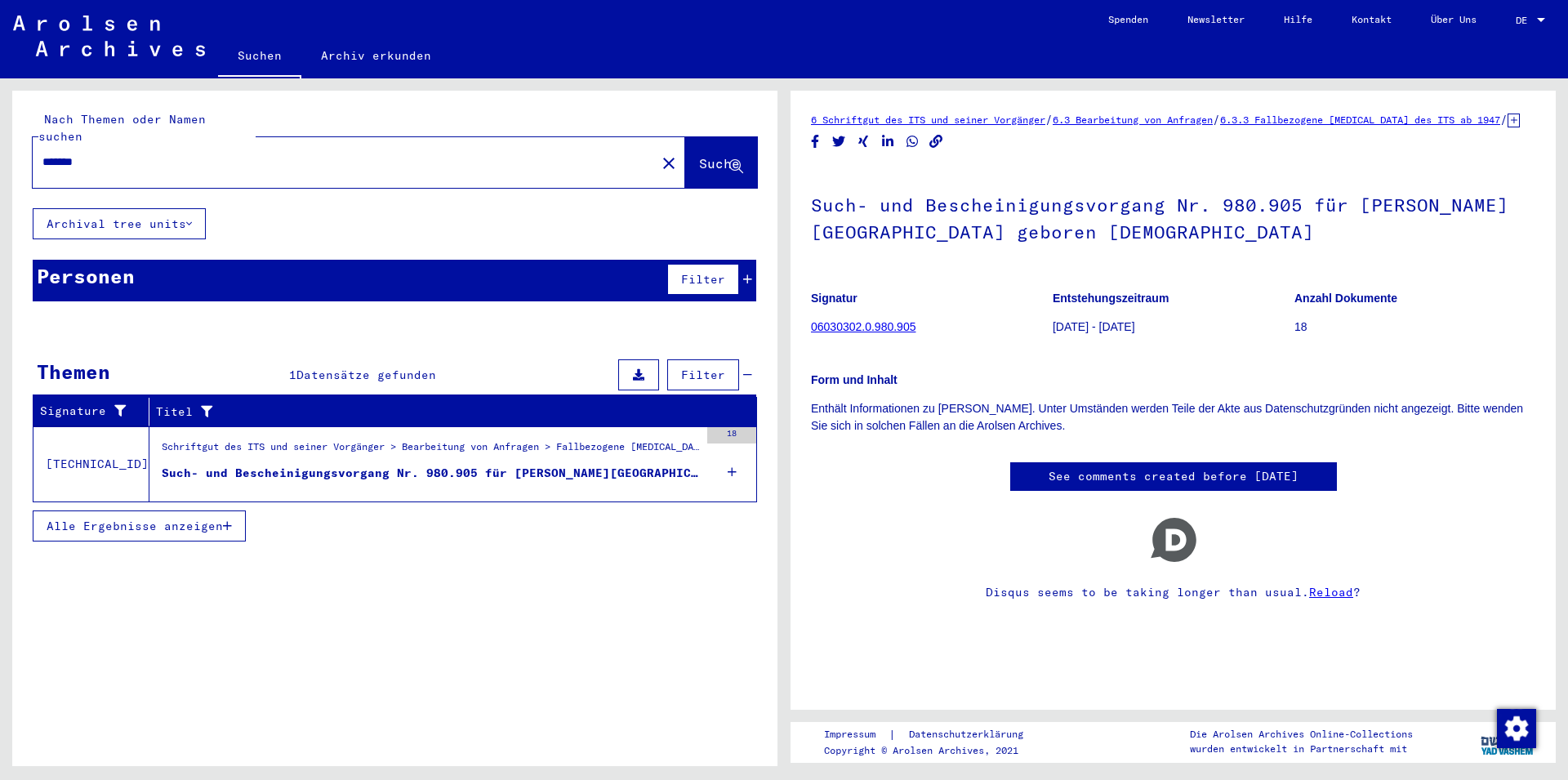
click at [336, 465] on div "Such- und Bescheinigungsvorgang Nr. 980.905 für [PERSON_NAME][GEOGRAPHIC_DATA] …" at bounding box center [430, 473] width 537 height 17
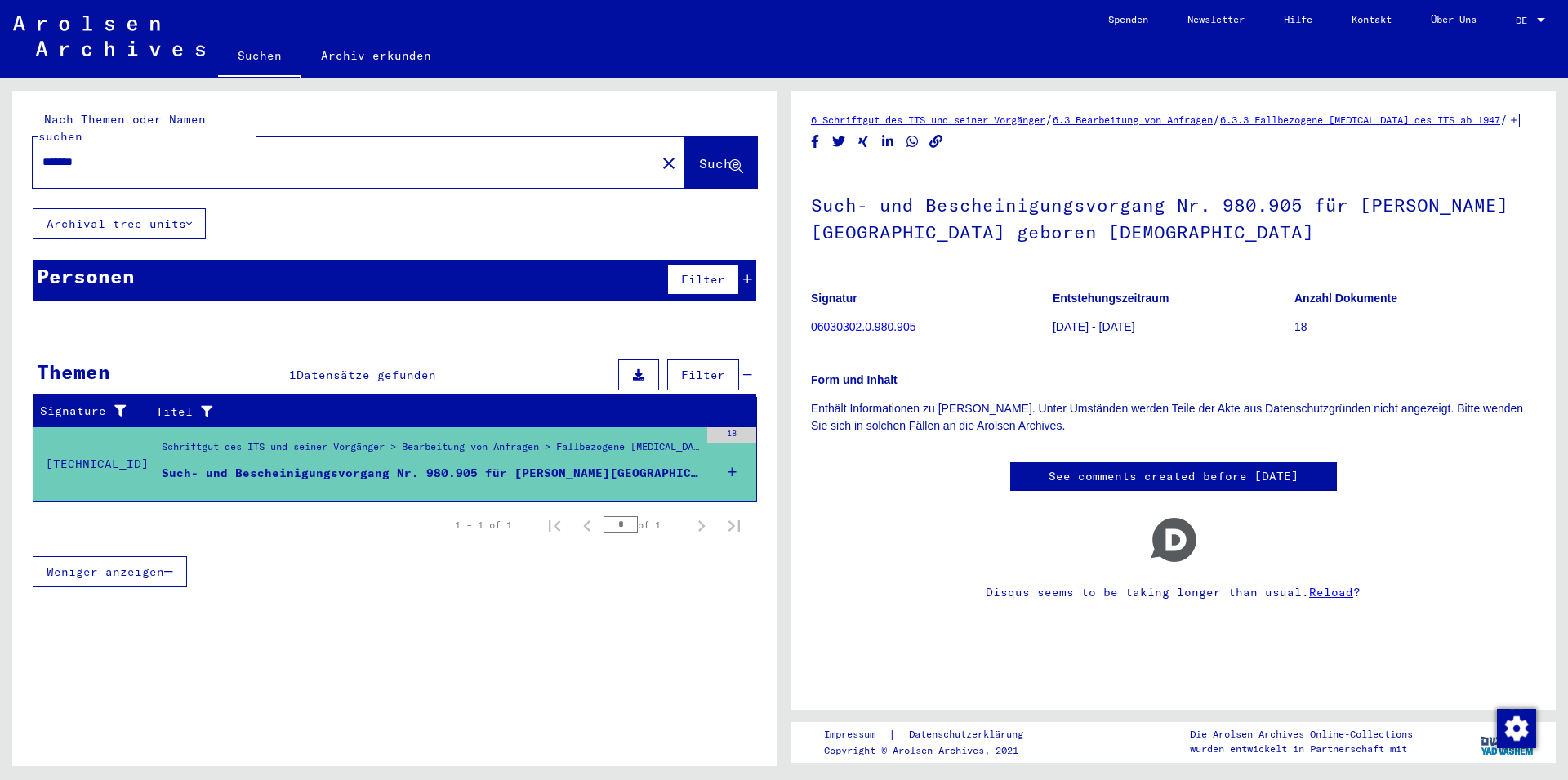
click at [737, 448] on div "18" at bounding box center [732, 464] width 49 height 73
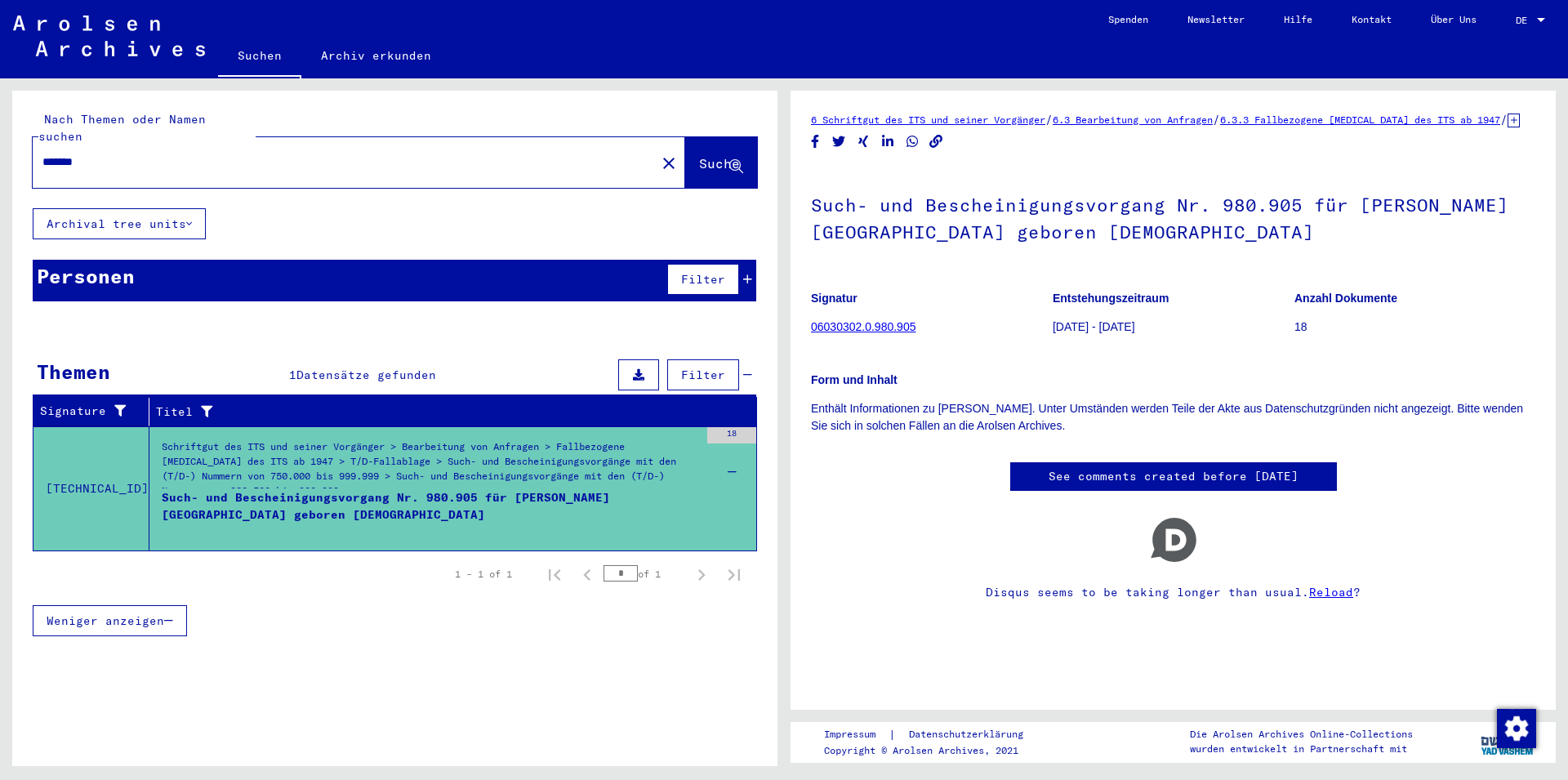
click at [330, 504] on div "Such- und Bescheinigungsvorgang Nr. 980.905 für [PERSON_NAME][GEOGRAPHIC_DATA] …" at bounding box center [430, 514] width 537 height 49
drag, startPoint x: 252, startPoint y: 503, endPoint x: 150, endPoint y: 422, distance: 130.2
click at [162, 489] on mat-grid-tile "Such- und Bescheinigungsvorgang Nr. 980.905 für [PERSON_NAME][GEOGRAPHIC_DATA] …" at bounding box center [430, 514] width 537 height 49
copy div "Schriftgut des ITS und seiner Vorgänger > Bearbeitung von Anfragen > Fallbezoge…"
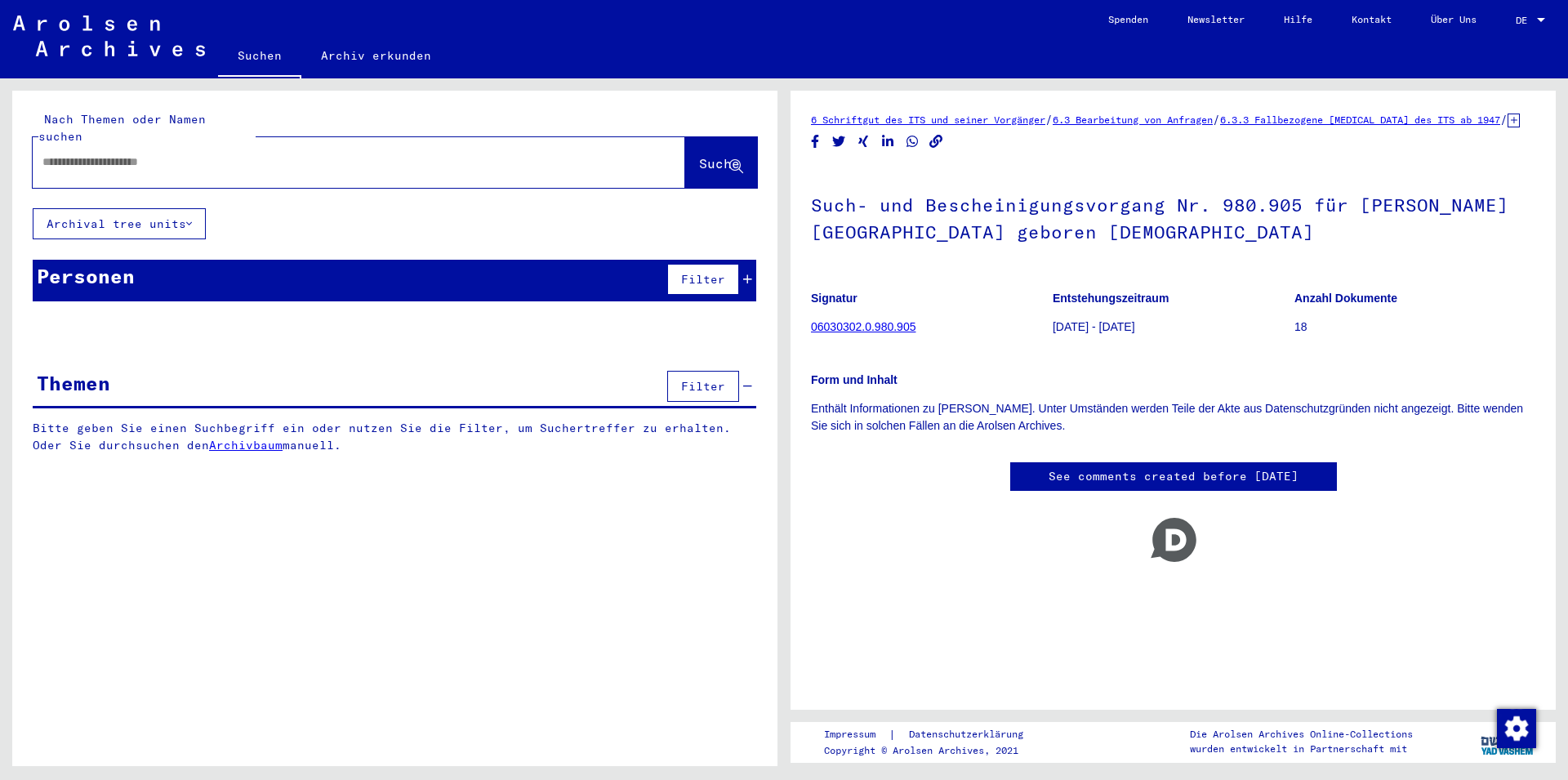
drag, startPoint x: 926, startPoint y: 231, endPoint x: 976, endPoint y: 272, distance: 64.7
click at [926, 232] on h1 "Such- und Bescheinigungsvorgang Nr. 980.905 für [PERSON_NAME][GEOGRAPHIC_DATA] …" at bounding box center [1173, 217] width 724 height 99
click at [980, 253] on h1 "Such- und Bescheinigungsvorgang Nr. 980.905 für [PERSON_NAME][GEOGRAPHIC_DATA] …" at bounding box center [1173, 217] width 724 height 99
drag, startPoint x: 900, startPoint y: 255, endPoint x: 1077, endPoint y: 265, distance: 177.3
click at [1077, 265] on h1 "Such- und Bescheinigungsvorgang Nr. 980.905 für [PERSON_NAME][GEOGRAPHIC_DATA] …" at bounding box center [1173, 217] width 724 height 99
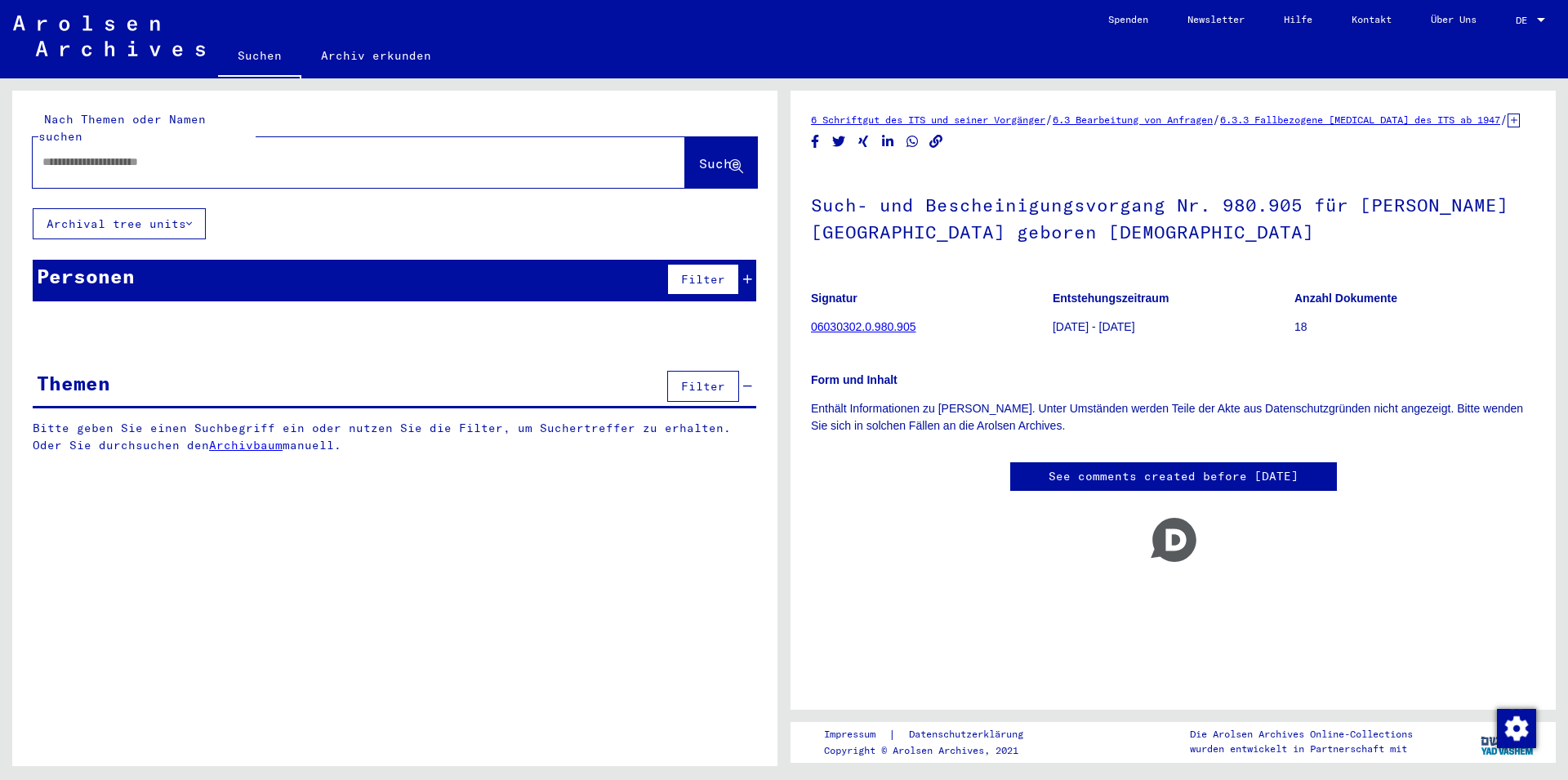
click at [237, 327] on div at bounding box center [395, 336] width 765 height 20
click at [698, 379] on span "Filter" at bounding box center [703, 385] width 44 height 14
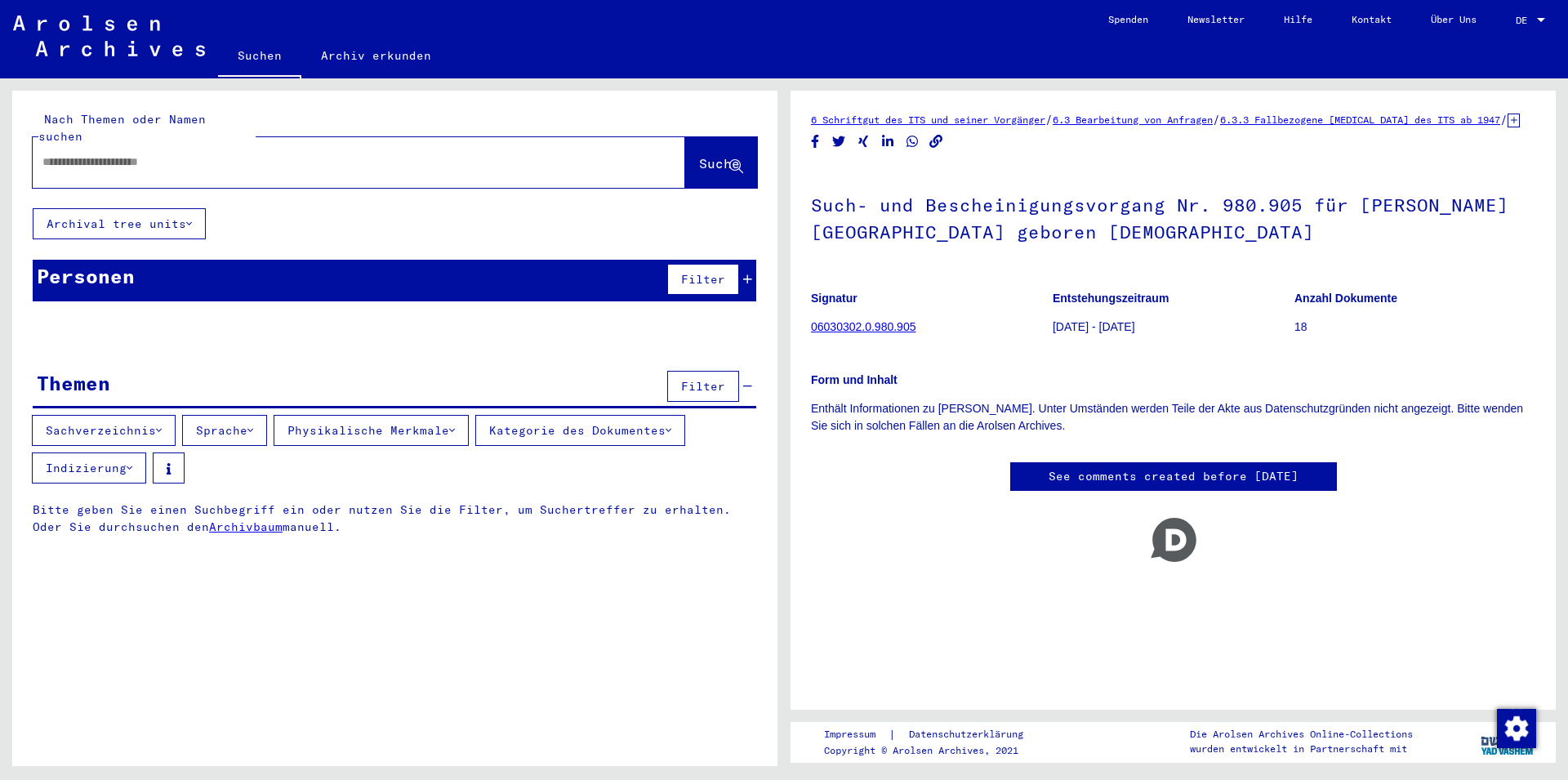
click at [236, 153] on input "text" at bounding box center [344, 162] width 604 height 17
type input "**********"
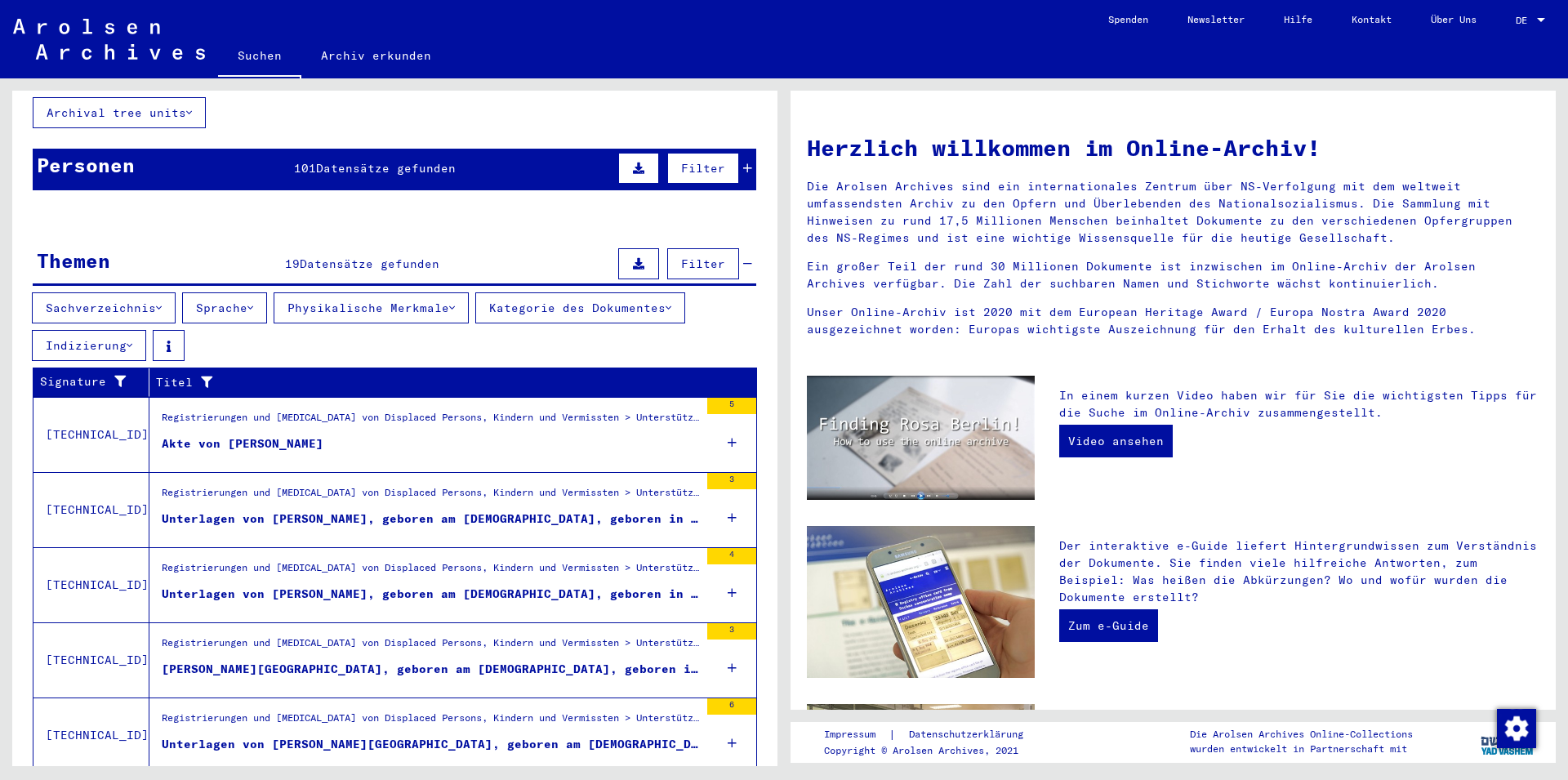
scroll to position [149, 0]
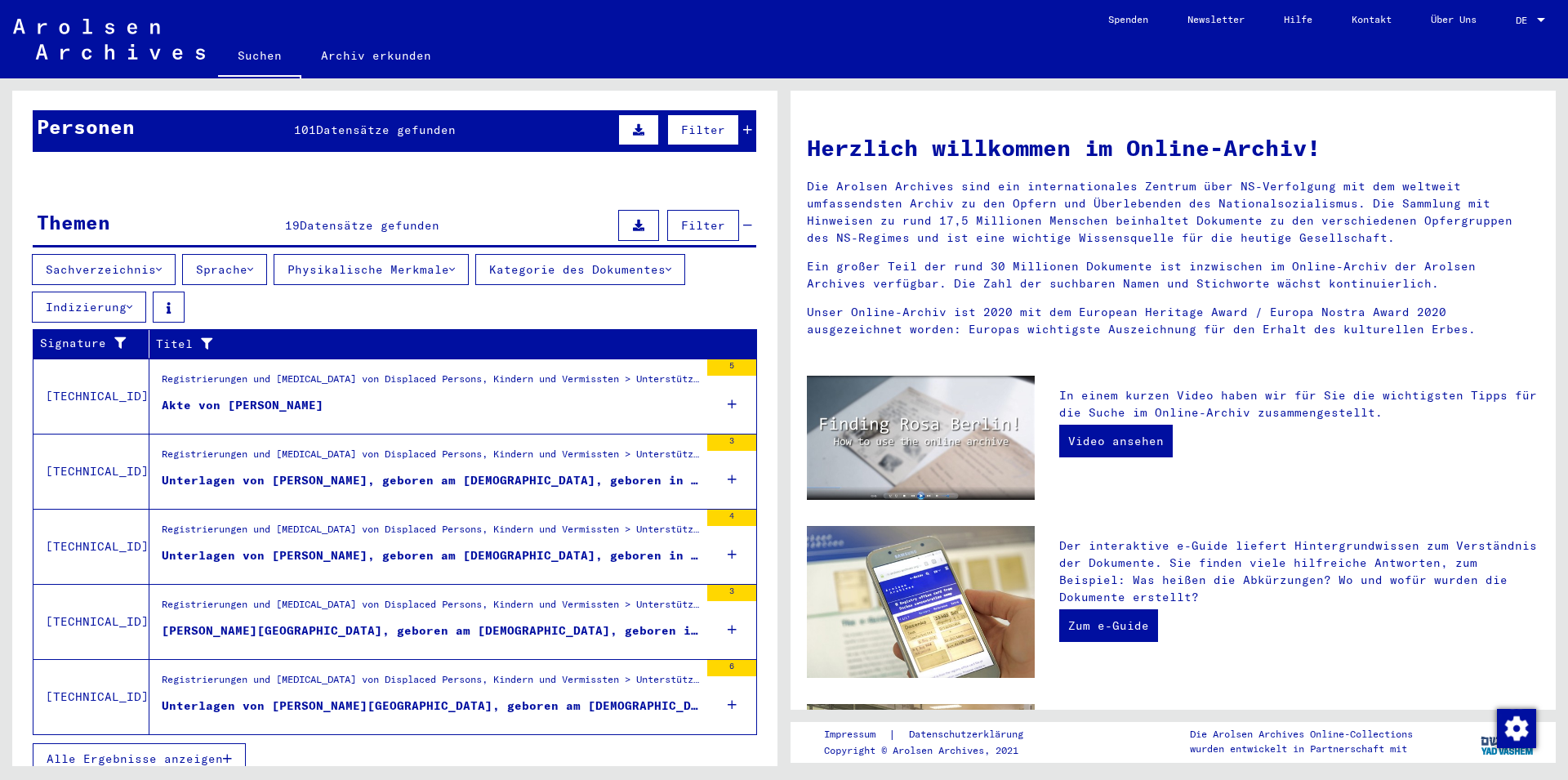
click at [184, 702] on button "Alle Ergebnisse anzeigen" at bounding box center [139, 759] width 213 height 31
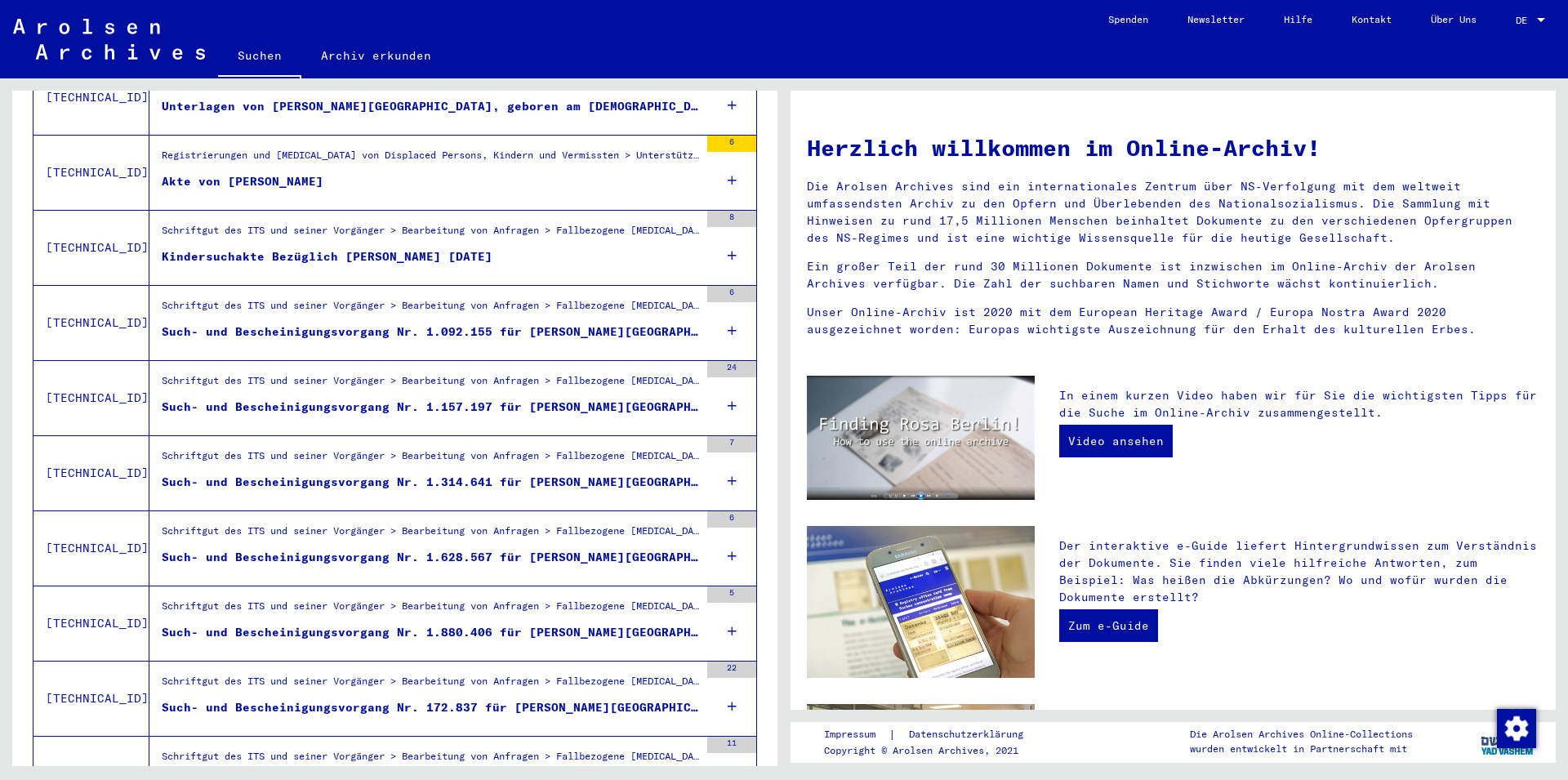
scroll to position [944, 0]
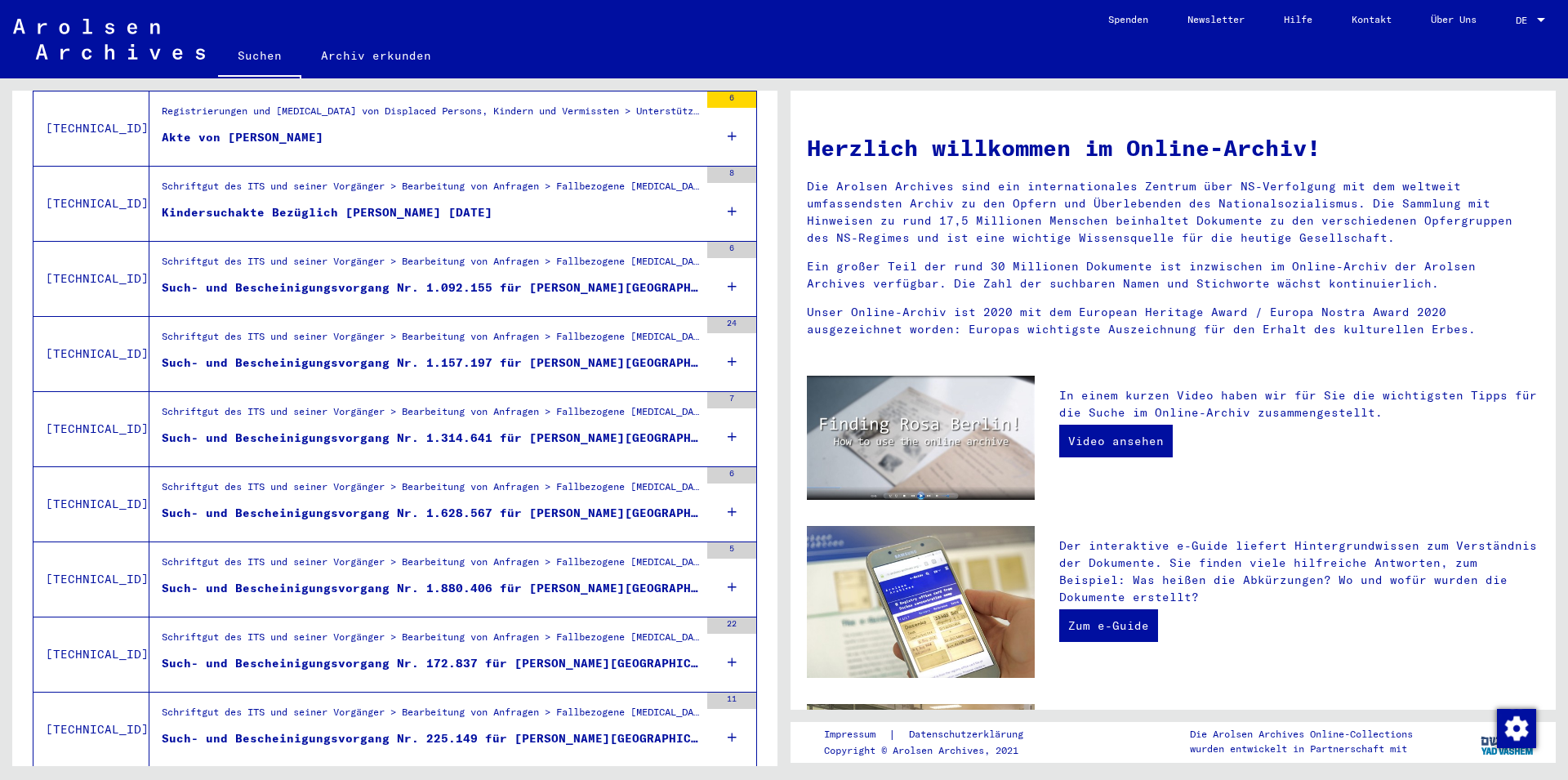
click at [541, 580] on div "Such- und Bescheinigungsvorgang Nr. 1.880.406 für [PERSON_NAME][GEOGRAPHIC_DATA…" at bounding box center [430, 589] width 537 height 17
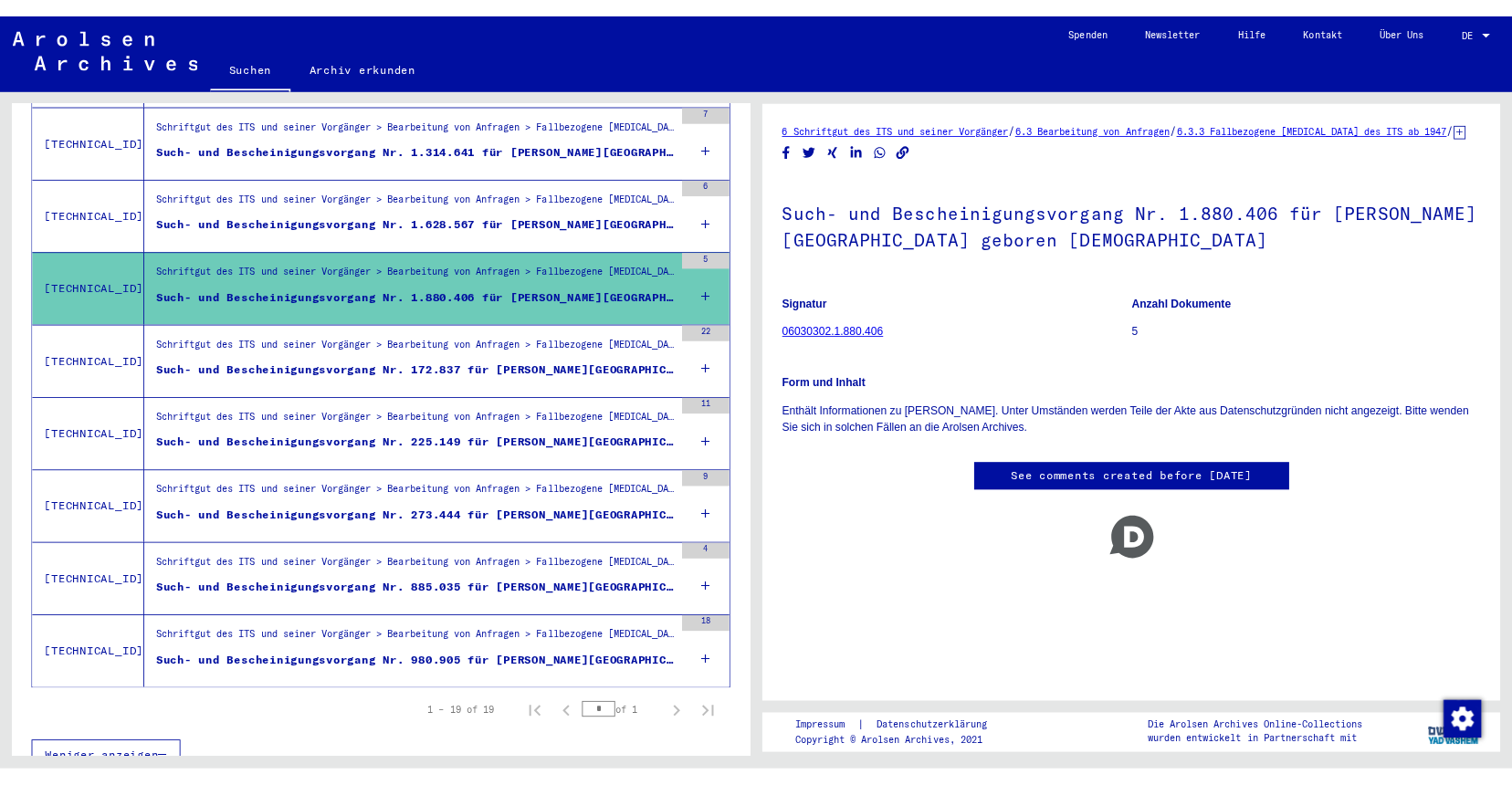
scroll to position [1394, 0]
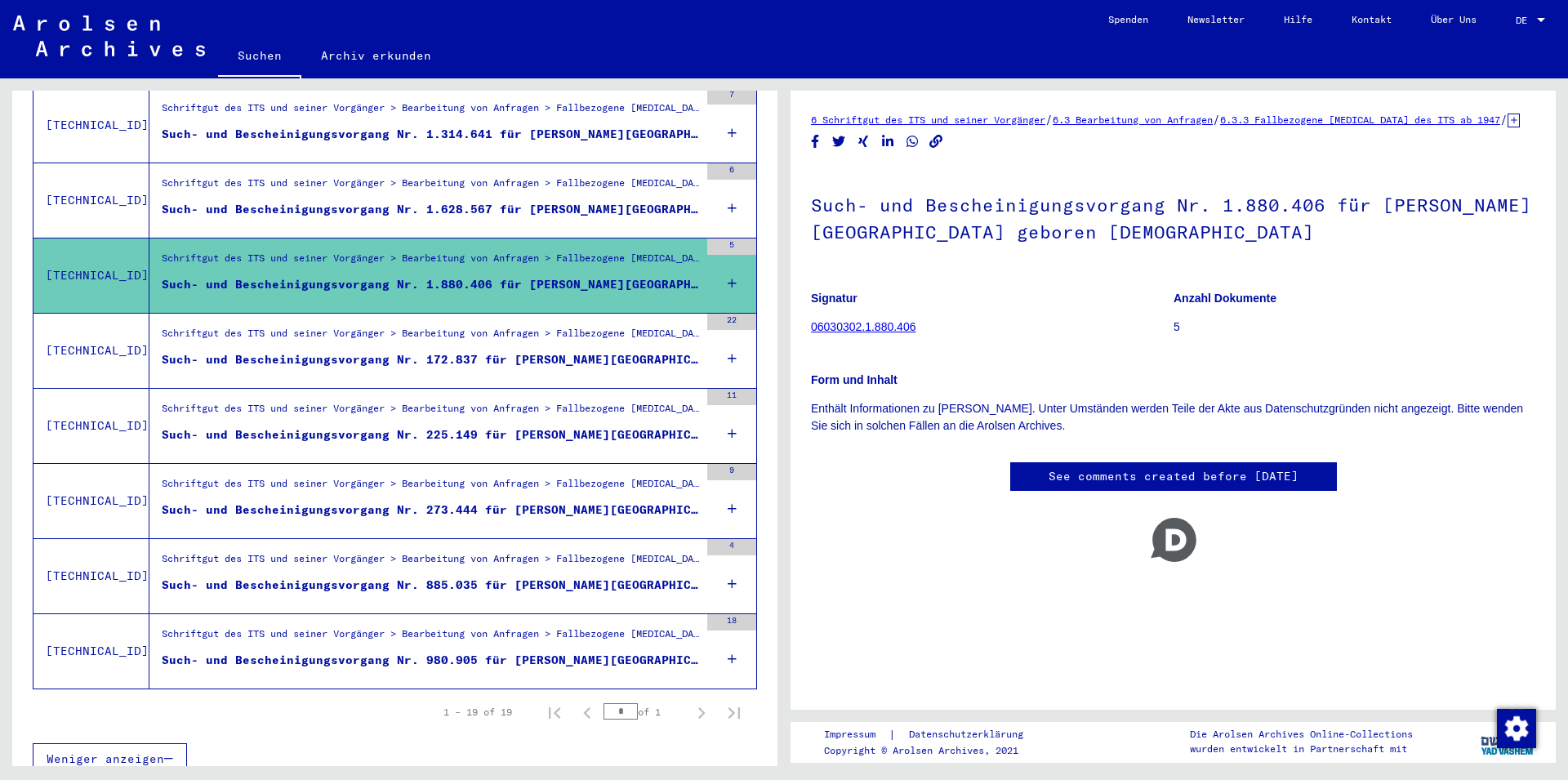
click at [545, 628] on div "Schriftgut des ITS und seiner Vorgänger > Bearbeitung von Anfragen > Fallbezoge…" at bounding box center [430, 637] width 537 height 23
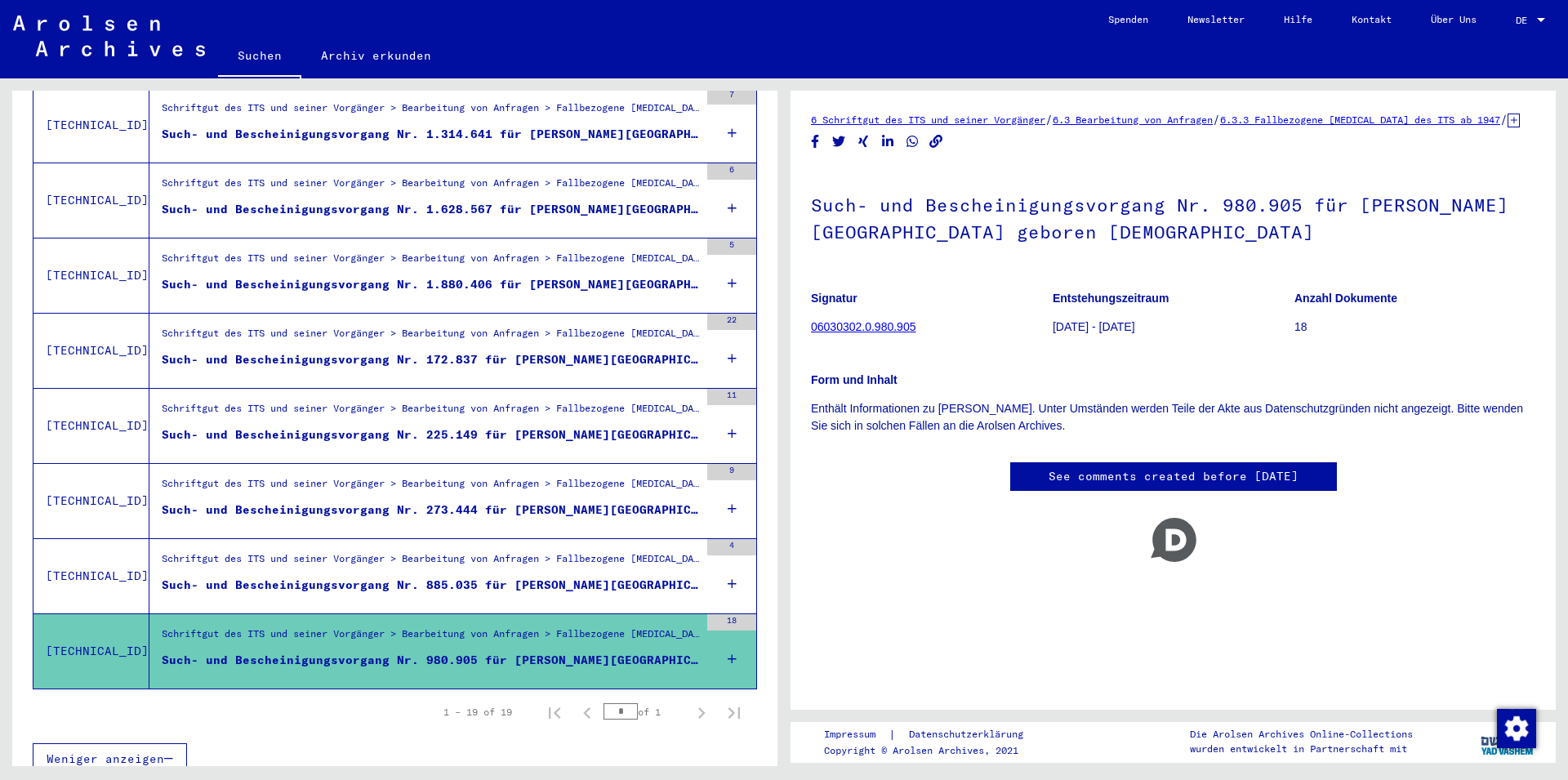
click at [552, 577] on div "Such- und Bescheinigungsvorgang Nr. 885.035 für [PERSON_NAME][GEOGRAPHIC_DATA] …" at bounding box center [430, 585] width 537 height 17
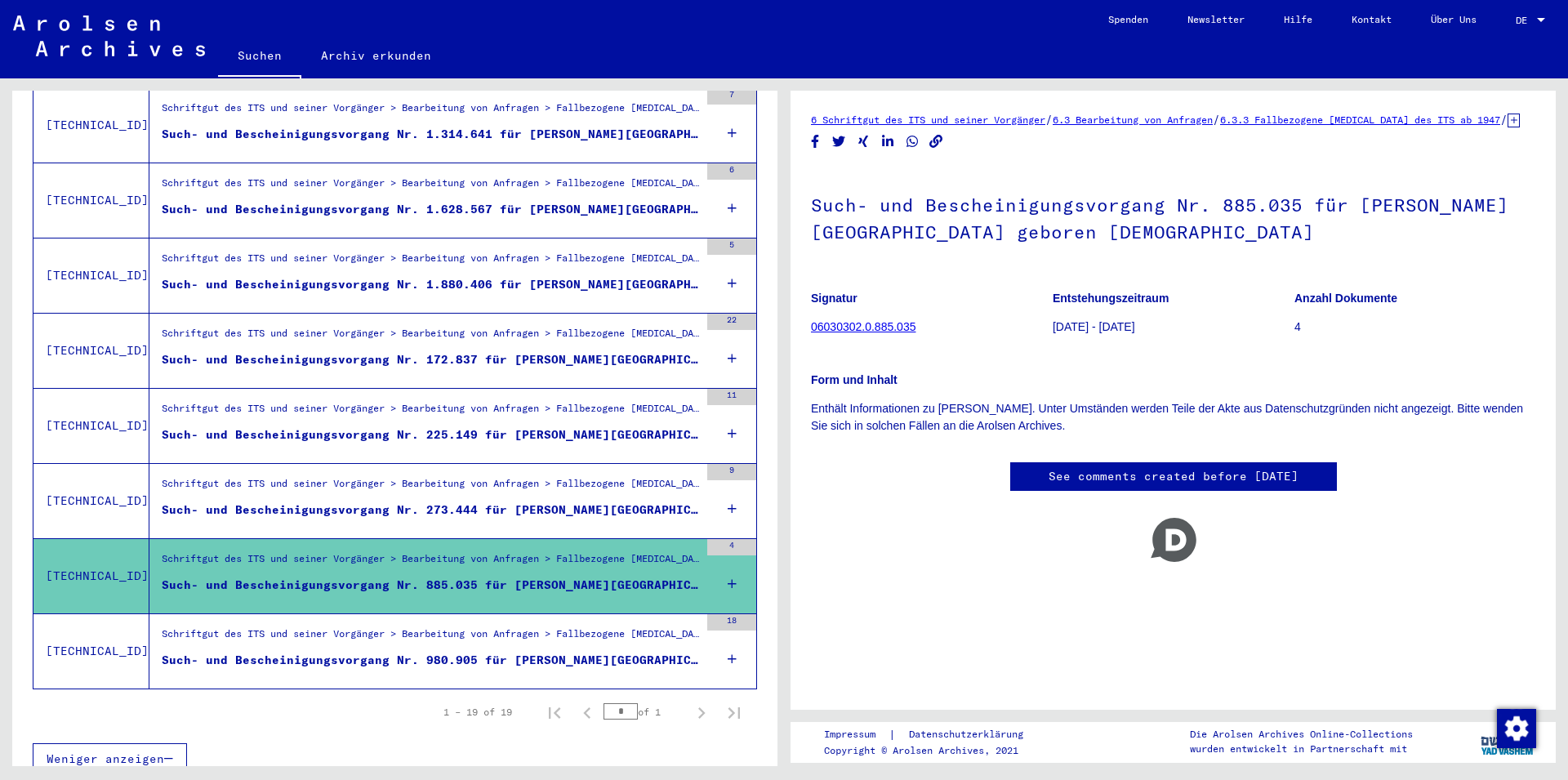
click at [544, 539] on div "Schriftgut des ITS und seiner Vorgänger > Bearbeitung von Anfragen > Fallbezoge…" at bounding box center [424, 576] width 550 height 74
drag, startPoint x: 905, startPoint y: 345, endPoint x: 812, endPoint y: 347, distance: 93.0
click at [812, 347] on figure "Signatur 06030302.0.885.035" at bounding box center [932, 315] width 241 height 73
copy link "06030302.0.885.035"
click at [728, 568] on icon at bounding box center [732, 584] width 9 height 57
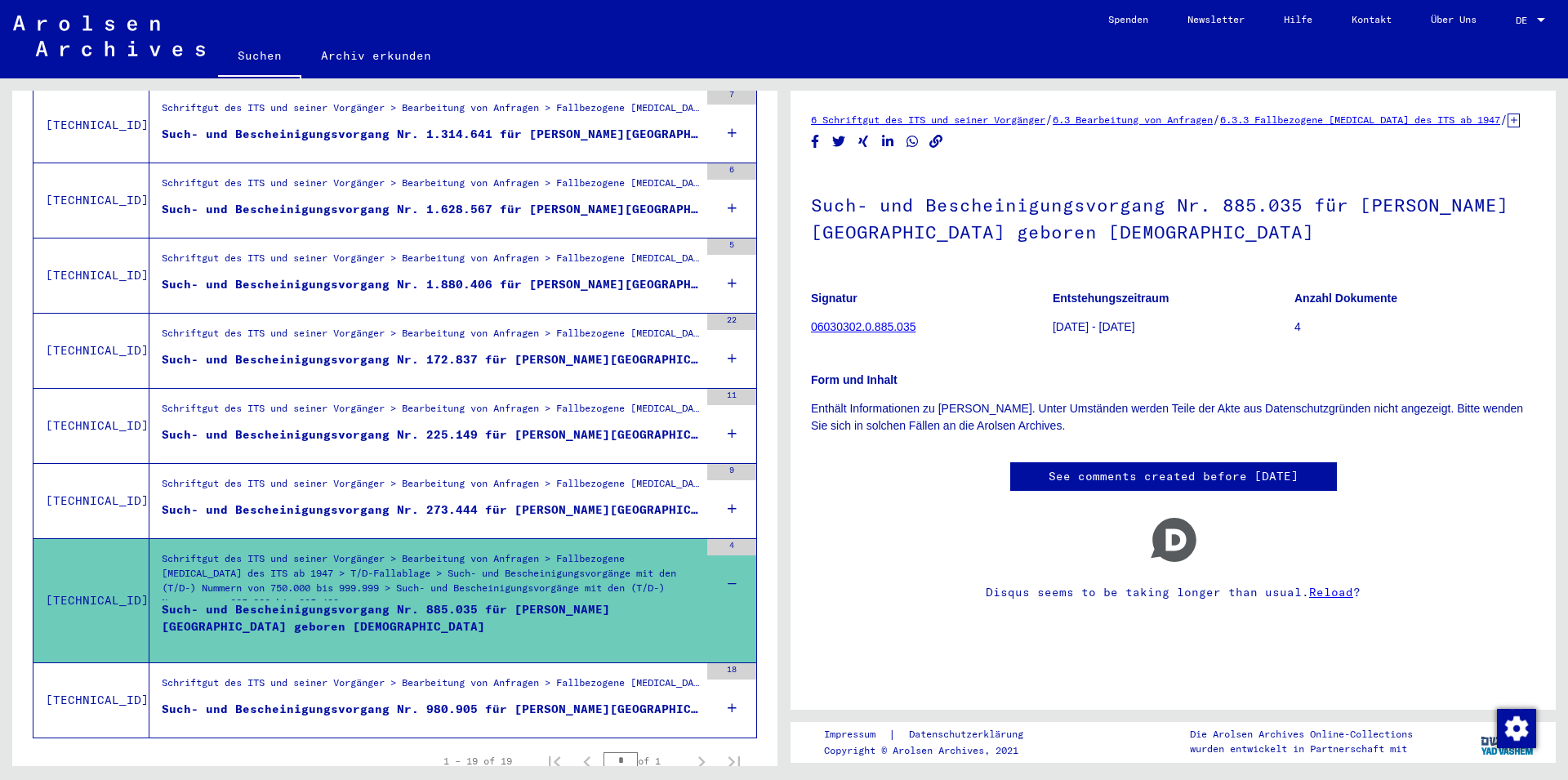
click at [65, 581] on td "[TECHNICAL_ID]" at bounding box center [92, 600] width 116 height 124
drag, startPoint x: 1142, startPoint y: 443, endPoint x: 785, endPoint y: 417, distance: 357.9
click at [791, 417] on div "6 Schriftgut des ITS und seiner Vorgänger / 6.3 Bearbeitung von Anfragen / 6.3.…" at bounding box center [1173, 401] width 765 height 619
copy p "Enthält Informationen zu [PERSON_NAME]. Unter Umständen werden Teile der Akte a…"
click at [932, 517] on div "6 Schriftgut des ITS und seiner Vorgänger / 6.3 Bearbeitung von Anfragen / 6.3.…" at bounding box center [1173, 375] width 724 height 529
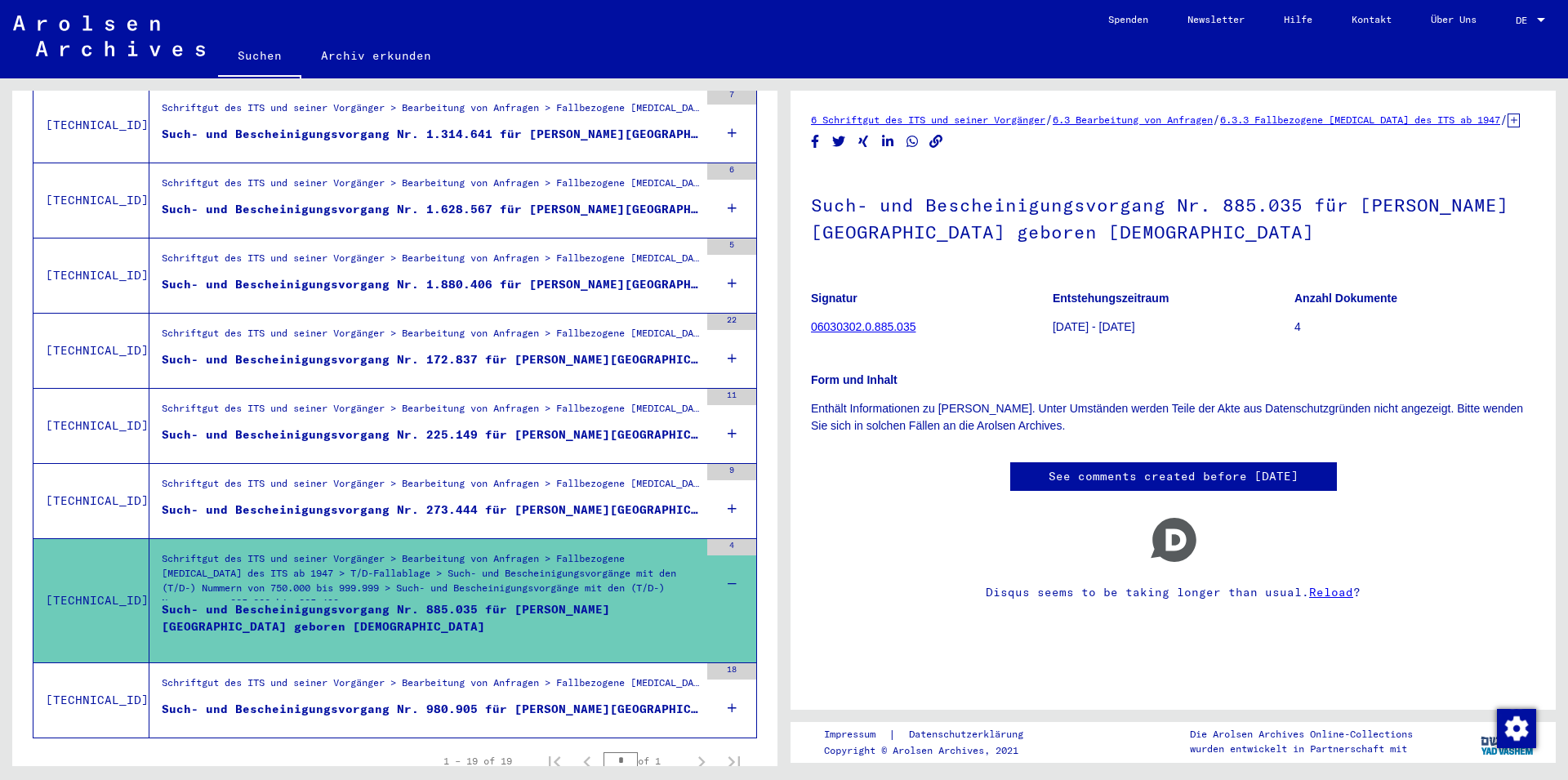
drag, startPoint x: 932, startPoint y: 251, endPoint x: 808, endPoint y: 222, distance: 127.3
click at [808, 222] on yv-its-full-details "6 Schriftgut des ITS und seiner Vorgänger / 6.3 Bearbeitung von Anfragen / 6.3.…" at bounding box center [1173, 375] width 765 height 529
copy h1 "Such- und Bescheinigungsvorgang Nr. 885.035 für [PERSON_NAME][GEOGRAPHIC_DATA] …"
click at [878, 333] on link "06030302.0.885.035" at bounding box center [863, 326] width 105 height 13
click at [1163, 485] on link "See comments created before [DATE]" at bounding box center [1173, 476] width 250 height 17
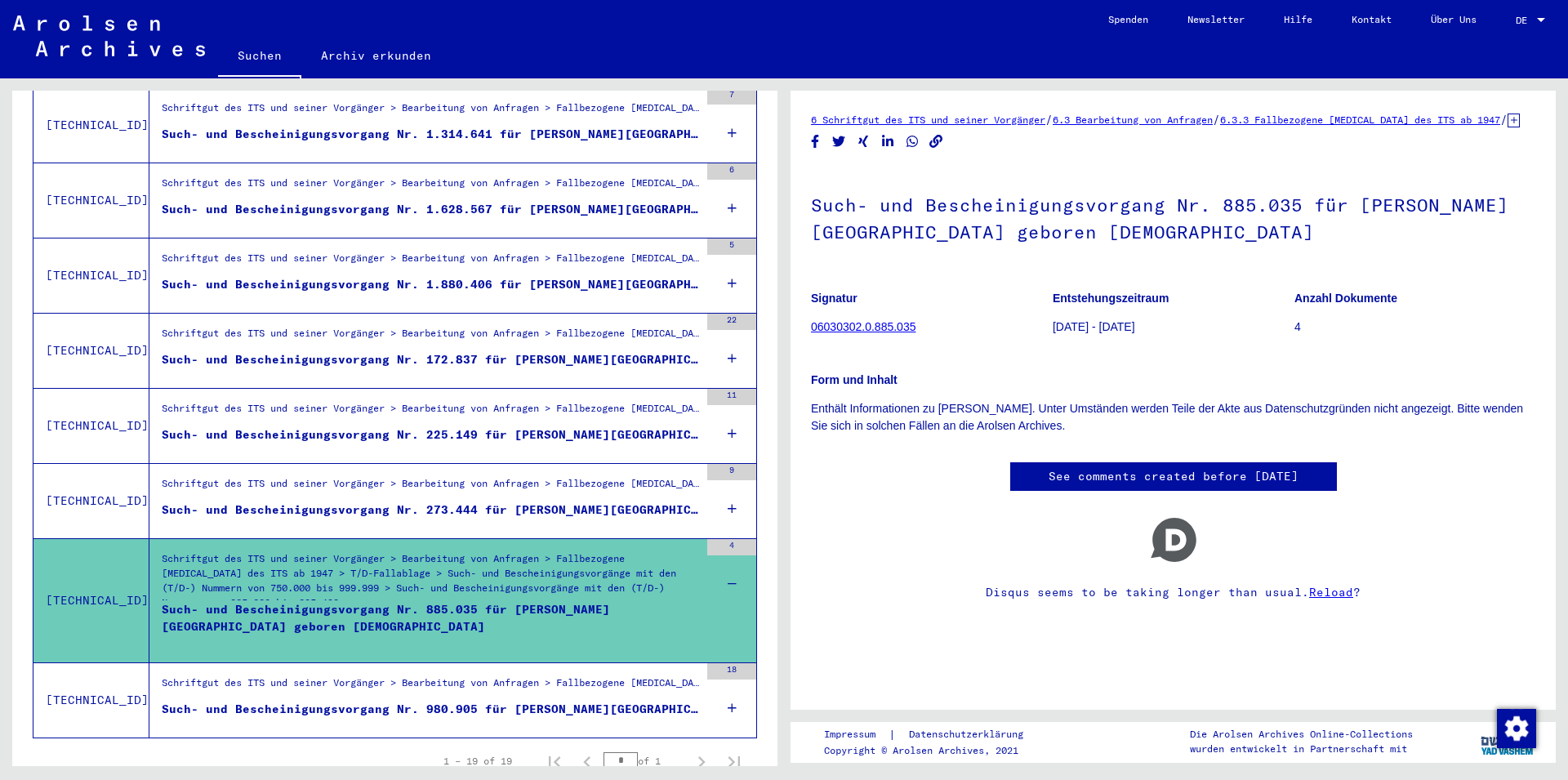
click at [1351, 117] on link "6.3.3 Fallbezogene [MEDICAL_DATA] des ITS ab 1947" at bounding box center [1360, 120] width 280 height 13
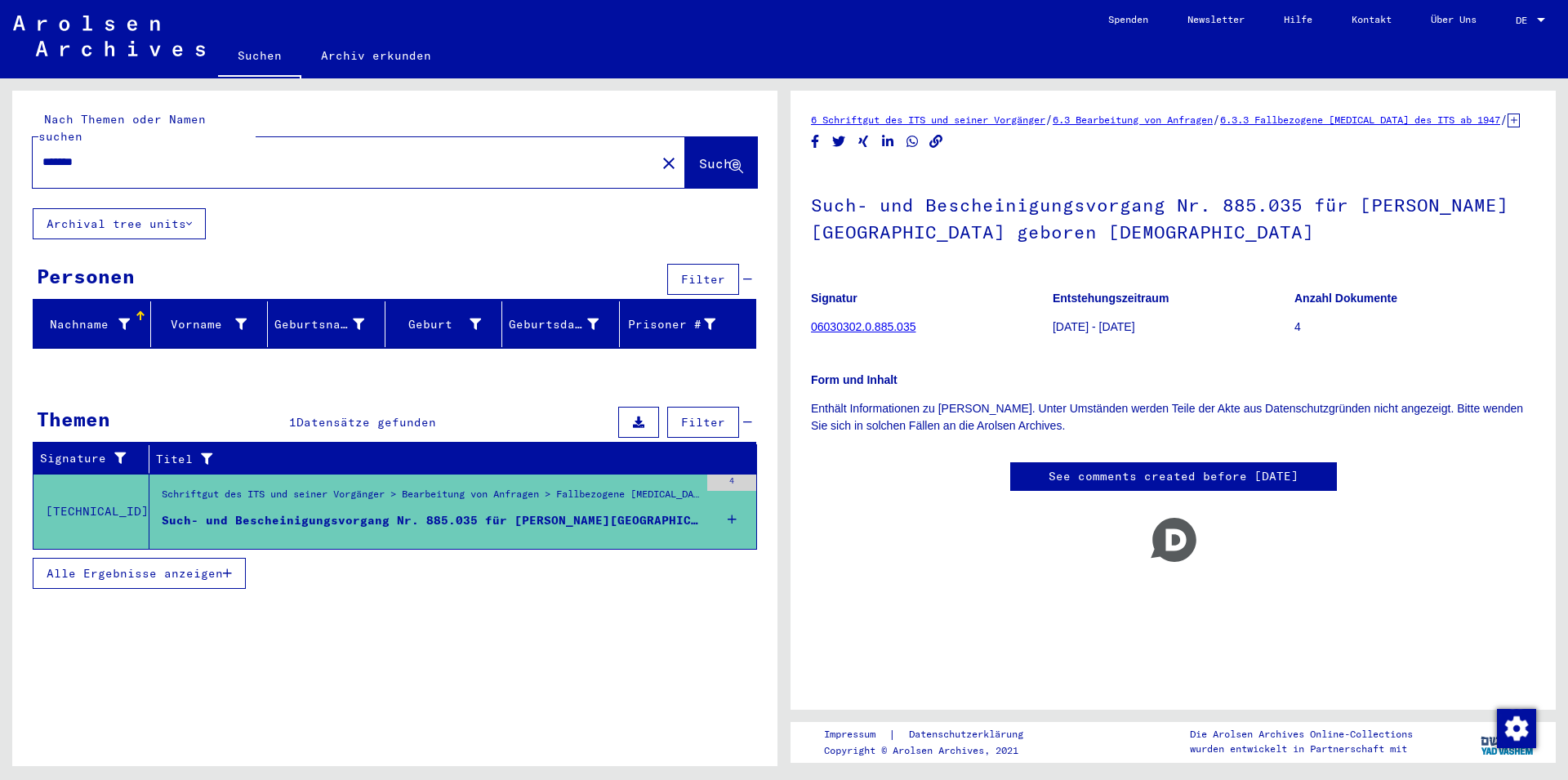
click at [627, 512] on div "Such- und Bescheinigungsvorgang Nr. 885.035 für [PERSON_NAME][GEOGRAPHIC_DATA] …" at bounding box center [430, 520] width 537 height 17
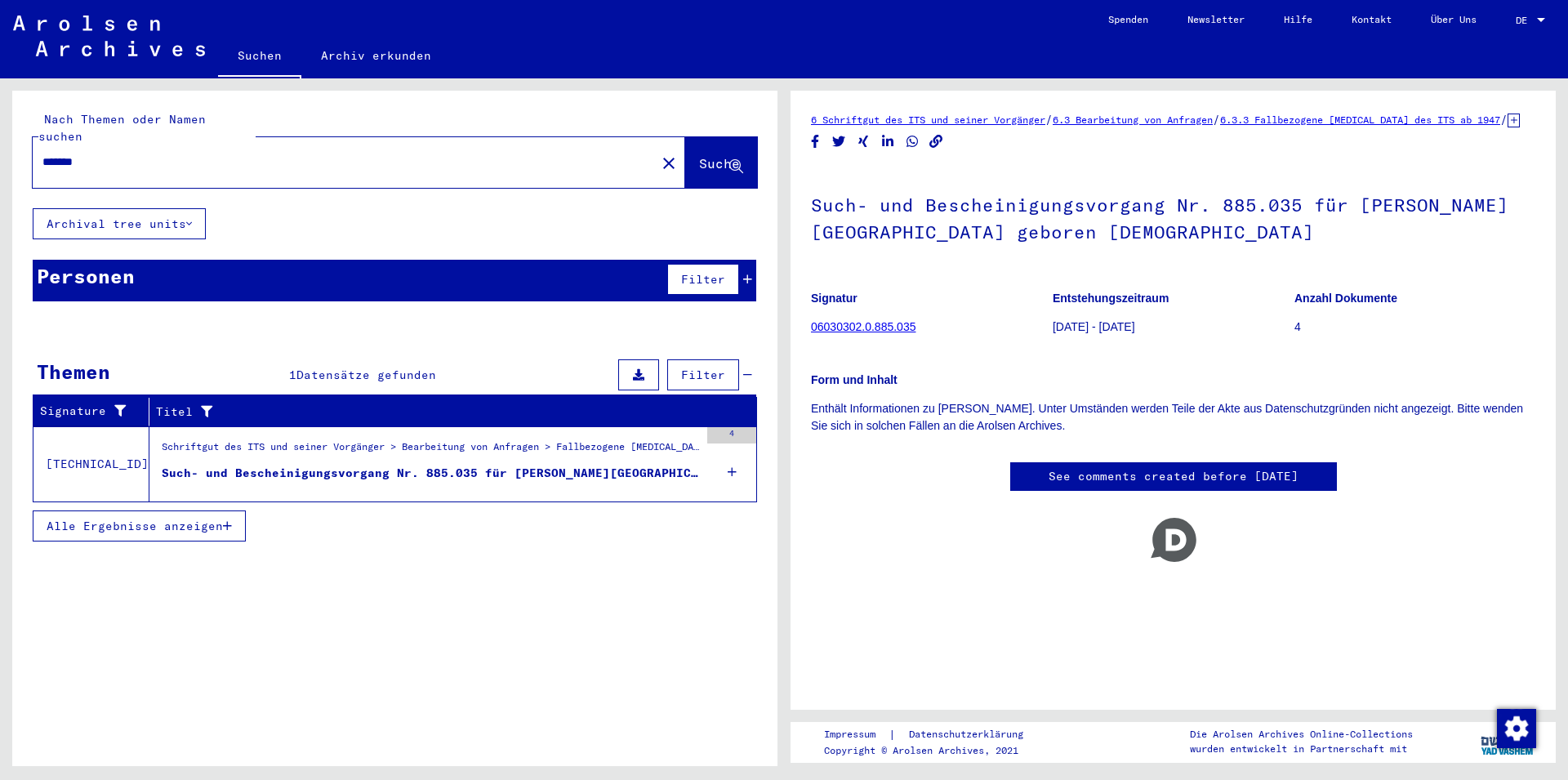
drag, startPoint x: 43, startPoint y: 509, endPoint x: 217, endPoint y: 520, distance: 174.3
click at [217, 520] on button "Alle Ergebnisse anzeigen" at bounding box center [139, 525] width 213 height 31
click at [120, 564] on span "Weniger anzeigen" at bounding box center [105, 571] width 117 height 14
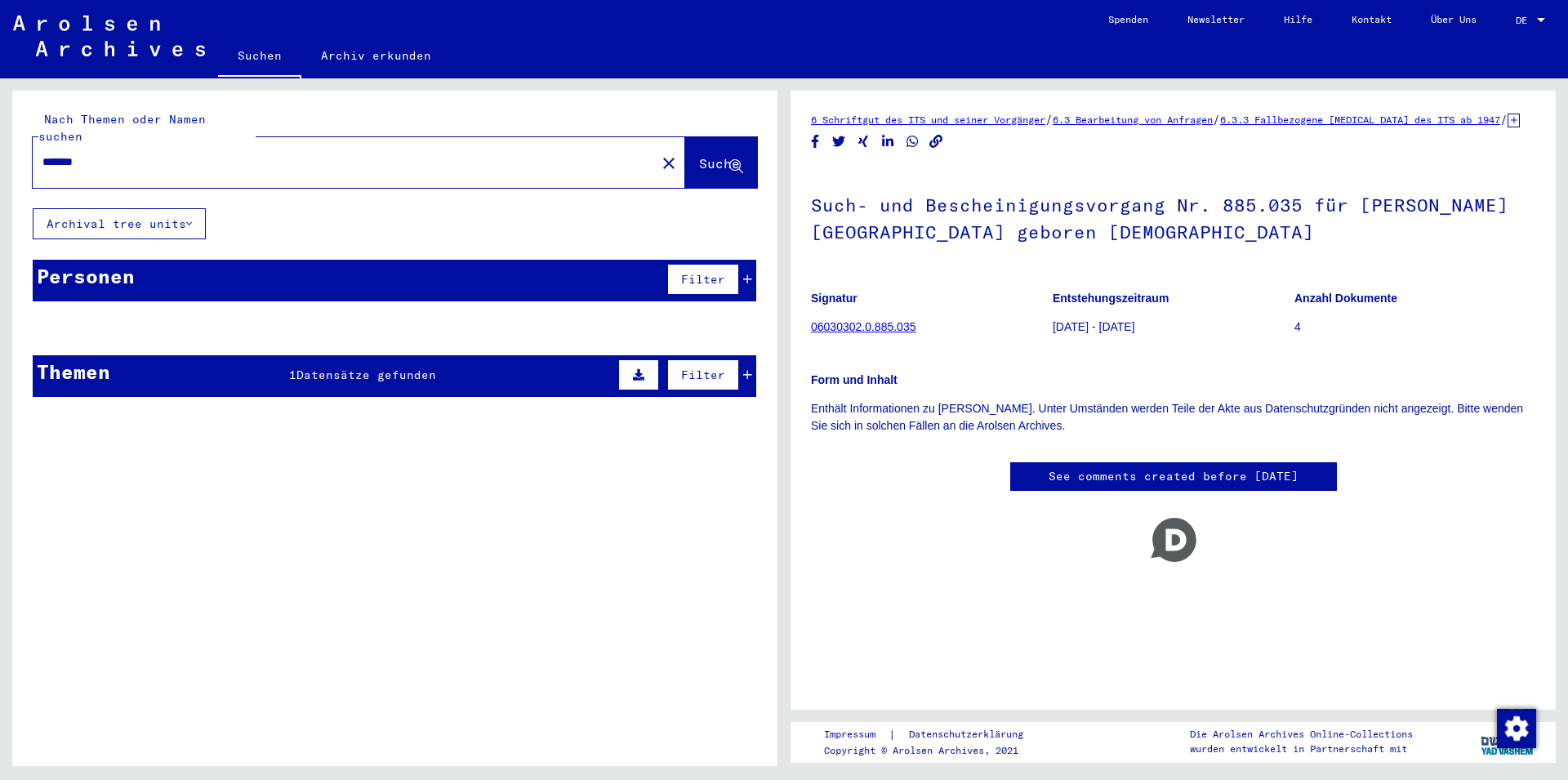
click at [373, 368] on span "Datensätze gefunden" at bounding box center [367, 374] width 140 height 14
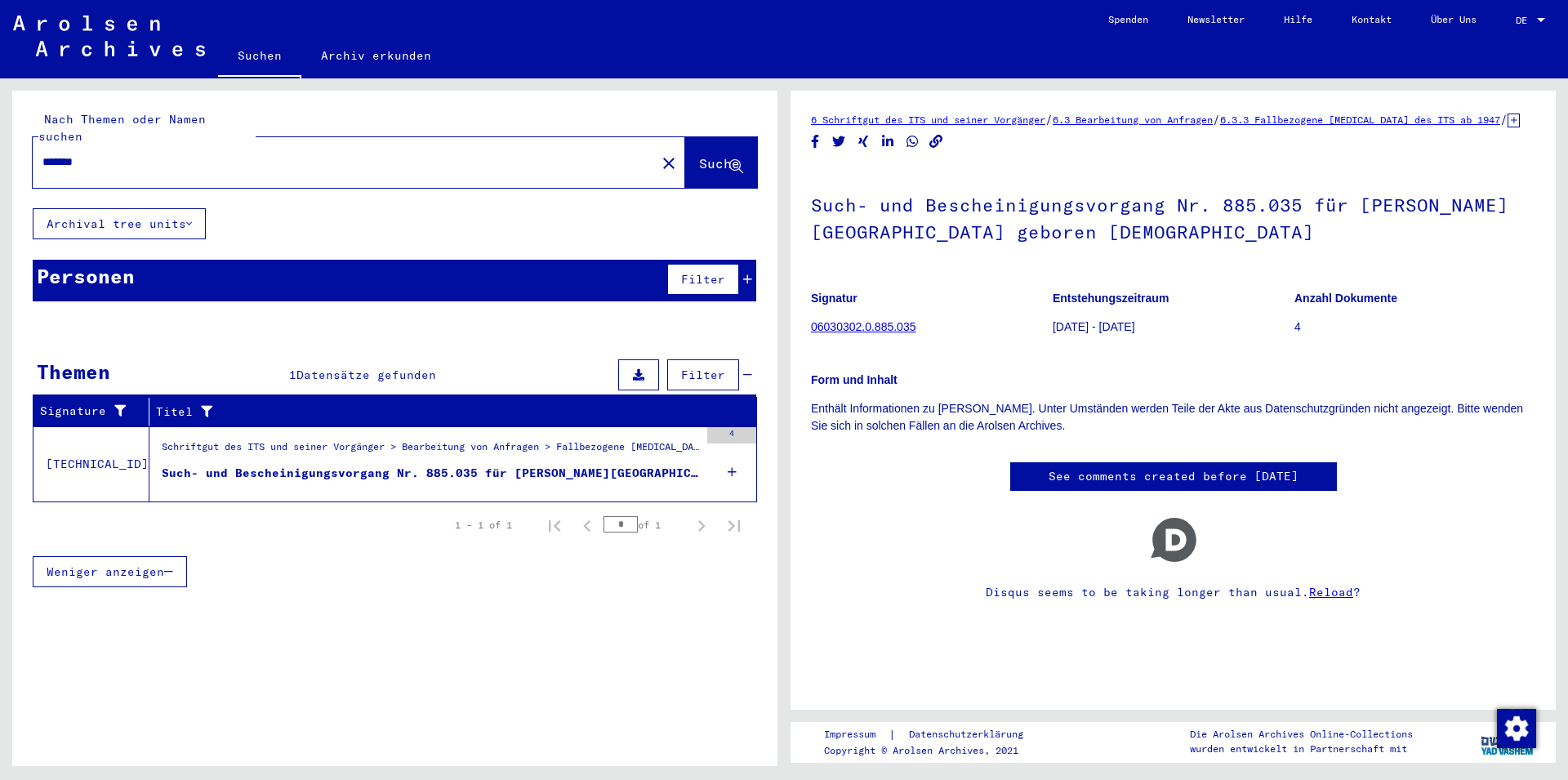
click at [293, 260] on div "Personen Filter" at bounding box center [395, 280] width 723 height 41
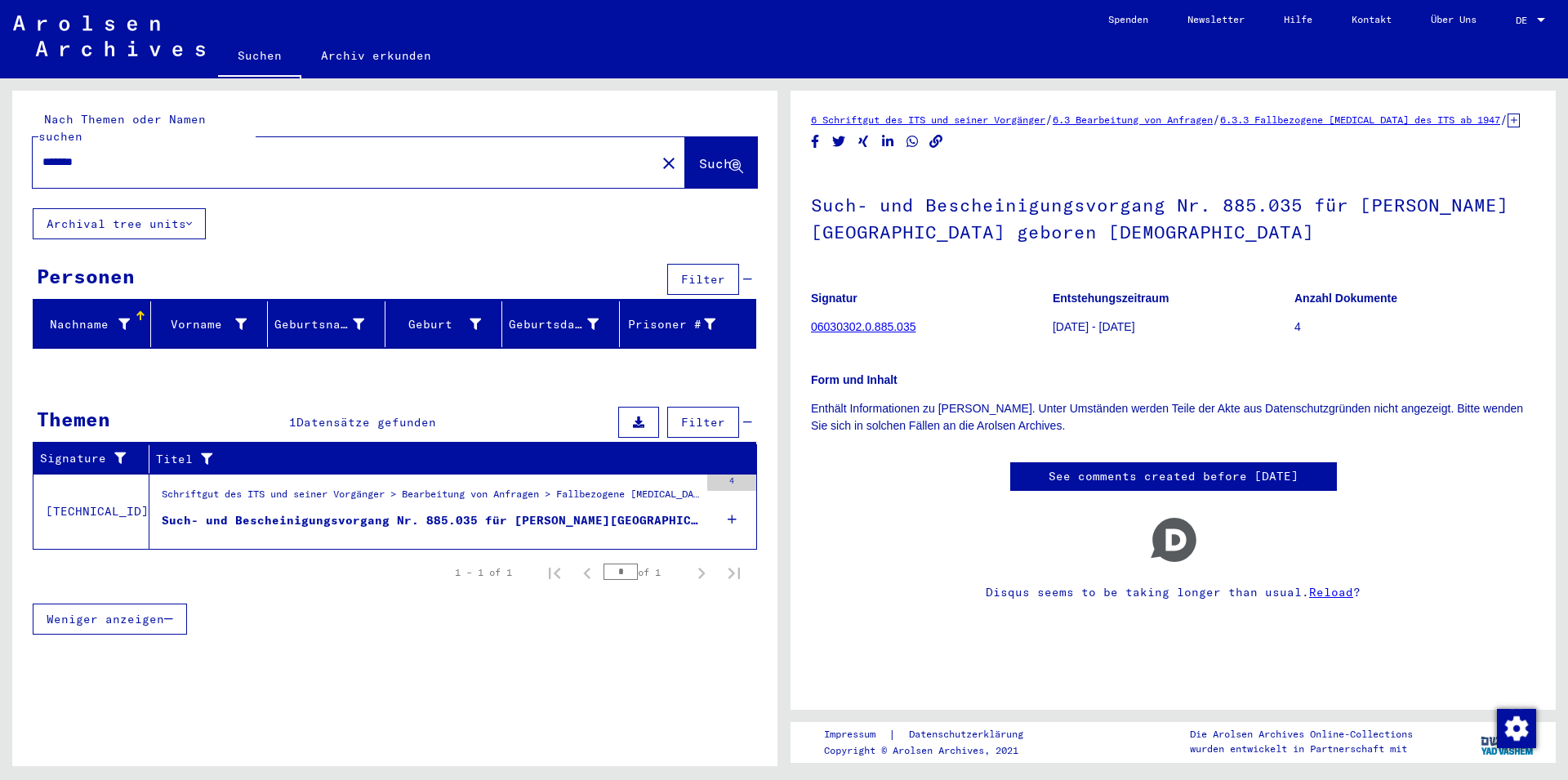
drag, startPoint x: 118, startPoint y: 145, endPoint x: 31, endPoint y: 147, distance: 87.0
click at [42, 153] on input "*******" at bounding box center [344, 162] width 604 height 17
click at [244, 664] on div "Nach Themen oder Namen suchen ******* close Suche Archival tree units Personen …" at bounding box center [395, 435] width 765 height 688
drag, startPoint x: 1041, startPoint y: 254, endPoint x: 810, endPoint y: 222, distance: 233.2
click at [810, 222] on yv-its-full-details "6 Schriftgut des ITS und seiner Vorgänger / 6.3 Bearbeitung von Anfragen / 6.3.…" at bounding box center [1173, 375] width 765 height 529
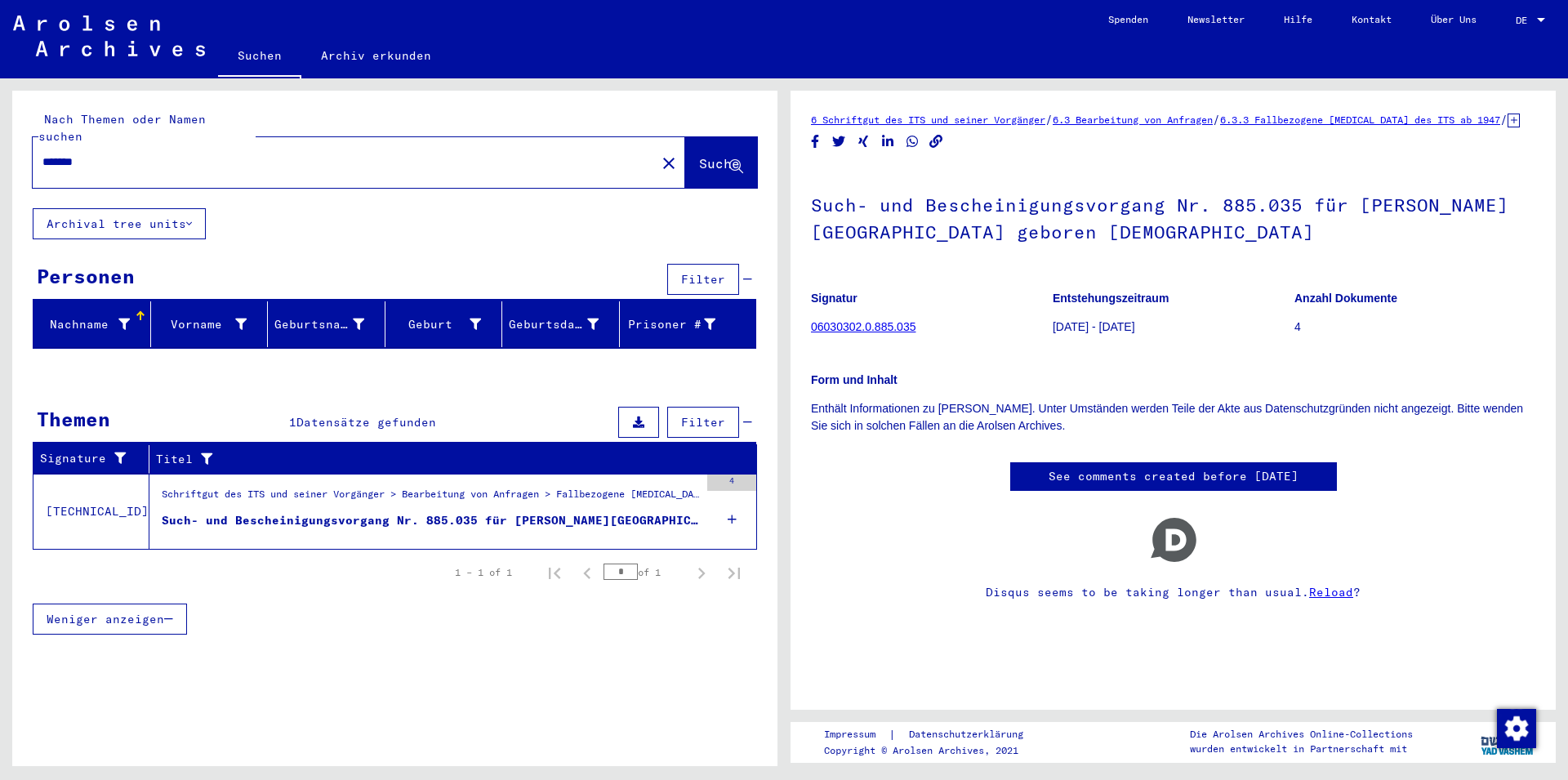
copy h1 "Such- und Bescheinigungsvorgang Nr. 885.035 für [PERSON_NAME][GEOGRAPHIC_DATA] …"
click at [1294, 254] on h1 "Such- und Bescheinigungsvorgang Nr. 885.035 für [PERSON_NAME][GEOGRAPHIC_DATA] …" at bounding box center [1173, 217] width 724 height 99
drag, startPoint x: 1169, startPoint y: 223, endPoint x: 1159, endPoint y: 240, distance: 19.7
click at [1159, 240] on h1 "Such- und Bescheinigungsvorgang Nr. 885.035 für [PERSON_NAME][GEOGRAPHIC_DATA] …" at bounding box center [1173, 217] width 724 height 99
copy h1 "Nr. 885.035 für [PERSON_NAME][GEOGRAPHIC_DATA] geboren [DEMOGRAPHIC_DATA]"
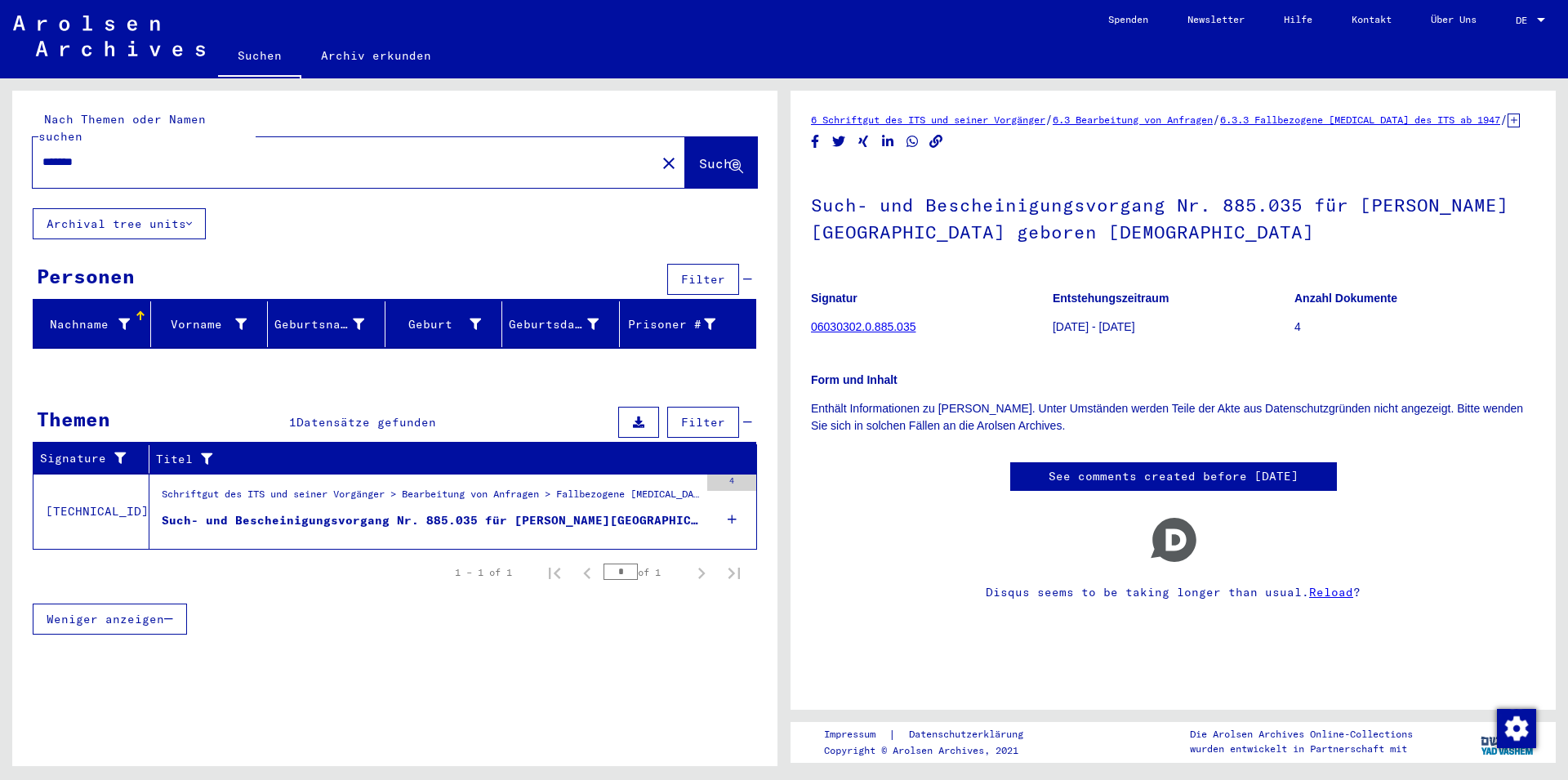
drag, startPoint x: 930, startPoint y: 340, endPoint x: 810, endPoint y: 341, distance: 120.0
click at [811, 341] on mat-grid-tile "Signatur 06030302.0.885.035" at bounding box center [932, 315] width 241 height 73
click at [883, 352] on figure "Signatur 06030302.0.885.035" at bounding box center [932, 315] width 241 height 73
drag, startPoint x: 808, startPoint y: 342, endPoint x: 916, endPoint y: 350, distance: 108.3
click at [916, 350] on yv-its-full-details "6 Schriftgut des ITS und seiner Vorgänger / 6.3 Bearbeitung von Anfragen / 6.3.…" at bounding box center [1173, 375] width 765 height 529
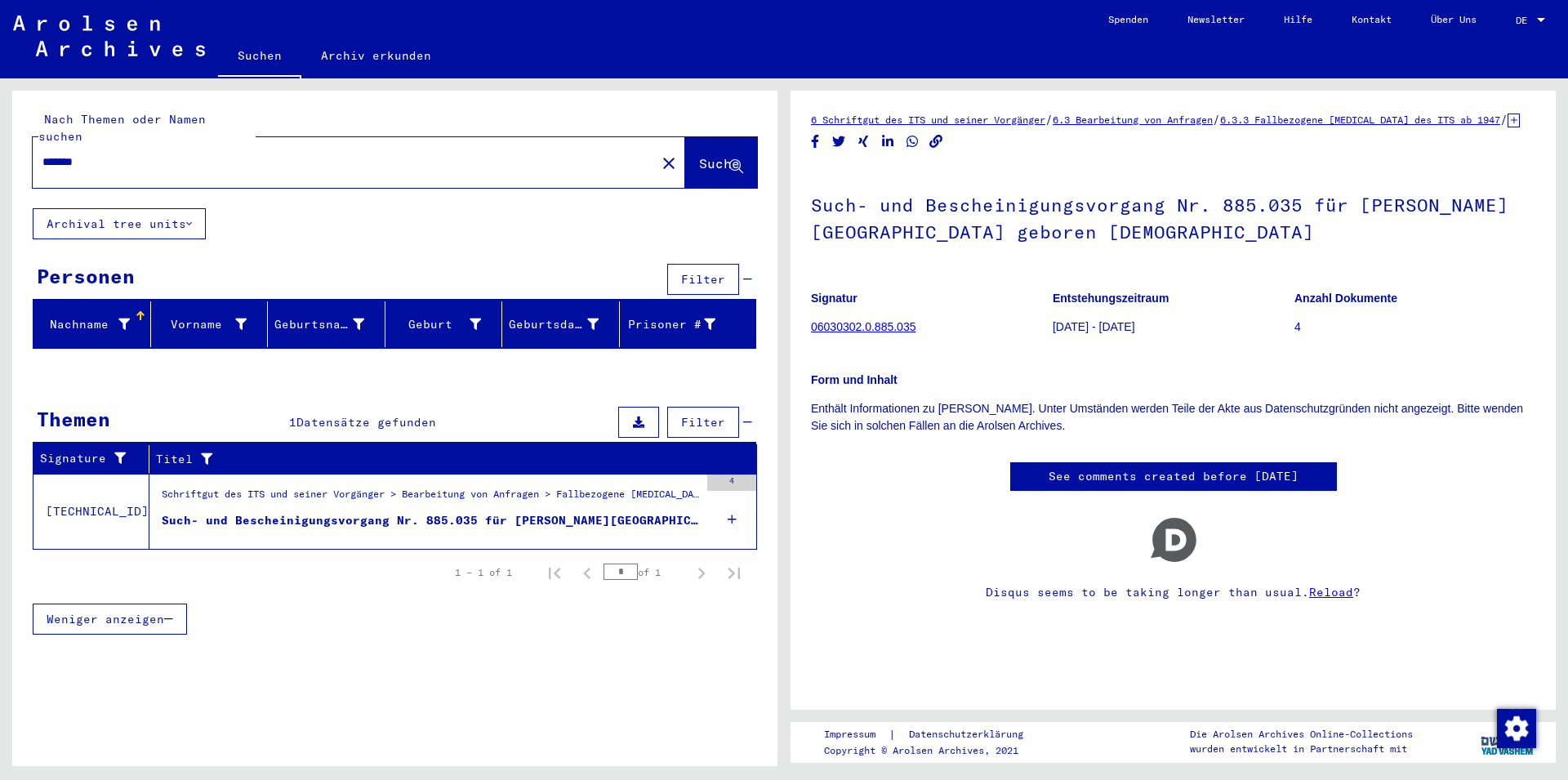
click at [923, 347] on figure "Signatur 06030302.0.885.035" at bounding box center [932, 315] width 241 height 73
drag, startPoint x: 929, startPoint y: 347, endPoint x: 814, endPoint y: 347, distance: 115.0
click at [814, 347] on figure "Signatur 06030302.0.885.035" at bounding box center [932, 315] width 241 height 73
copy link "06030302.0.885.035"
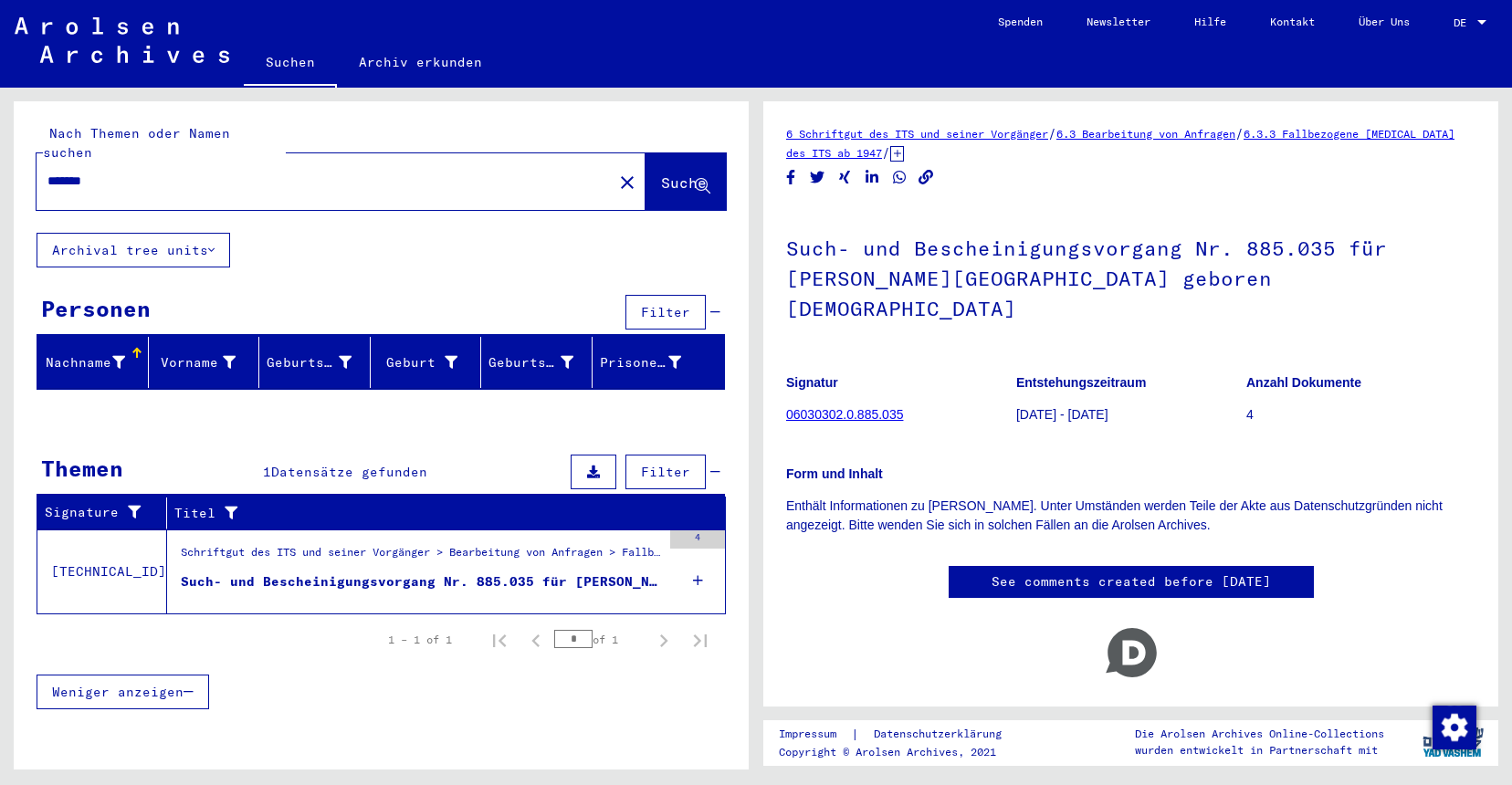
click at [557, 544] on div "Schriftgut des ITS und seiner Vorgänger > Bearbeitung von Anfragen > Fallbezoge…" at bounding box center [421, 556] width 481 height 25
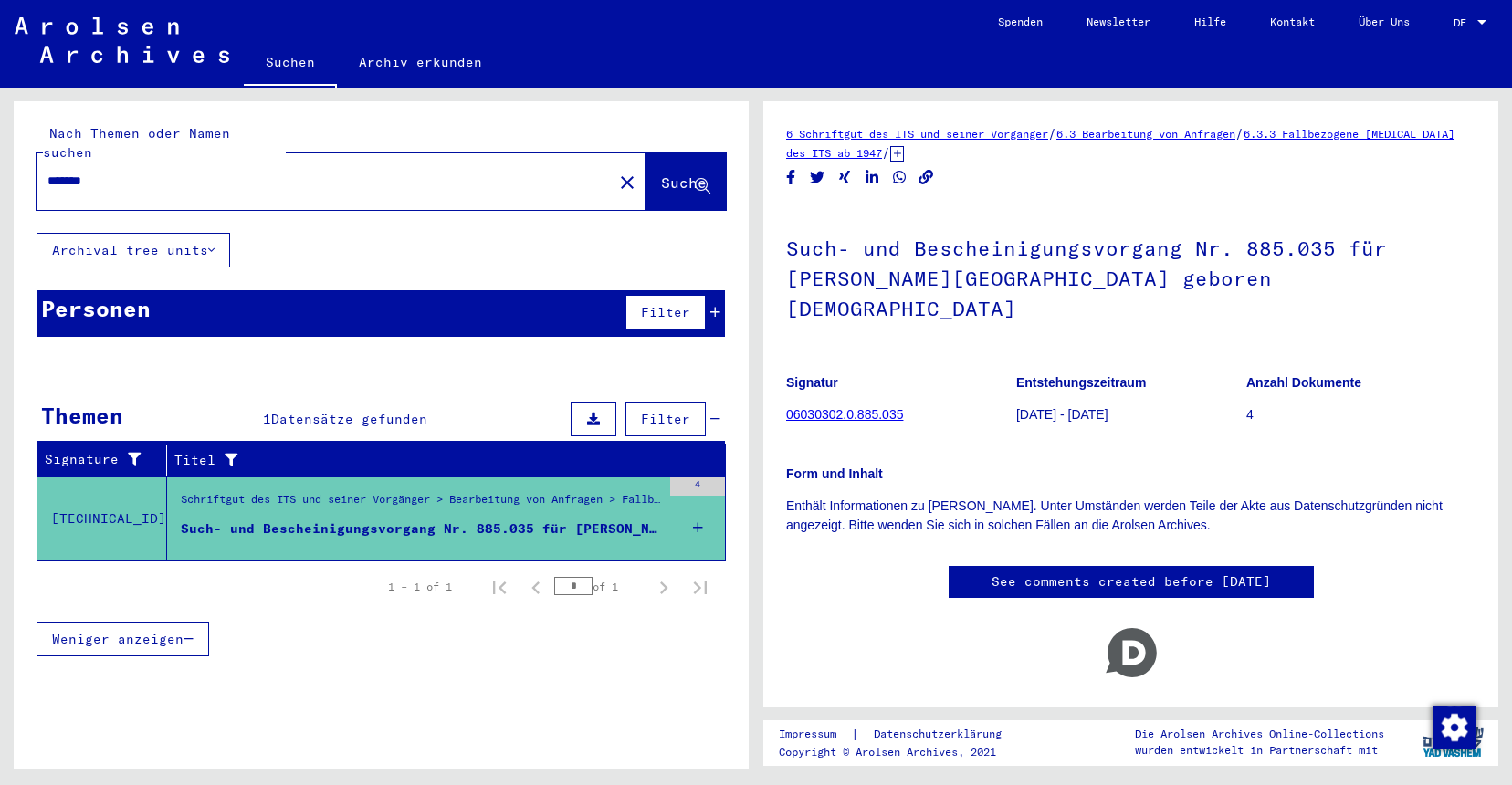
click at [59, 481] on td "[TECHNICAL_ID]" at bounding box center [103, 518] width 130 height 84
click at [94, 498] on td "[TECHNICAL_ID]" at bounding box center [103, 518] width 130 height 84
drag, startPoint x: 353, startPoint y: 475, endPoint x: 669, endPoint y: 420, distance: 320.8
click at [355, 491] on div "Schriftgut des ITS und seiner Vorgänger > Bearbeitung von Anfragen > Fallbezoge…" at bounding box center [421, 503] width 481 height 25
click at [600, 413] on icon at bounding box center [594, 419] width 13 height 13
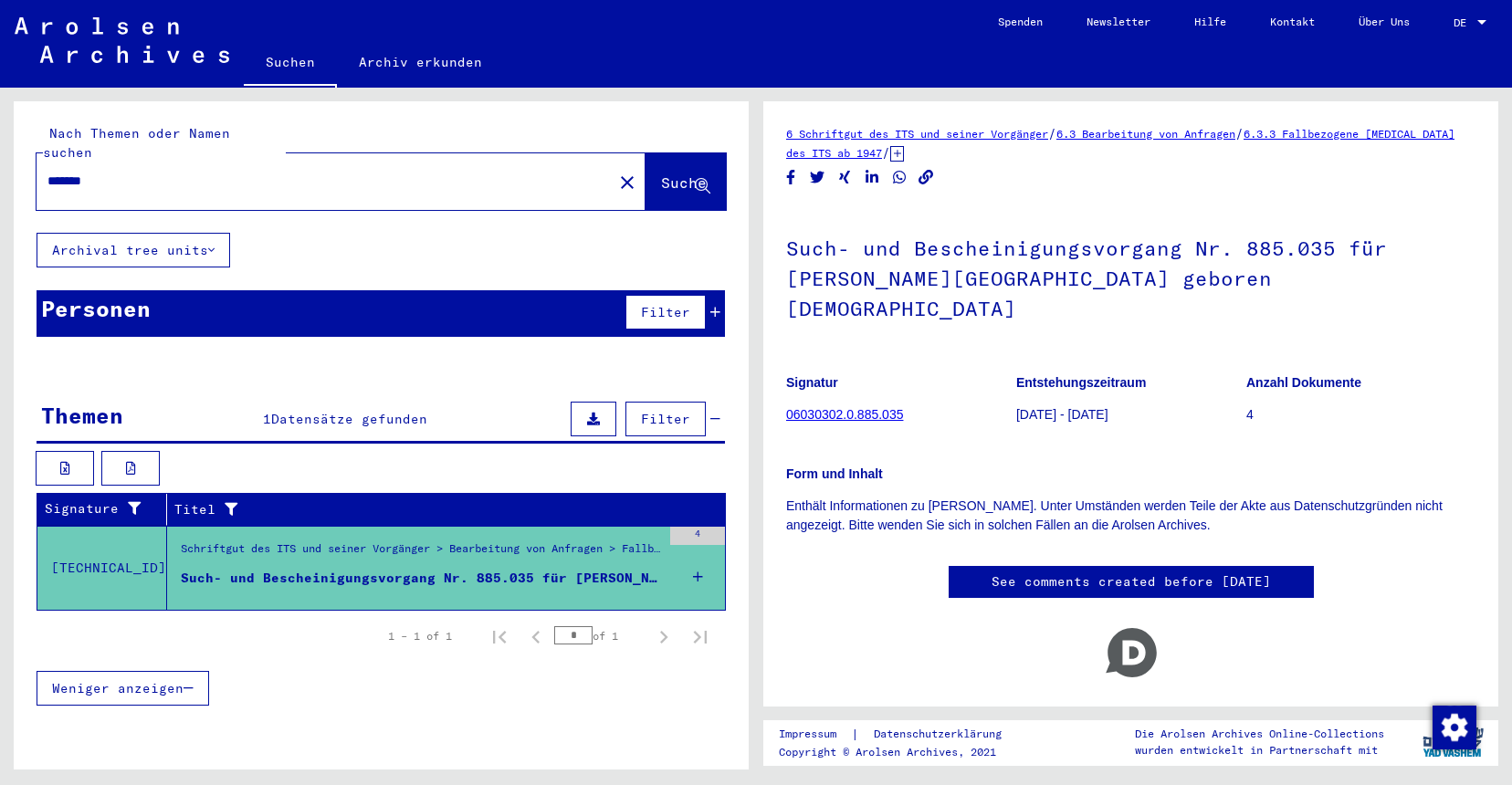
click at [600, 413] on icon at bounding box center [594, 419] width 13 height 13
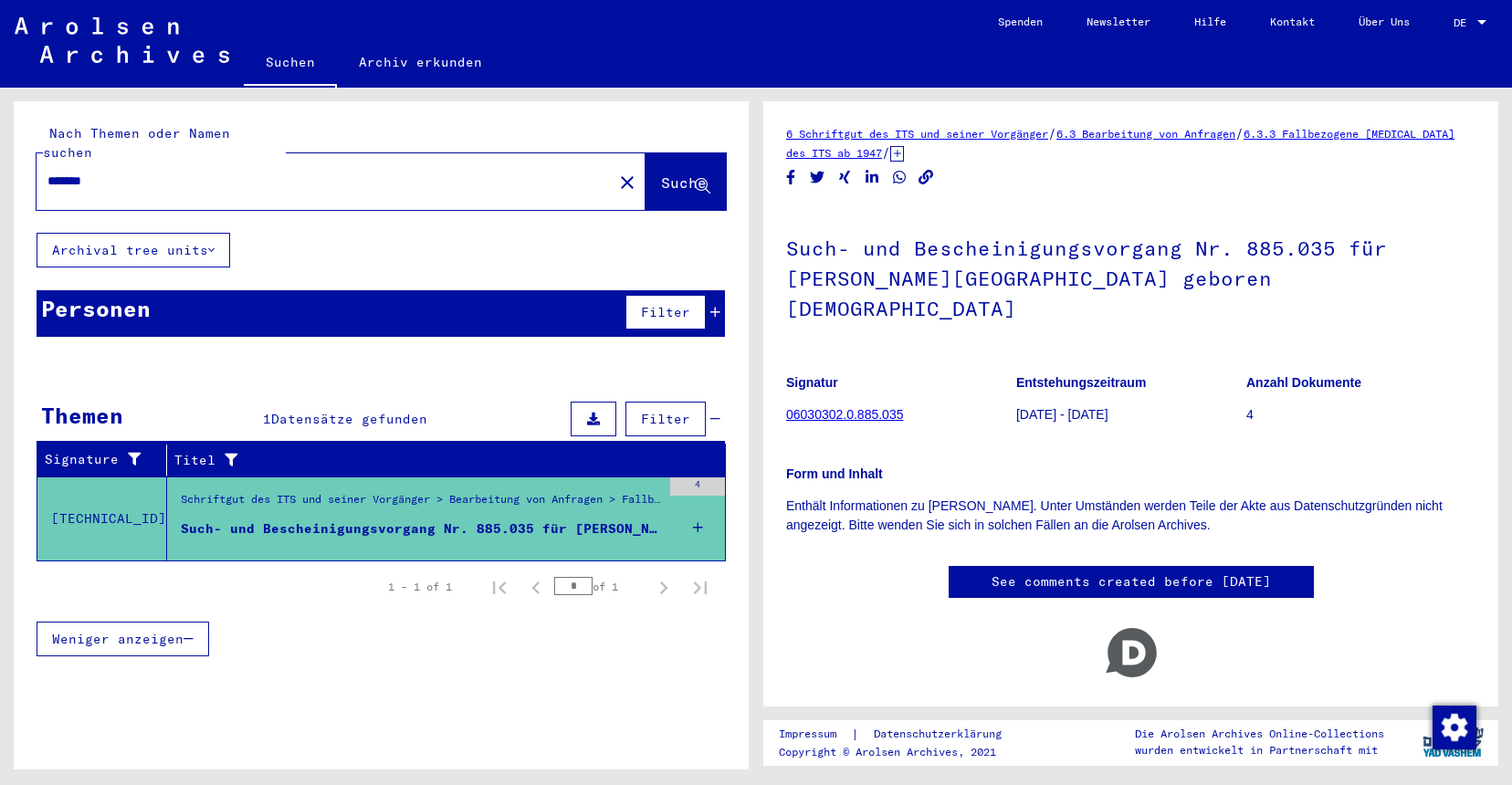
click at [600, 413] on icon at bounding box center [594, 419] width 13 height 13
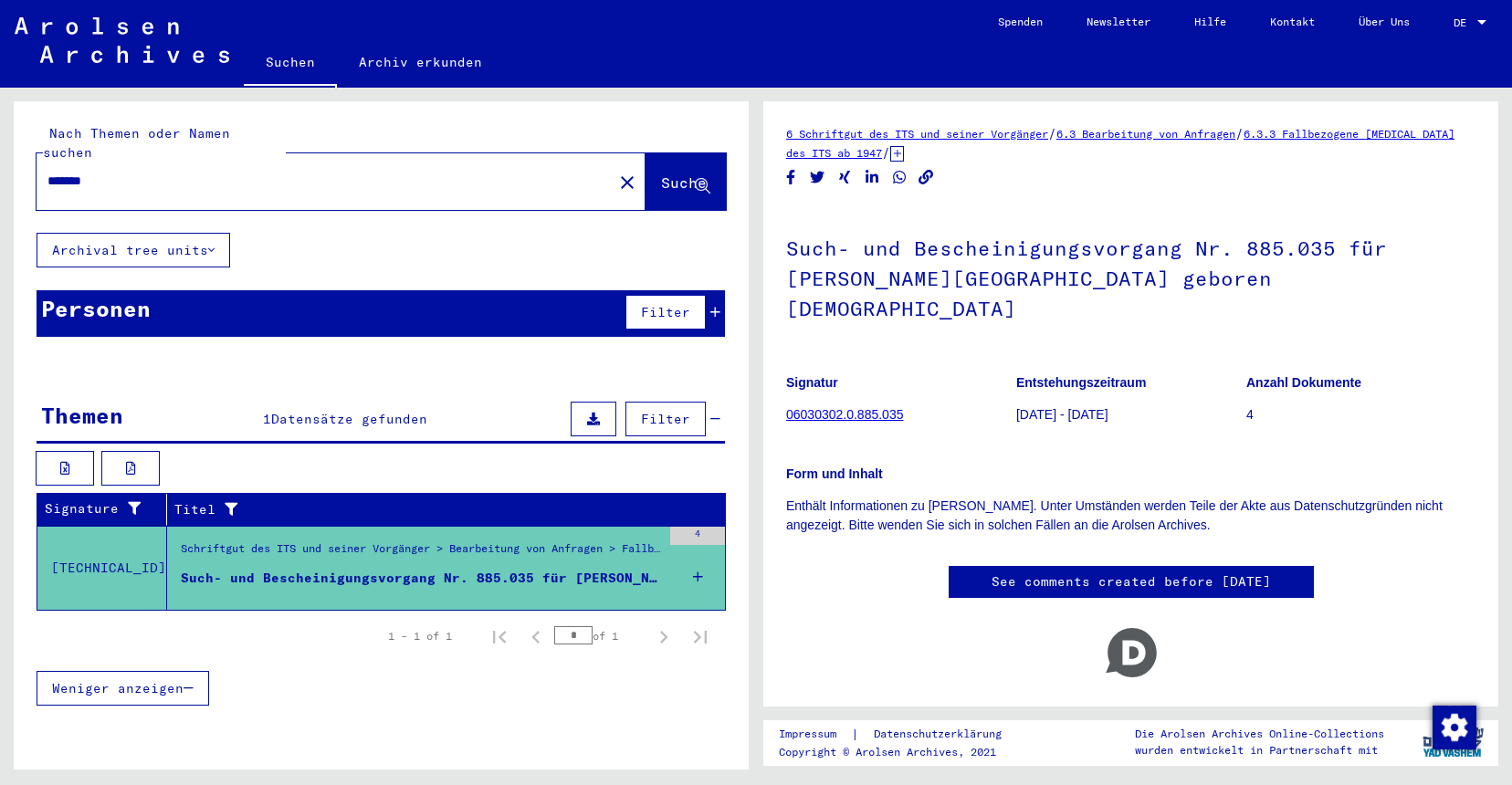
click at [675, 411] on span "Filter" at bounding box center [666, 418] width 49 height 16
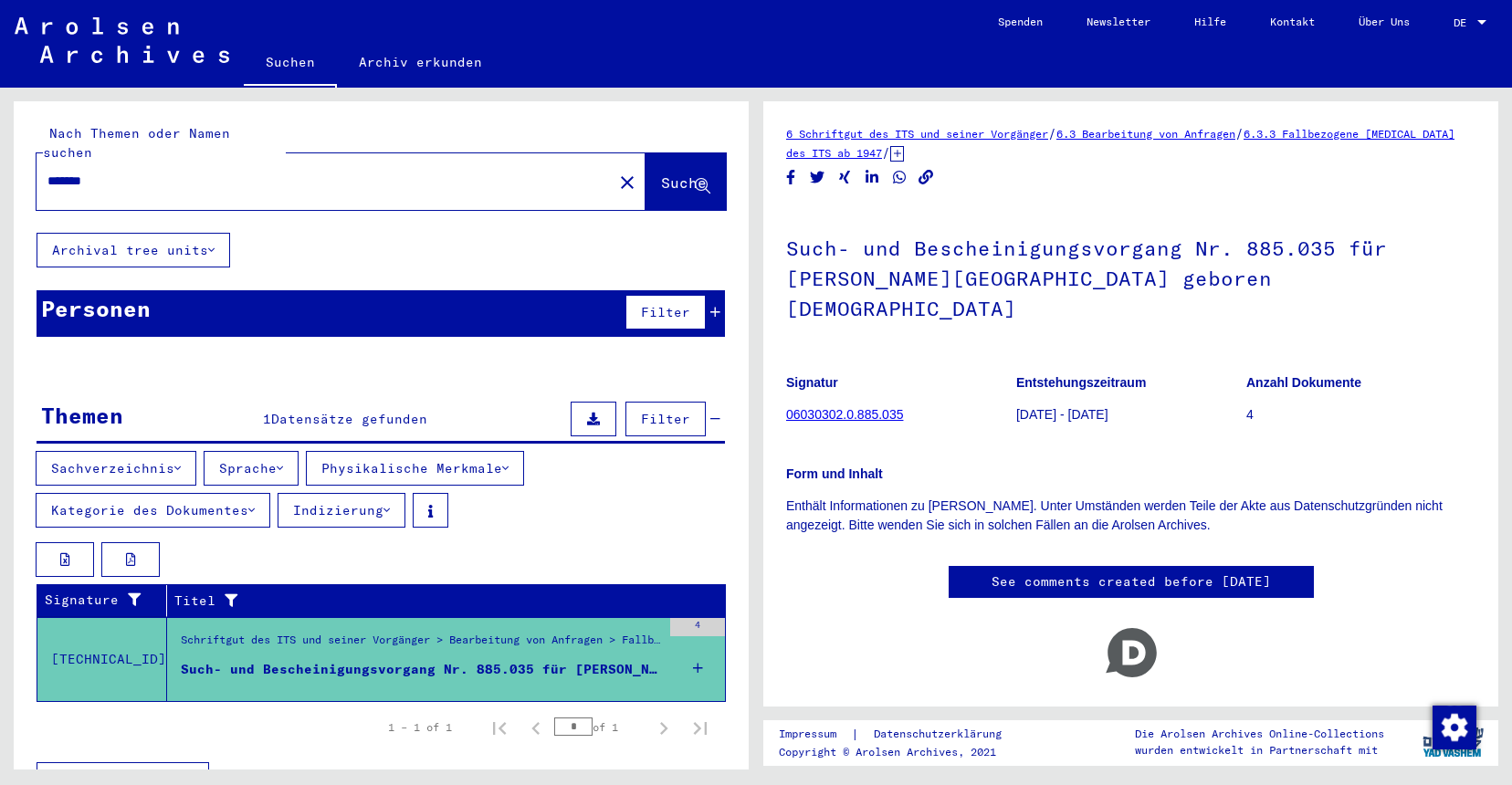
click at [328, 497] on button "Indizierung" at bounding box center [341, 510] width 128 height 35
click at [160, 493] on button "Kategorie des Dokumentes" at bounding box center [153, 510] width 235 height 35
drag, startPoint x: 453, startPoint y: 148, endPoint x: 443, endPoint y: 148, distance: 10.0
click at [447, 160] on div "*******" at bounding box center [320, 181] width 566 height 41
drag, startPoint x: 218, startPoint y: 172, endPoint x: 33, endPoint y: 144, distance: 187.1
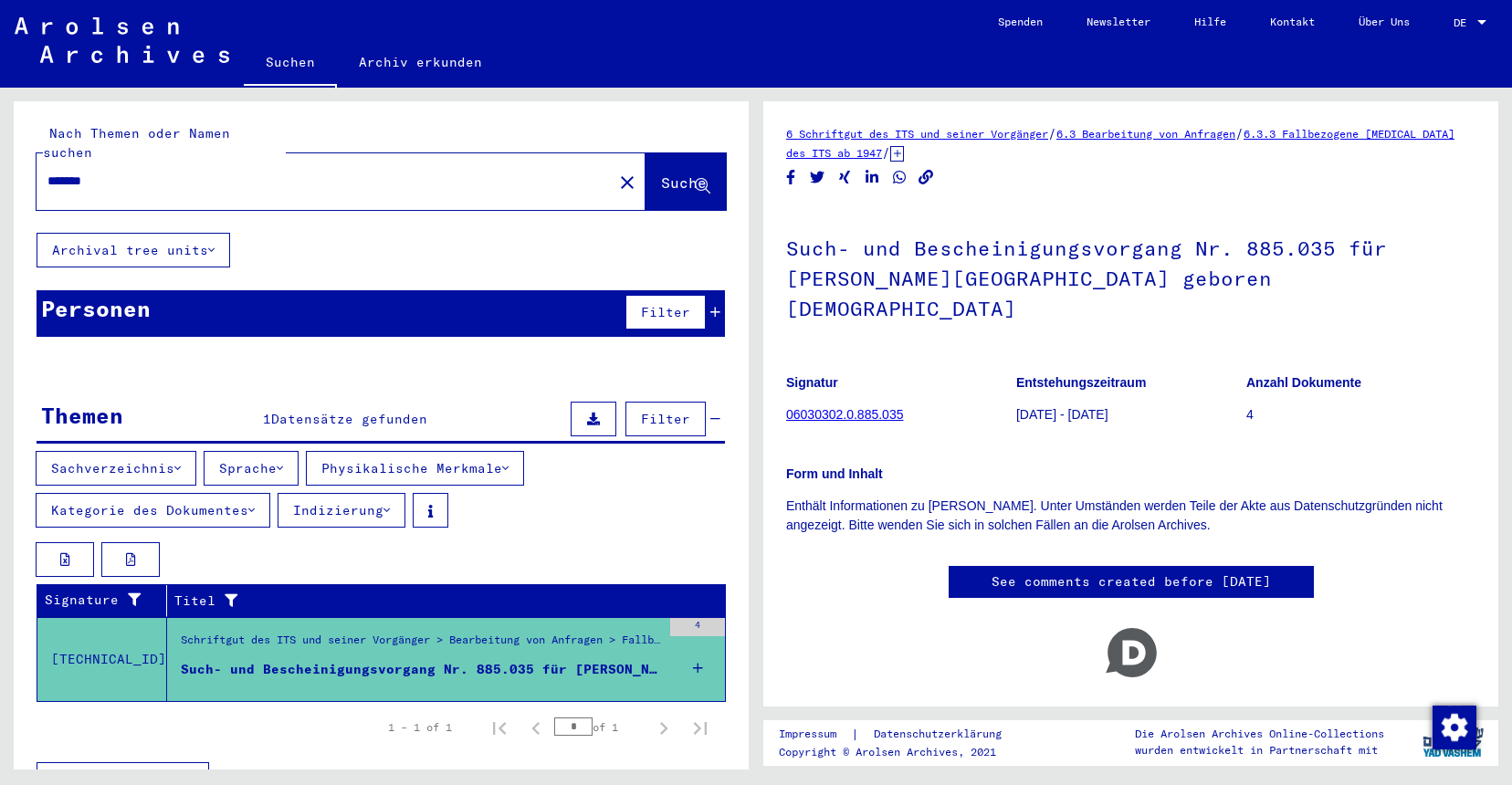
click at [33, 144] on div "Nach Themen oder Namen suchen ******* close Suche" at bounding box center [382, 167] width 735 height 131
click at [70, 172] on input "*******" at bounding box center [324, 181] width 554 height 19
click at [616, 172] on mat-icon "close" at bounding box center [627, 182] width 22 height 22
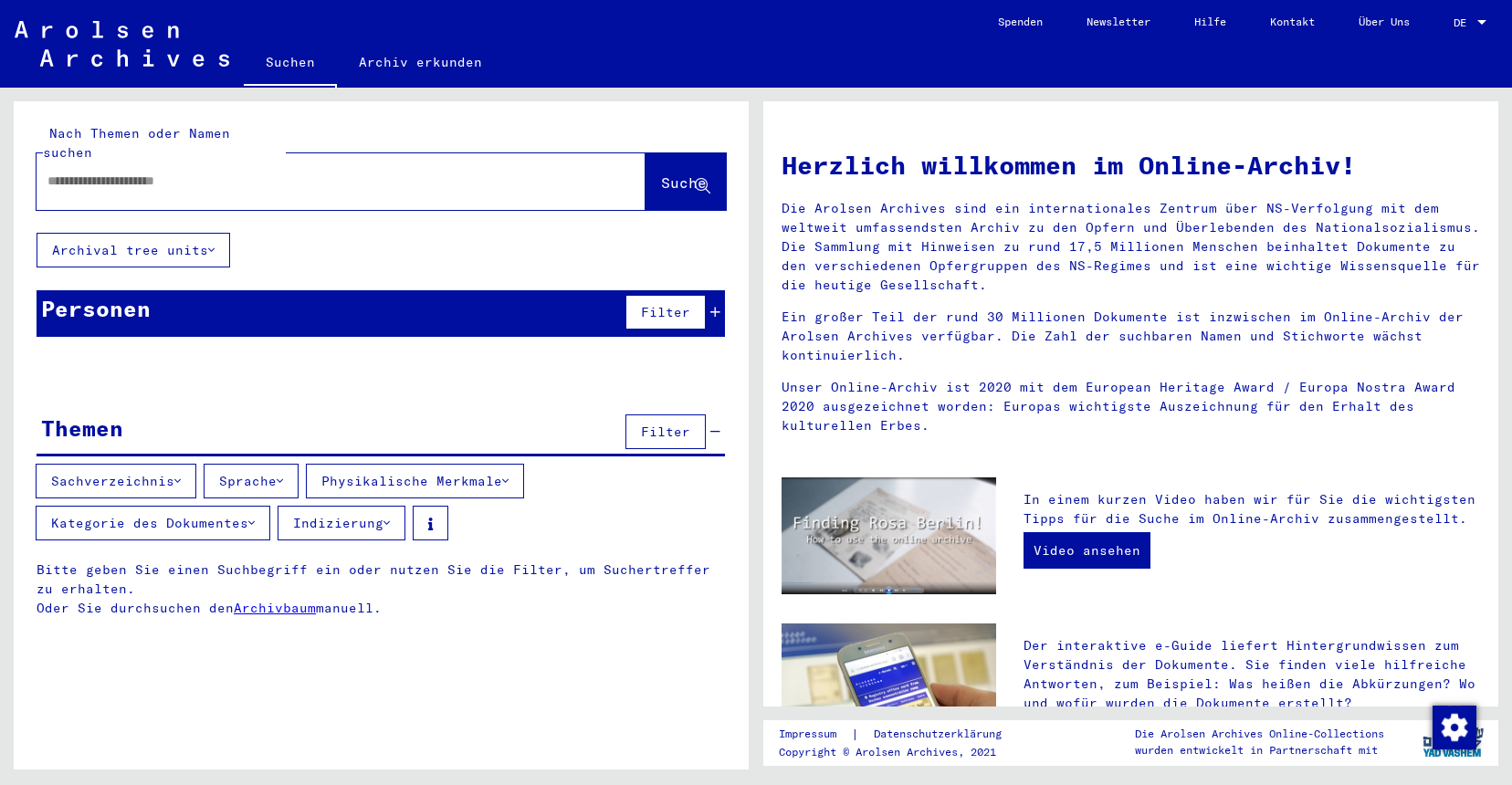
click at [521, 172] on input "text" at bounding box center [319, 181] width 543 height 19
paste input "*******"
type input "*******"
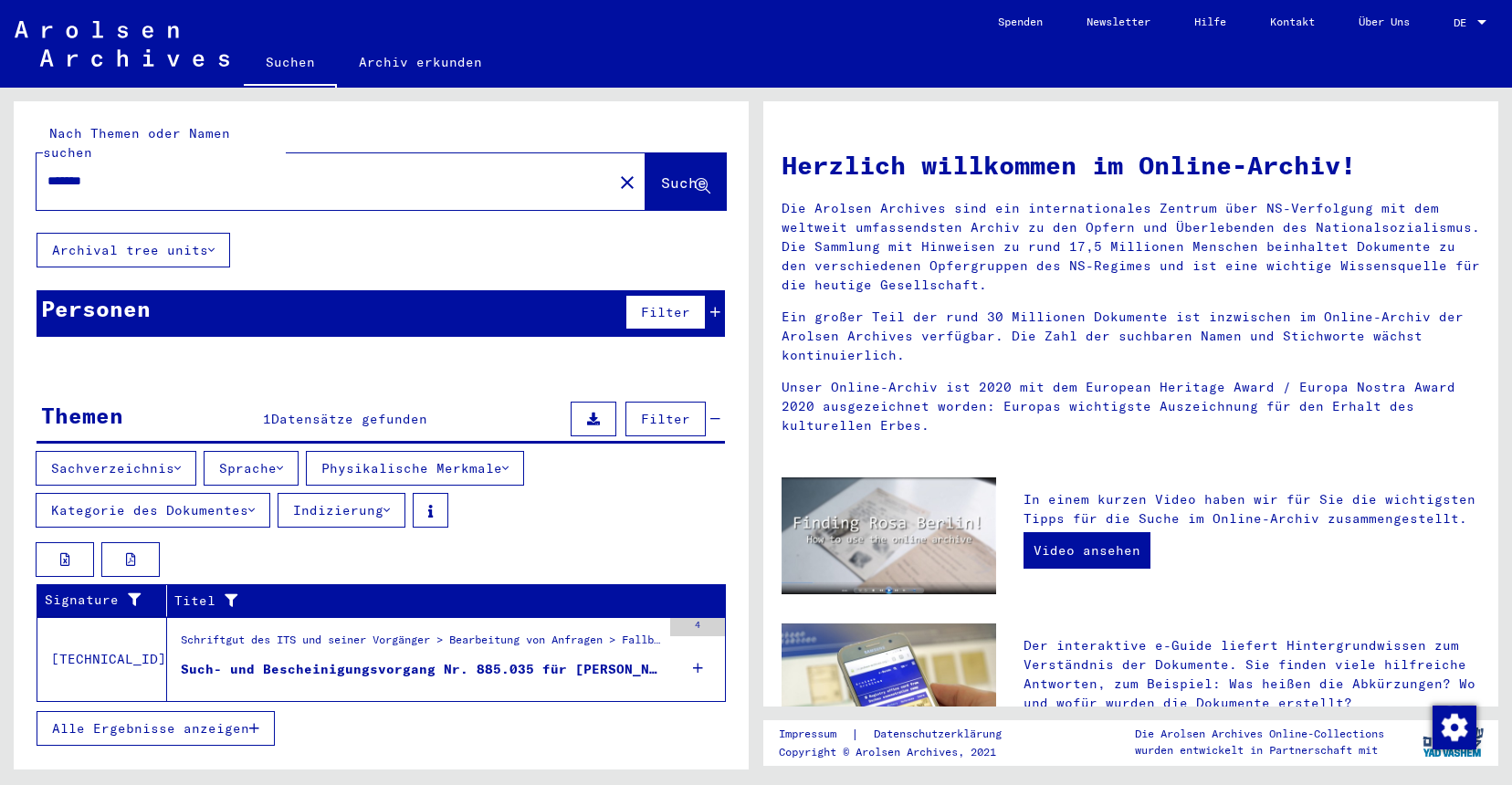
click at [538, 660] on div "Such- und Bescheinigungsvorgang Nr. 885.035 für [PERSON_NAME][GEOGRAPHIC_DATA] …" at bounding box center [421, 669] width 481 height 19
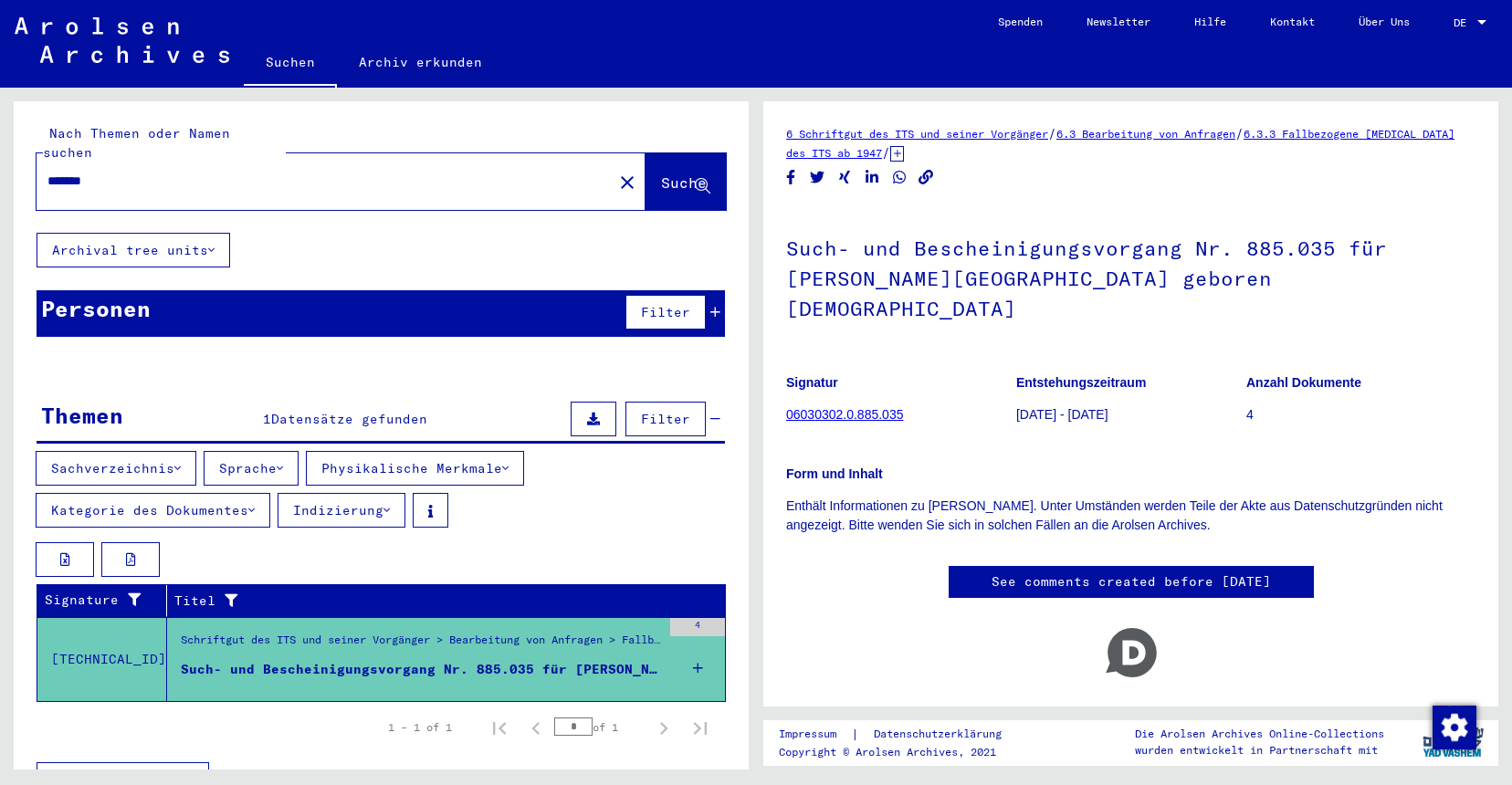
click at [1039, 405] on p "[DATE] - [DATE]" at bounding box center [1130, 415] width 229 height 19
click at [889, 407] on link "06030302.0.885.035" at bounding box center [845, 414] width 117 height 14
